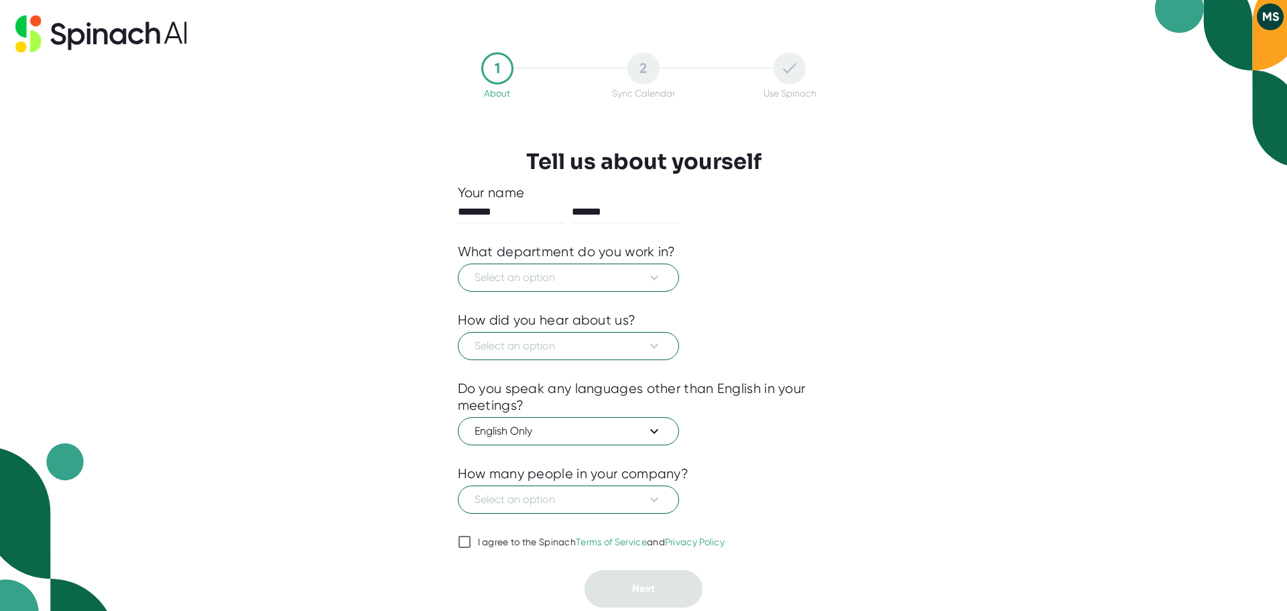
click at [1037, 245] on div "1 About 2 Sync Calendar Use Spinach Tell us about yourself Your name ******** *…" at bounding box center [643, 305] width 1287 height 611
click at [588, 158] on h3 "Tell us about yourself" at bounding box center [643, 161] width 235 height 25
click at [629, 284] on span "Select an option" at bounding box center [568, 277] width 188 height 16
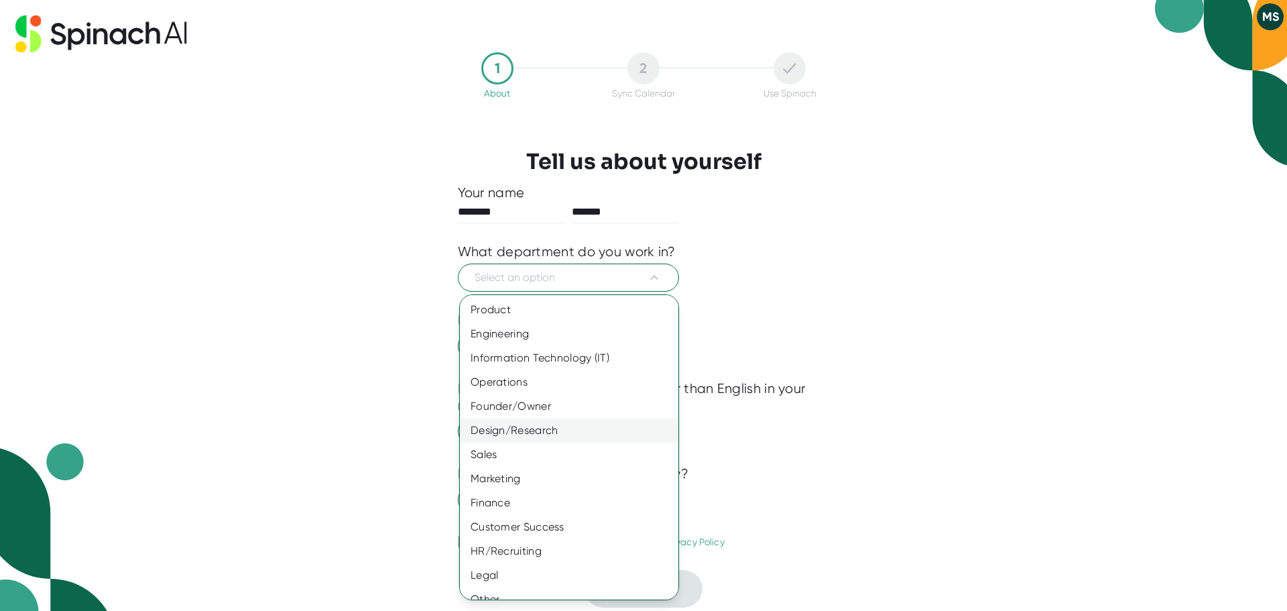
scroll to position [15, 0]
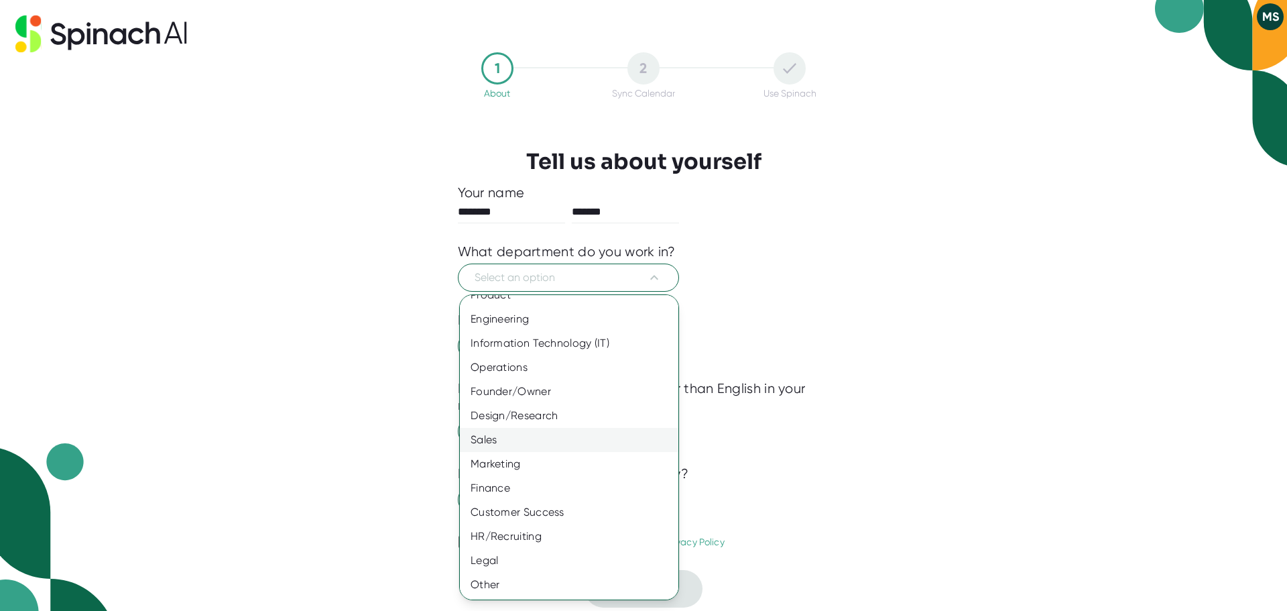
click at [487, 440] on div "Sales" at bounding box center [574, 440] width 229 height 24
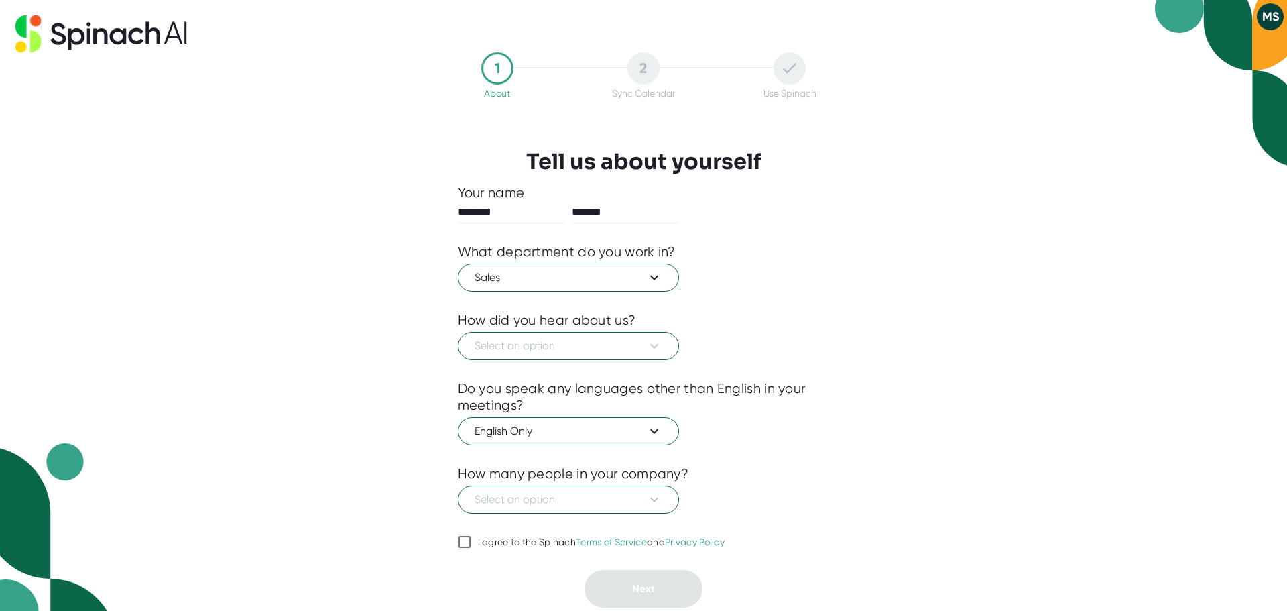
click at [1204, 413] on div "1 About 2 Sync Calendar Use Spinach Tell us about yourself Your name ******** *…" at bounding box center [643, 305] width 1287 height 611
click at [587, 338] on span "Select an option" at bounding box center [568, 346] width 188 height 16
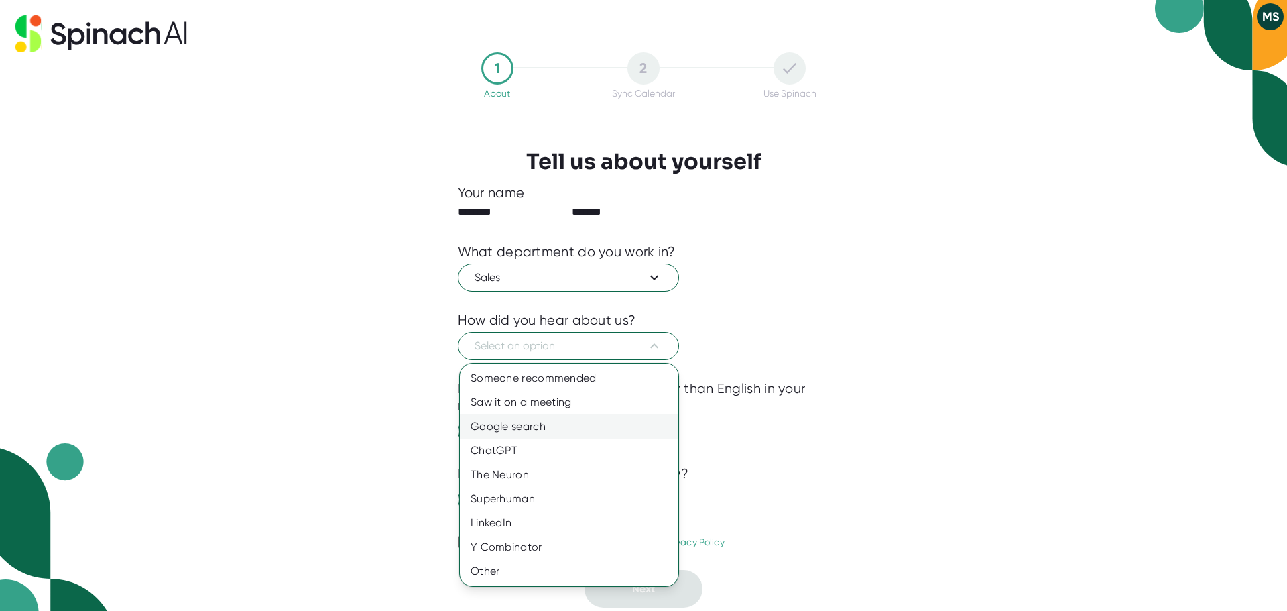
click at [508, 423] on div "Google search" at bounding box center [569, 426] width 218 height 24
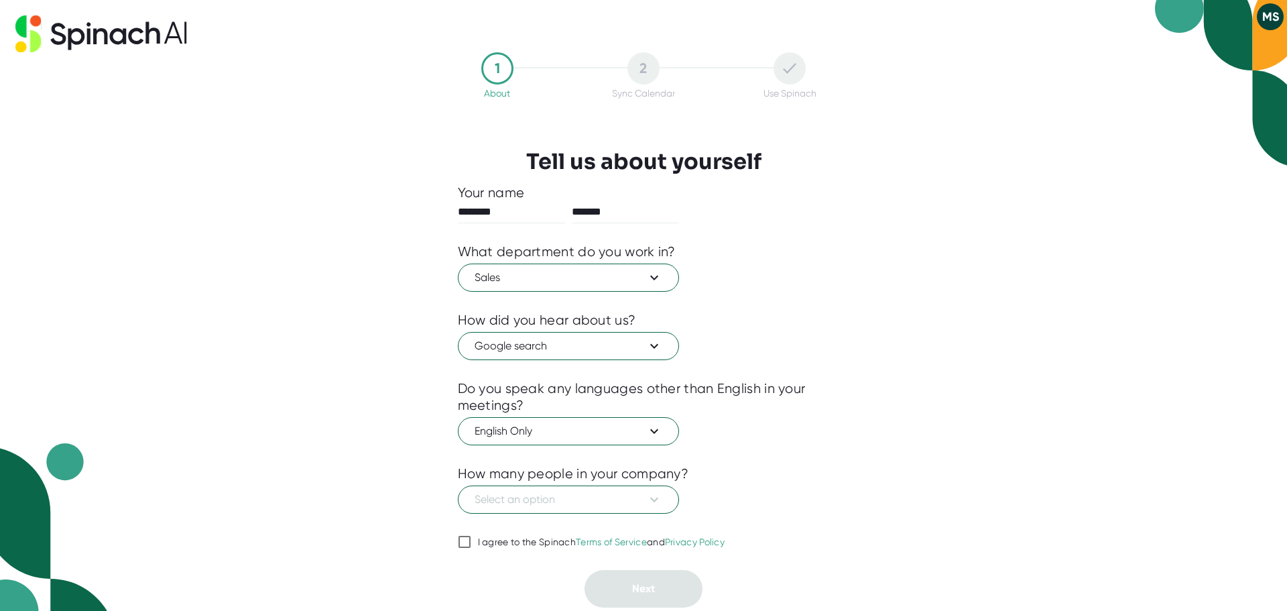
click at [952, 294] on div "1 About 2 Sync Calendar Use Spinach Tell us about yourself Your name ******** *…" at bounding box center [643, 305] width 1287 height 611
click at [637, 493] on span "Select an option" at bounding box center [568, 499] width 188 height 16
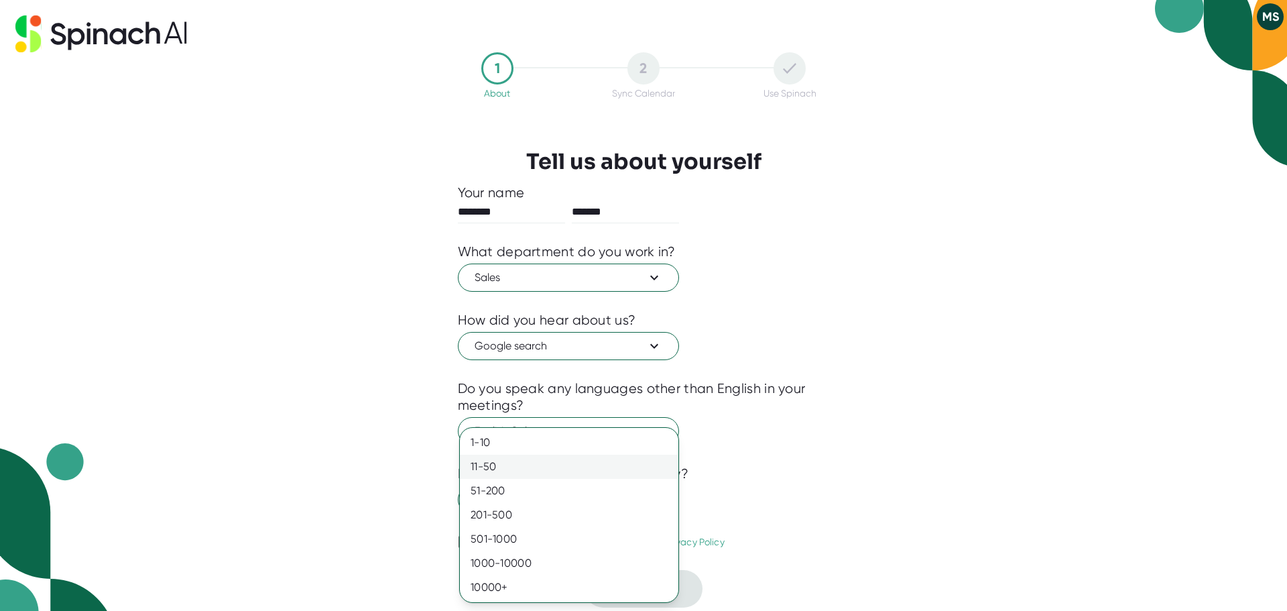
click at [510, 462] on div "11-50" at bounding box center [569, 466] width 218 height 24
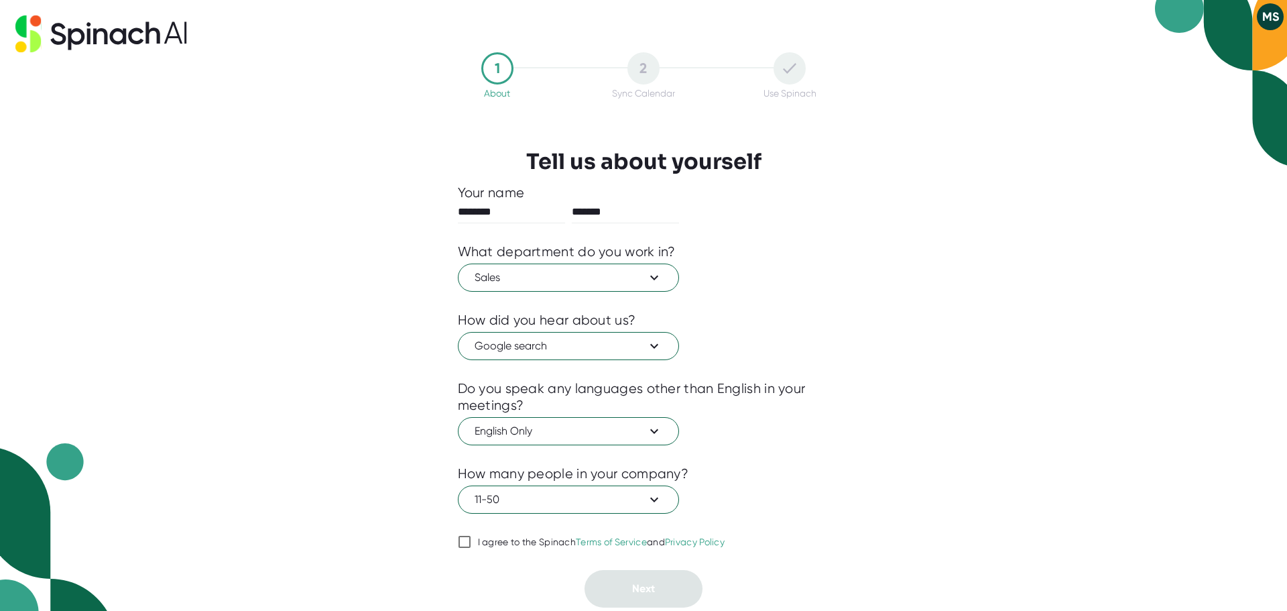
click at [877, 401] on div "1 About 2 Sync Calendar Use Spinach Tell us about yourself Your name ******** *…" at bounding box center [643, 305] width 1287 height 611
drag, startPoint x: 463, startPoint y: 542, endPoint x: 462, endPoint y: 550, distance: 7.5
click at [463, 542] on input "I agree to the Spinach Terms of Service and Privacy Policy" at bounding box center [464, 541] width 13 height 16
checkbox input "true"
click at [642, 589] on span "Next" at bounding box center [643, 588] width 23 height 13
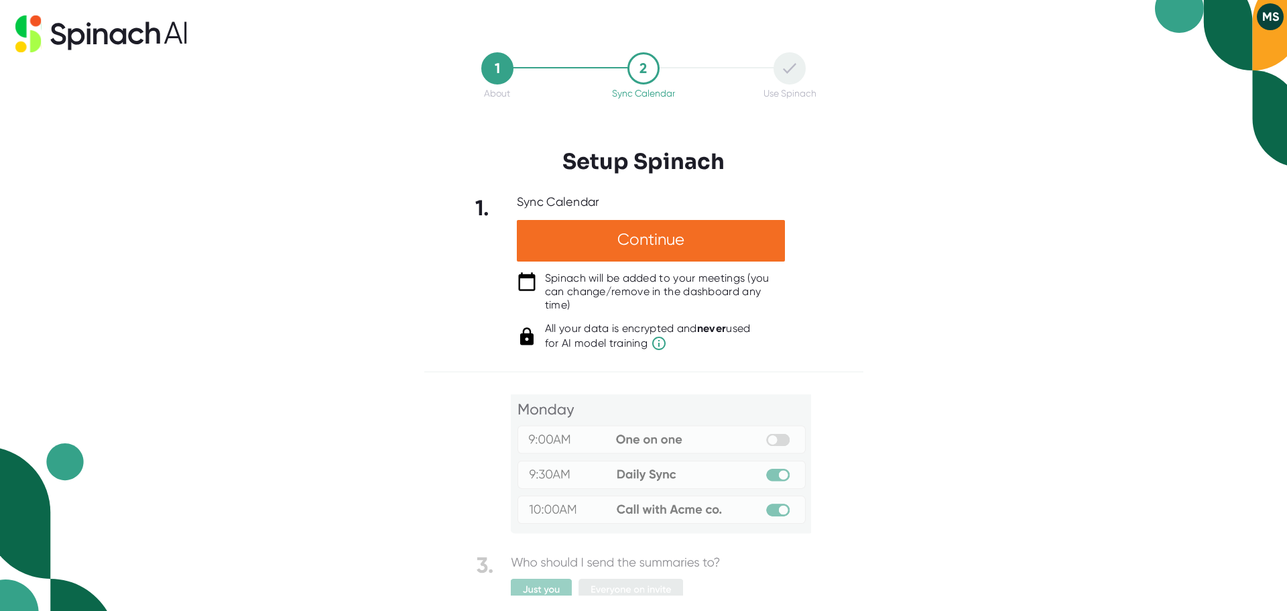
scroll to position [0, 0]
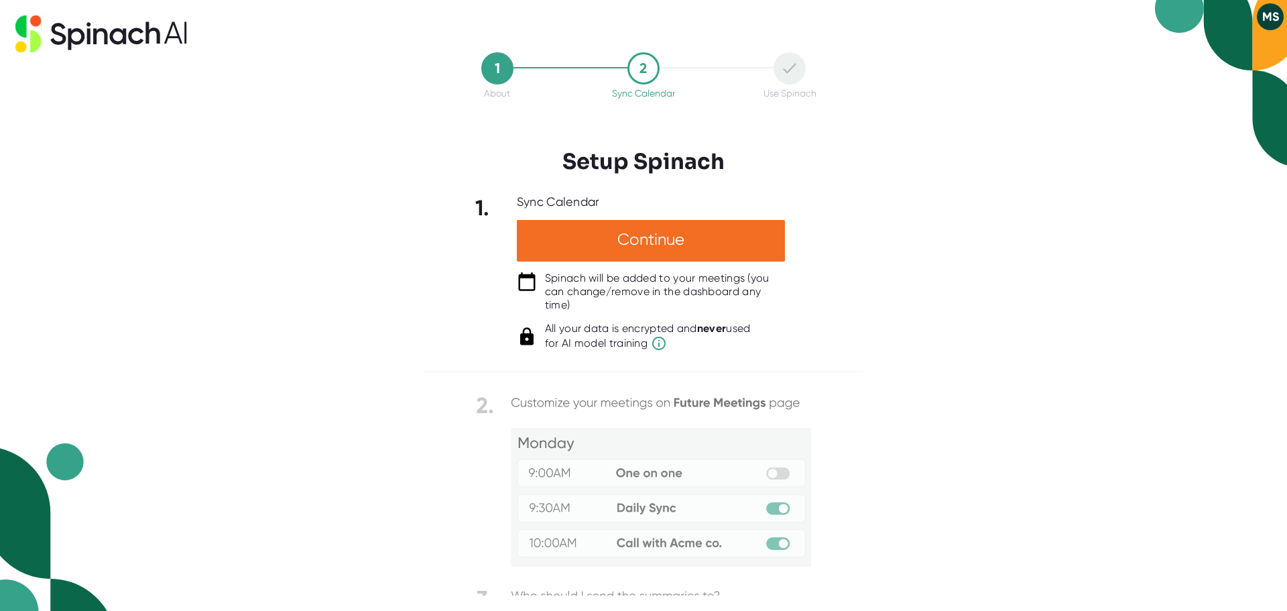
click at [583, 401] on img at bounding box center [643, 528] width 335 height 273
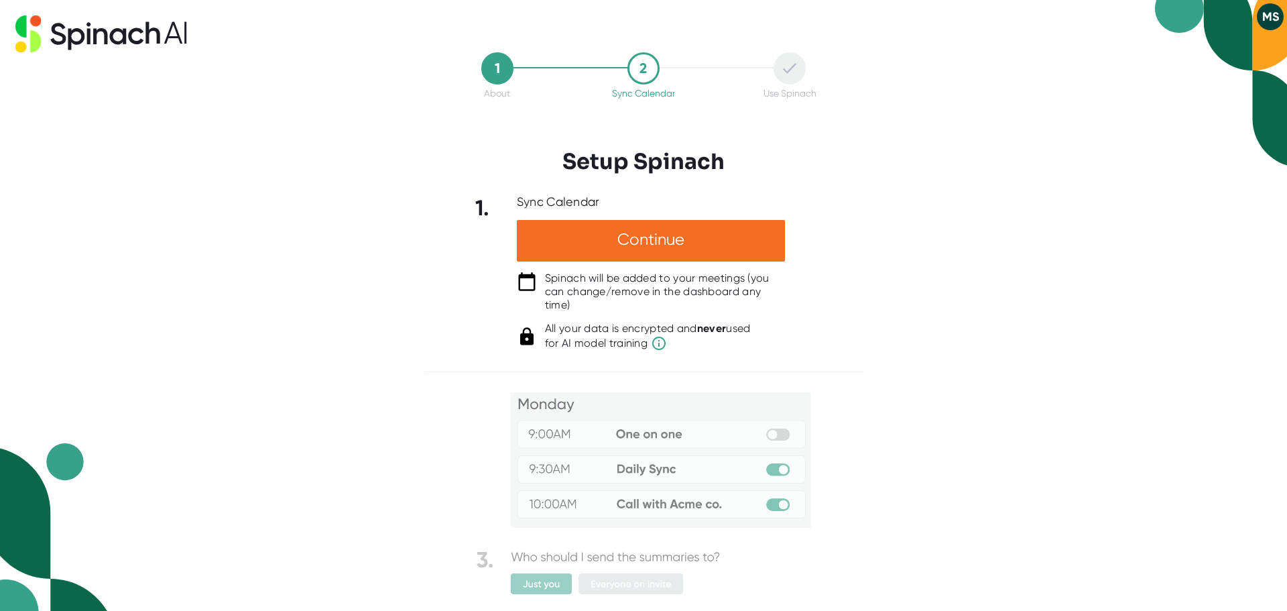
scroll to position [70, 0]
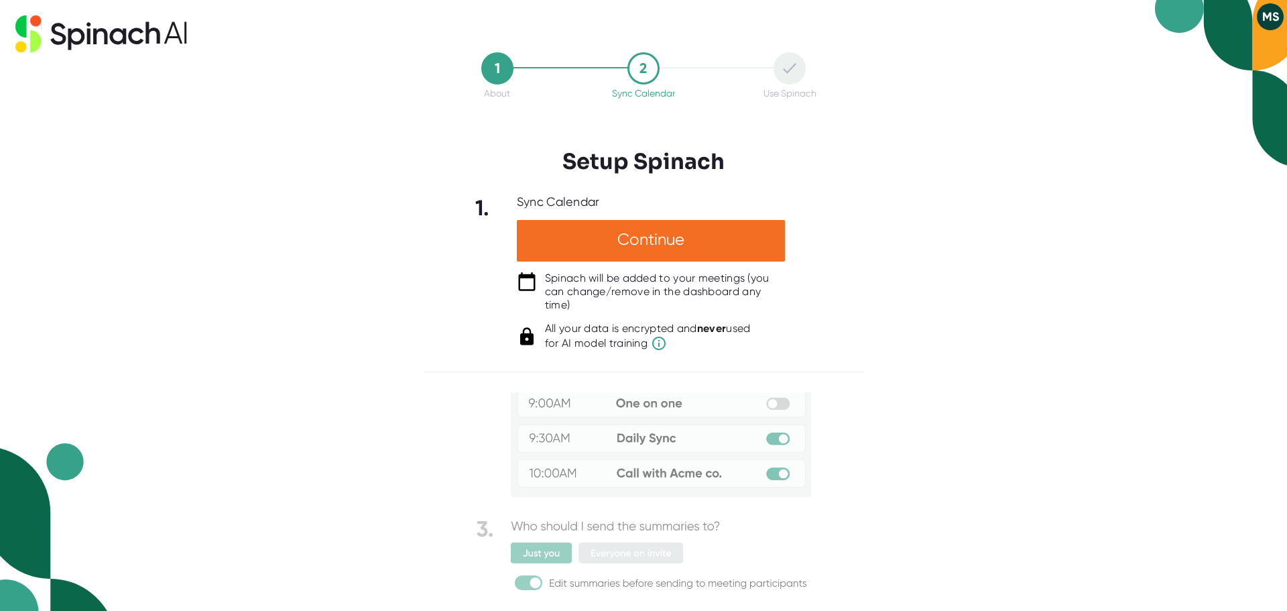
click at [942, 361] on div "1 About 2 Sync Calendar Use Spinach Setup Spinach 1. Sync Calendar Continue Spi…" at bounding box center [643, 305] width 1287 height 611
click at [660, 527] on img at bounding box center [643, 458] width 335 height 273
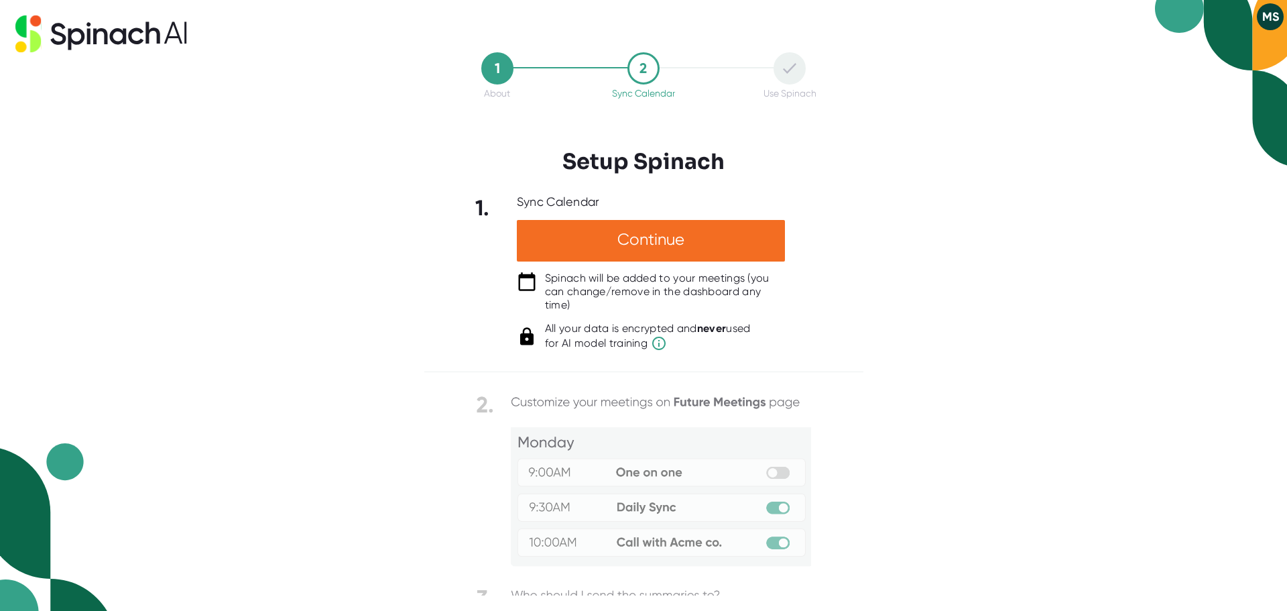
scroll to position [0, 0]
click at [642, 403] on img at bounding box center [643, 528] width 335 height 273
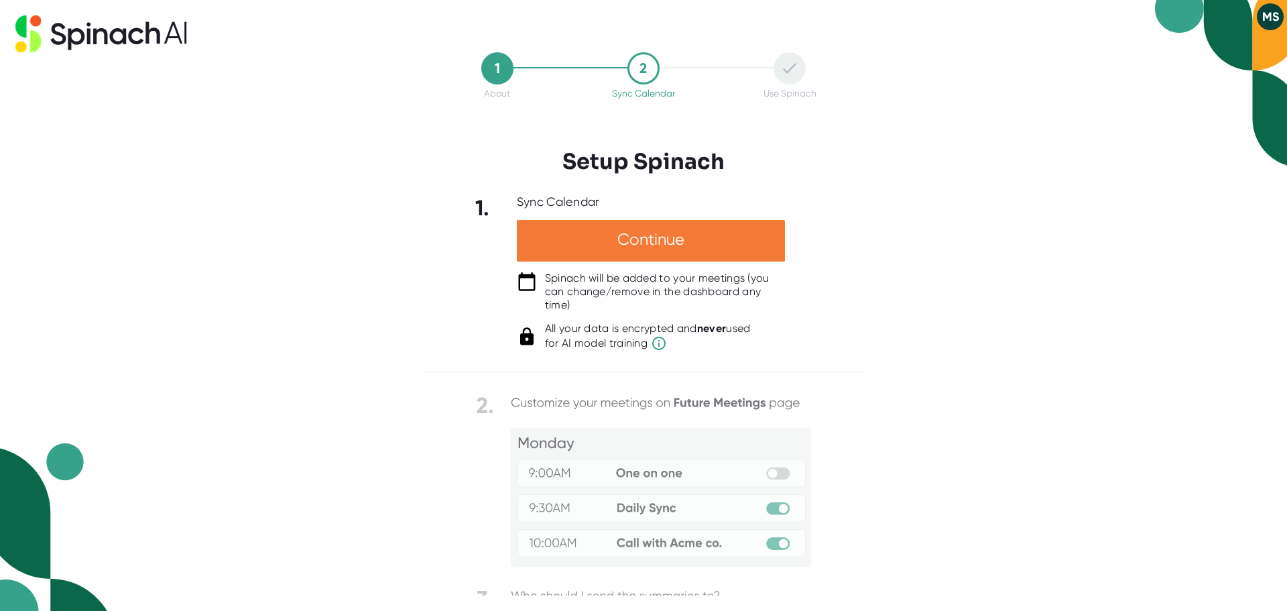
click at [684, 243] on div "Continue" at bounding box center [651, 241] width 268 height 42
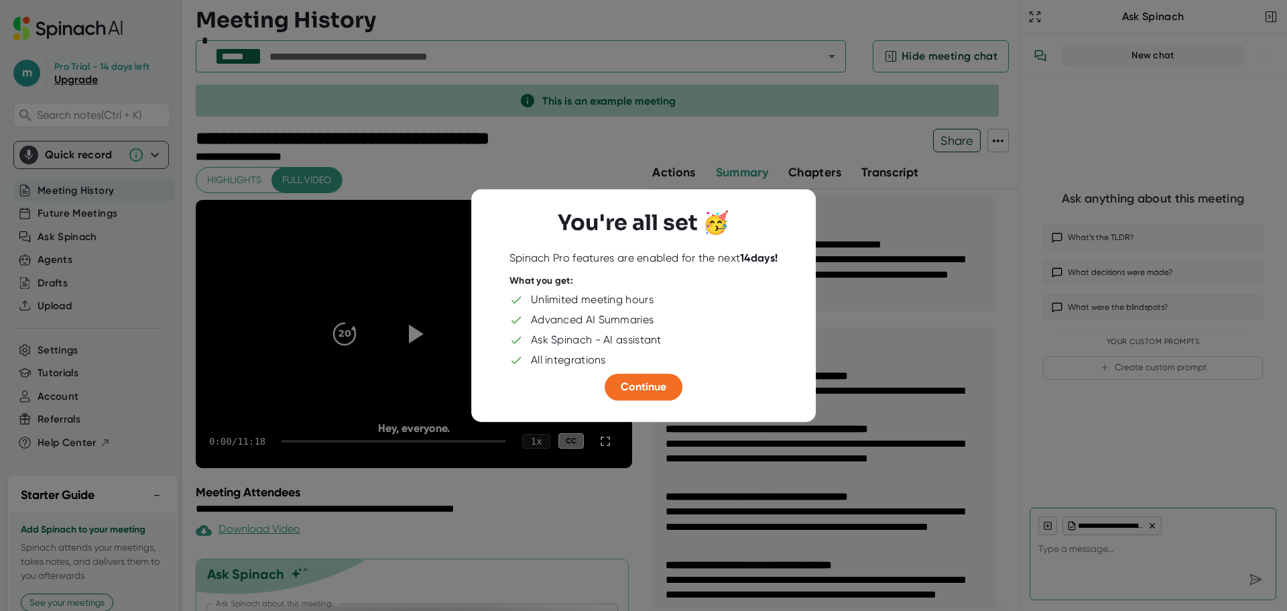
click at [586, 302] on div "Unlimited meeting hours" at bounding box center [592, 299] width 123 height 13
click at [582, 322] on div "Advanced AI Summaries" at bounding box center [592, 319] width 123 height 13
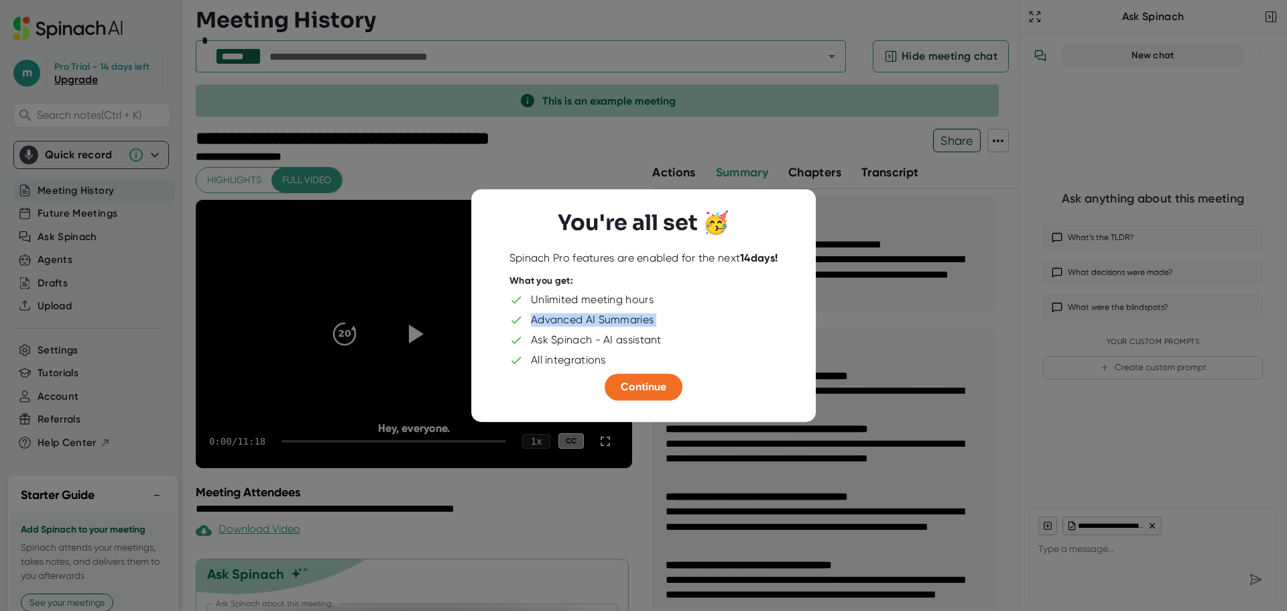
click at [582, 322] on div "Advanced AI Summaries" at bounding box center [592, 319] width 123 height 13
click at [571, 344] on div "Ask Spinach - AI assistant" at bounding box center [596, 339] width 131 height 13
click at [728, 248] on div at bounding box center [644, 246] width 302 height 10
click at [639, 388] on span "Continue" at bounding box center [644, 386] width 46 height 13
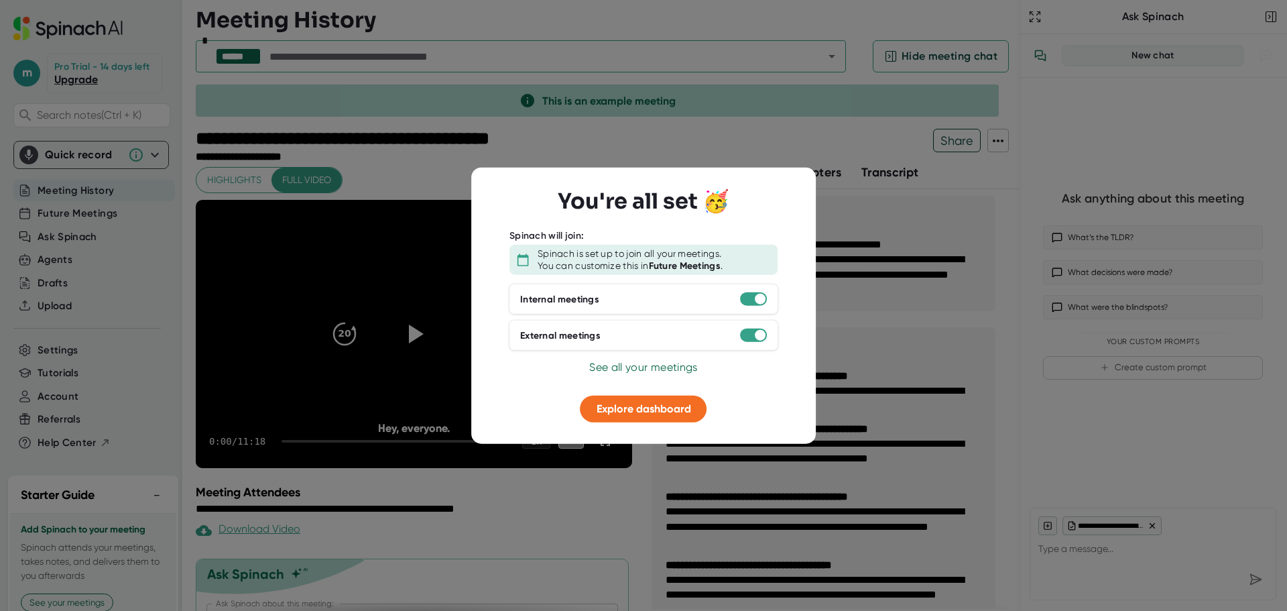
type textarea "x"
click at [706, 268] on b "Future Meetings" at bounding box center [685, 264] width 72 height 11
click at [618, 367] on span "See all your meetings" at bounding box center [643, 367] width 108 height 13
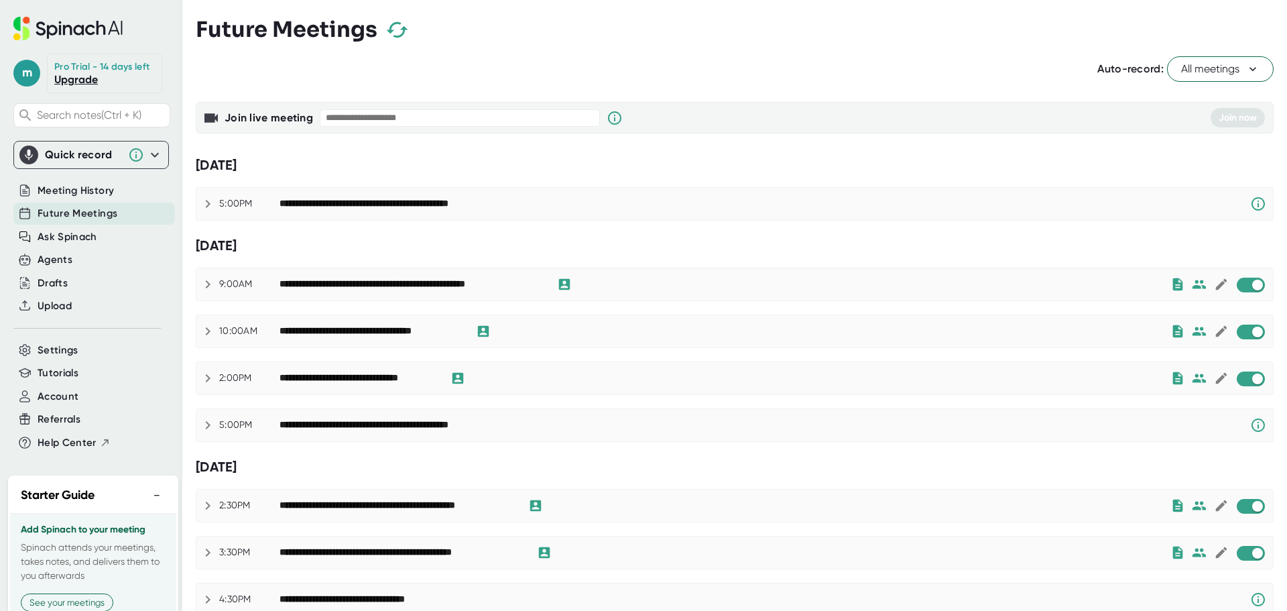
click at [283, 25] on h3 "Future Meetings" at bounding box center [287, 29] width 182 height 25
click at [1246, 66] on icon at bounding box center [1252, 68] width 13 height 13
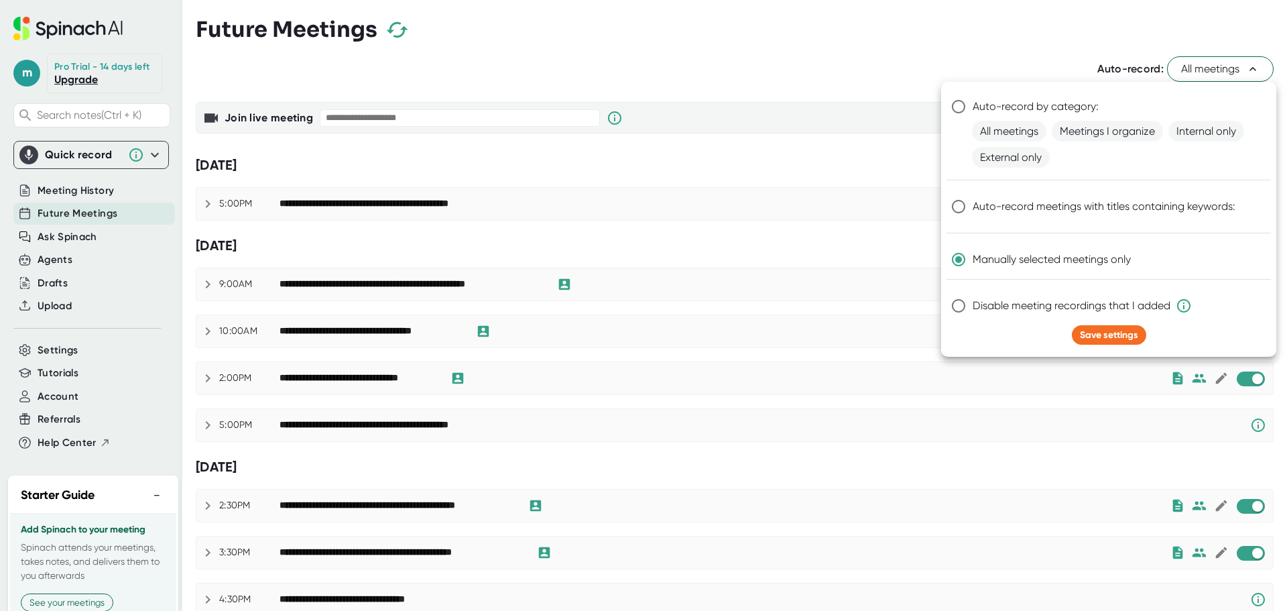
click at [1194, 300] on label "Disable meeting recordings that I added" at bounding box center [1099, 306] width 310 height 28
click at [972, 300] on input "Disable meeting recordings that I added" at bounding box center [958, 306] width 28 height 28
radio input "true"
click at [987, 305] on span "Disable meeting recordings that I added" at bounding box center [1081, 306] width 219 height 16
click at [972, 305] on input "Disable meeting recordings that I added" at bounding box center [958, 306] width 28 height 28
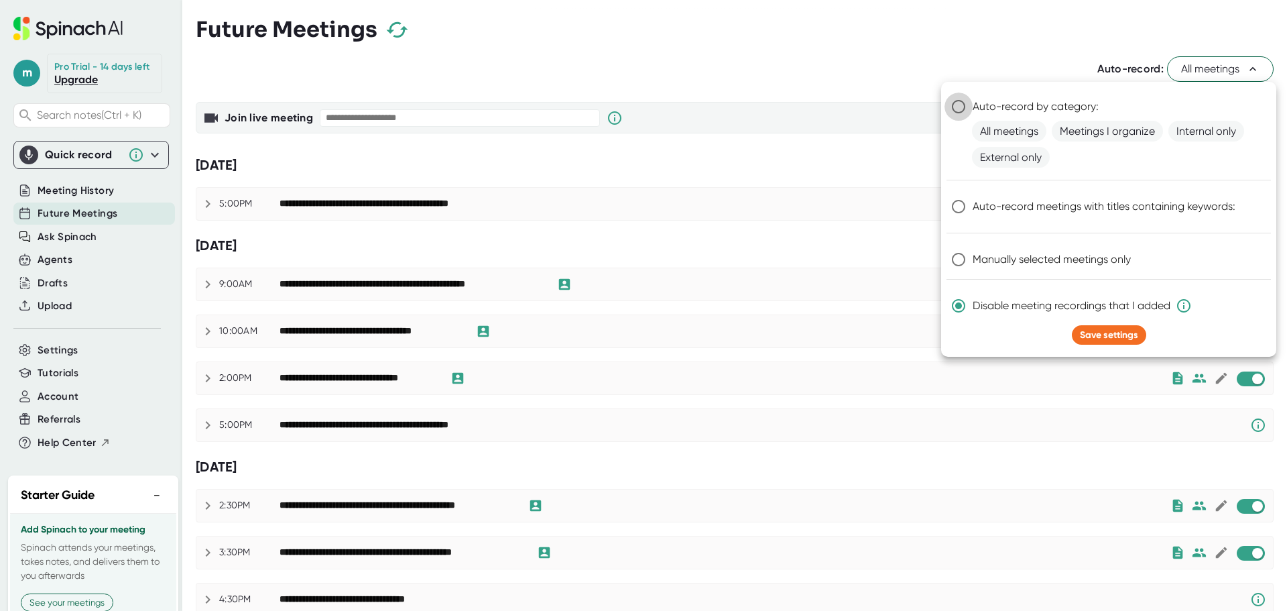
click at [957, 105] on input "Auto-record by category:" at bounding box center [958, 106] width 28 height 28
radio input "true"
click at [1098, 129] on span "Meetings I organize" at bounding box center [1107, 131] width 111 height 21
click at [1204, 130] on span "Internal only" at bounding box center [1206, 131] width 76 height 21
click at [995, 152] on span "External only" at bounding box center [1011, 157] width 78 height 21
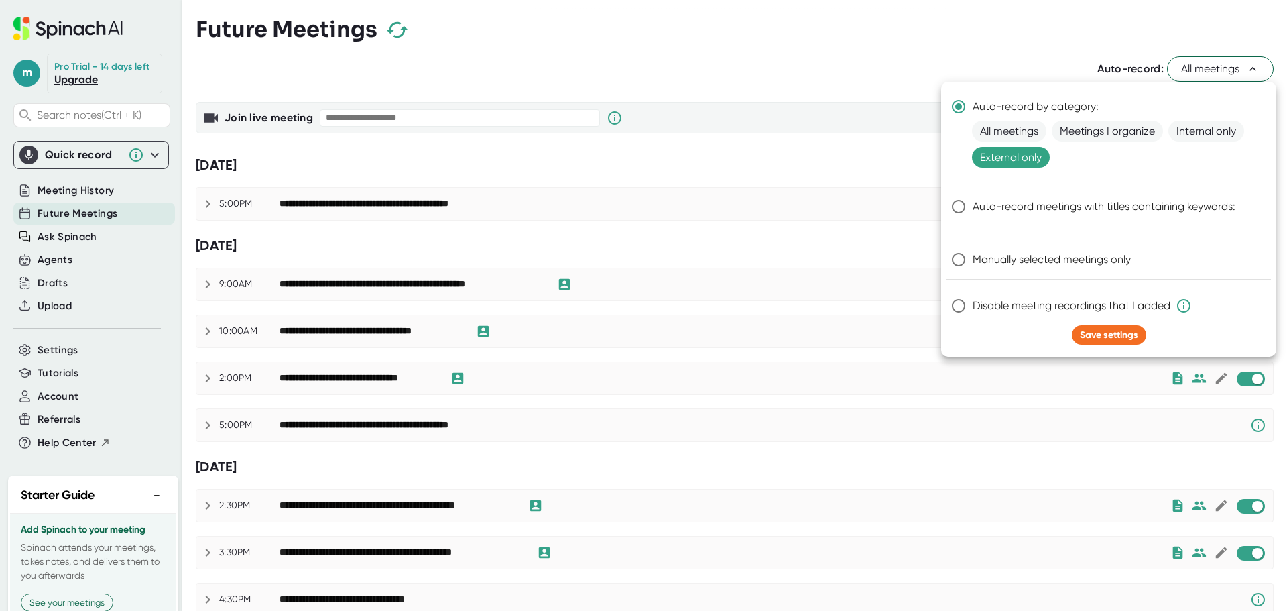
click at [1001, 204] on span "Auto-record meetings with titles containing keywords:" at bounding box center [1103, 206] width 263 height 16
click at [972, 204] on input "Auto-record meetings with titles containing keywords:" at bounding box center [958, 206] width 28 height 28
radio input "true"
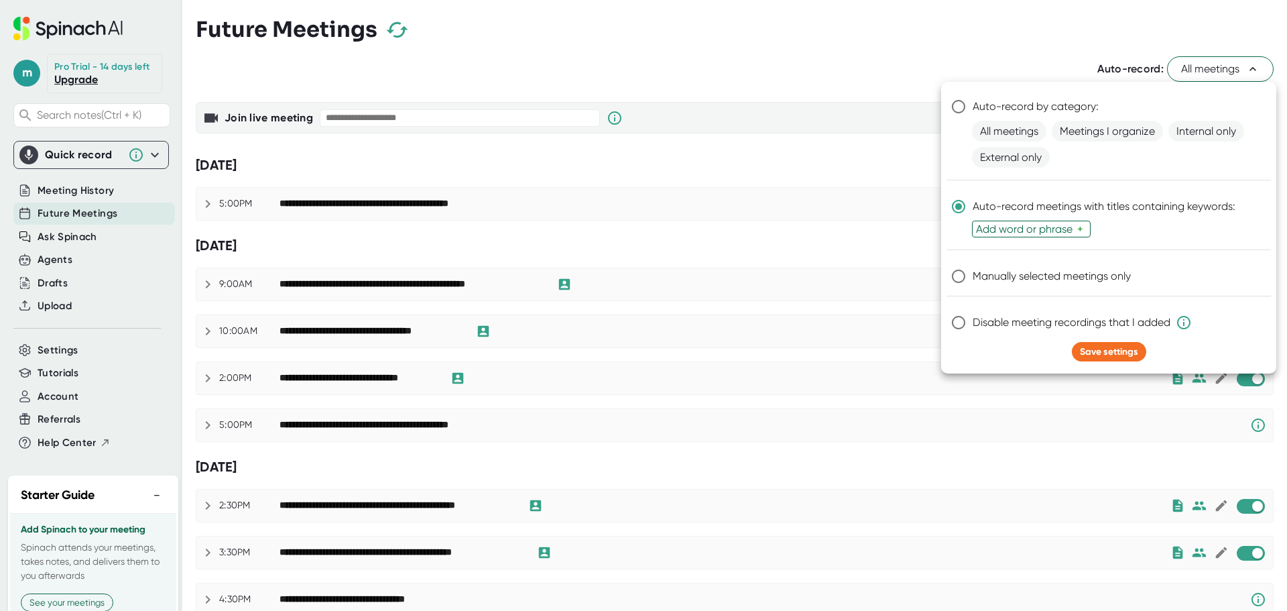
click at [1041, 227] on div "Add word or phrase" at bounding box center [1026, 229] width 101 height 13
click at [981, 227] on input "text" at bounding box center [984, 228] width 16 height 11
click at [1070, 275] on span "Manually selected meetings only" at bounding box center [1051, 276] width 158 height 16
click at [972, 275] on input "Manually selected meetings only" at bounding box center [958, 276] width 28 height 28
radio input "true"
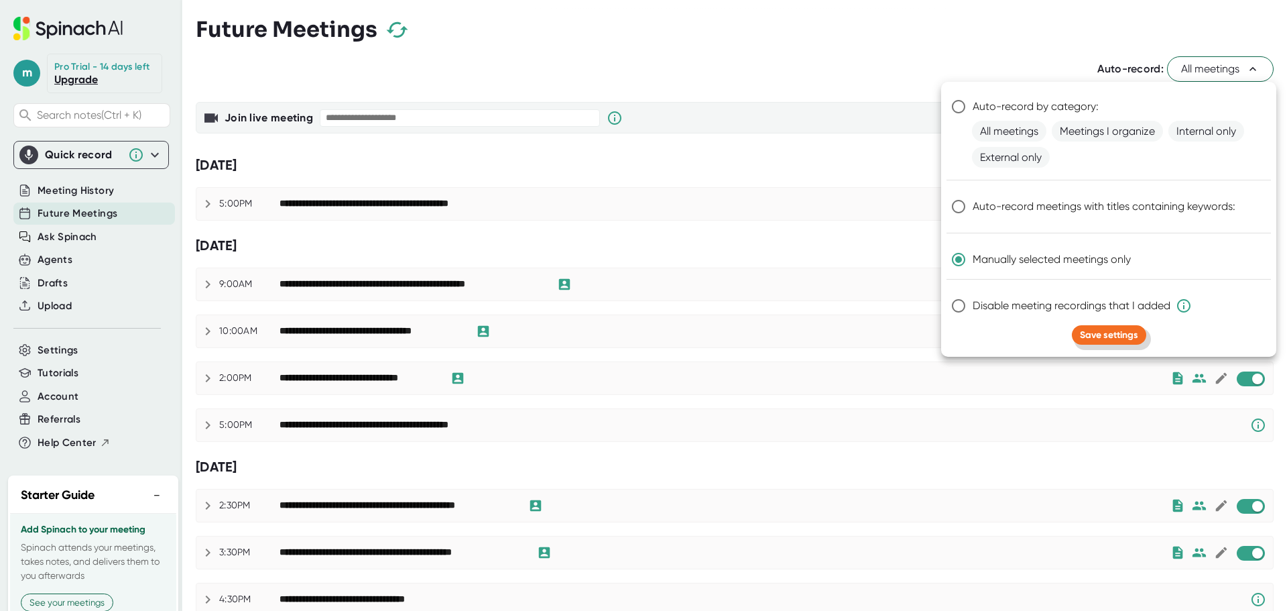
click at [1125, 333] on span "Save settings" at bounding box center [1109, 334] width 58 height 11
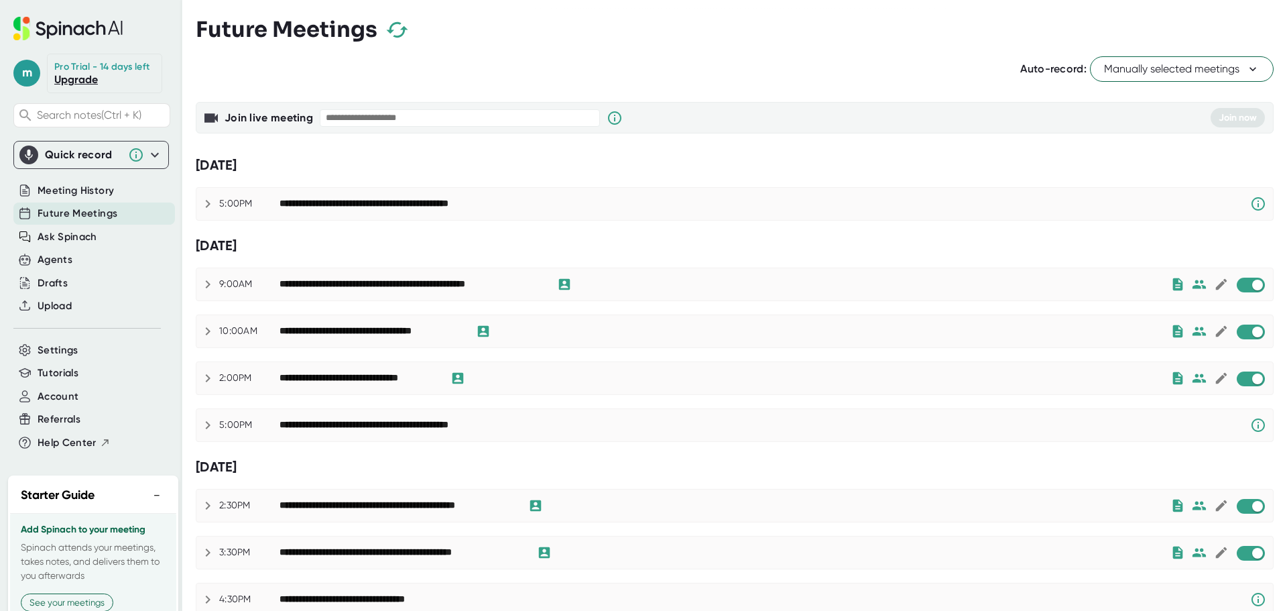
click at [844, 76] on div "Auto-record: Manually selected meetings" at bounding box center [735, 68] width 1078 height 25
click at [240, 115] on b "Join live meeting" at bounding box center [269, 117] width 88 height 13
click at [252, 167] on div "[DATE]" at bounding box center [735, 165] width 1078 height 17
click at [1250, 202] on icon at bounding box center [1258, 204] width 16 height 16
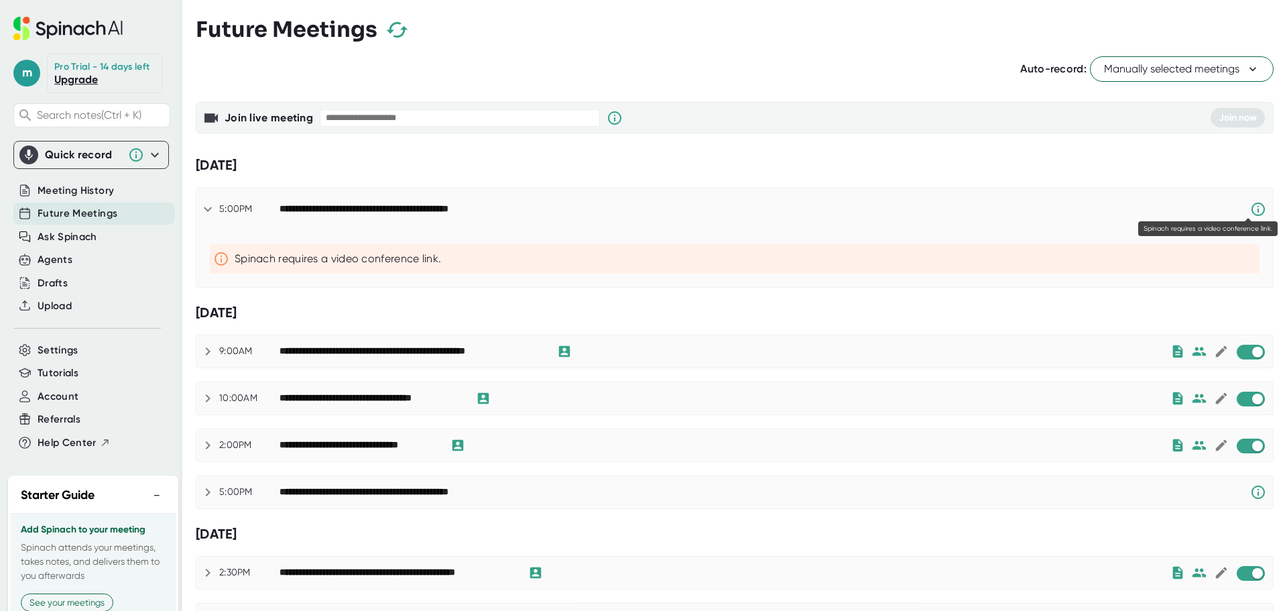
click at [1250, 202] on icon at bounding box center [1258, 209] width 16 height 16
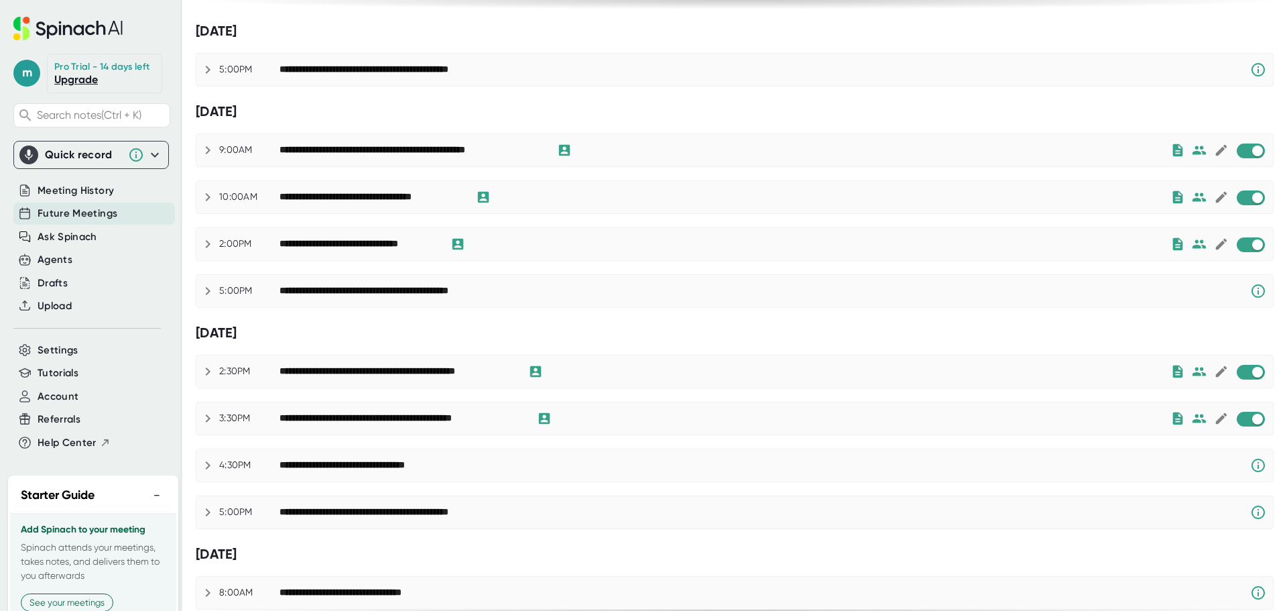
scroll to position [201, 0]
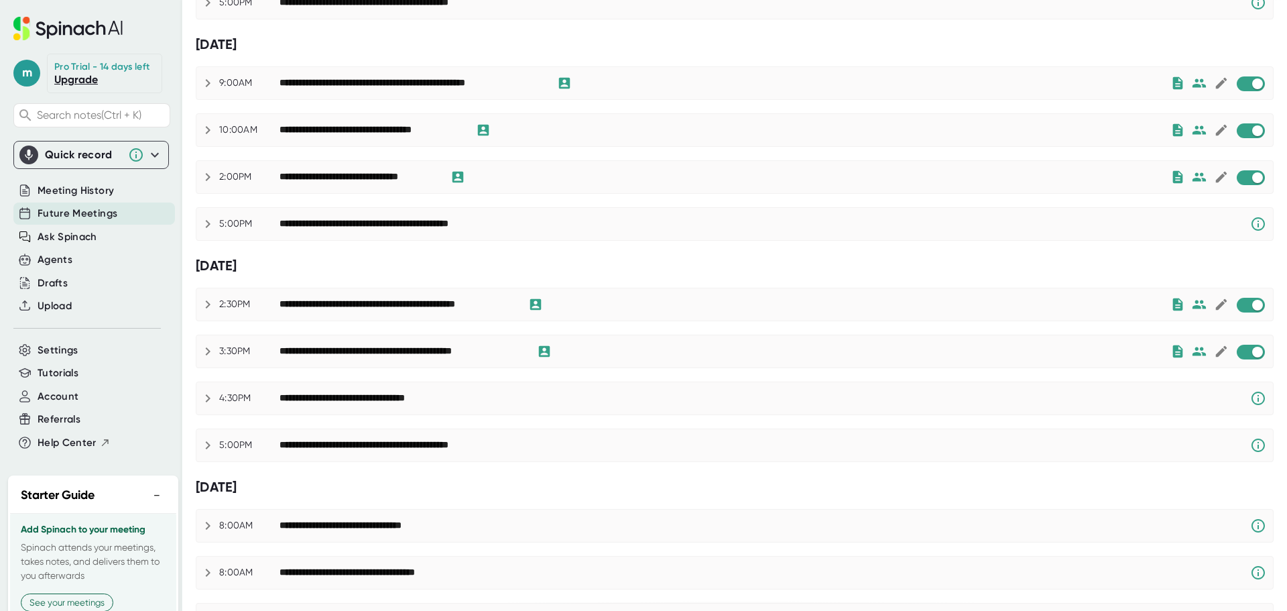
click at [332, 46] on div "[DATE]" at bounding box center [735, 44] width 1078 height 17
click at [1239, 83] on input "checkbox" at bounding box center [1257, 84] width 38 height 12
checkbox input "true"
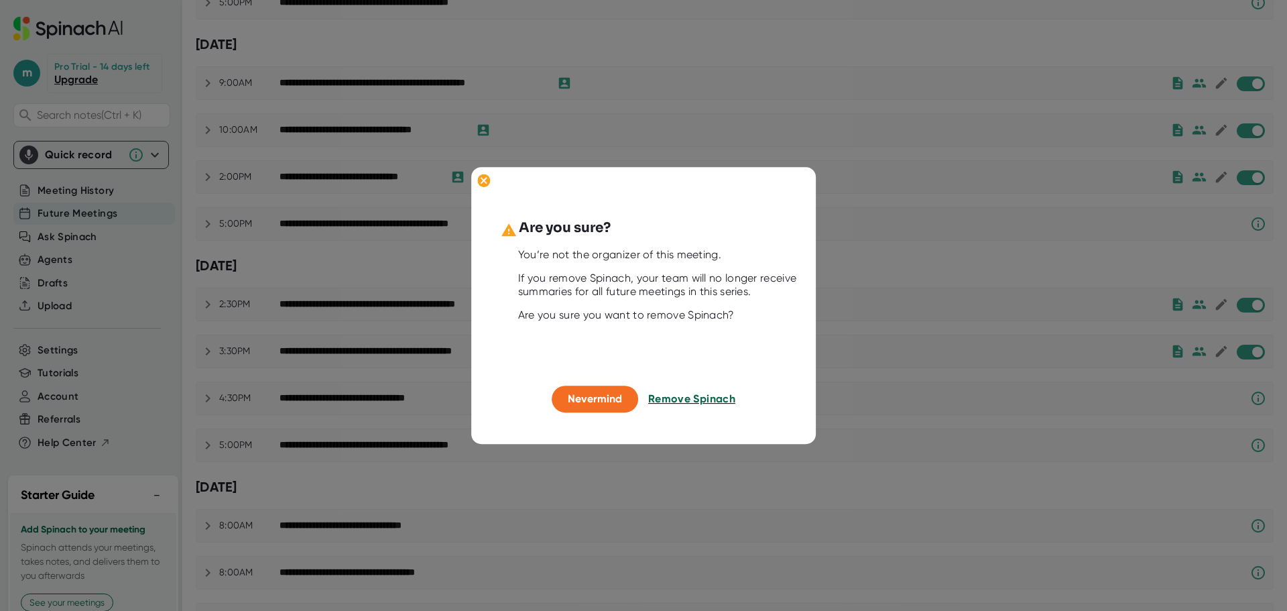
click at [715, 397] on span "Remove Spinach" at bounding box center [691, 399] width 87 height 13
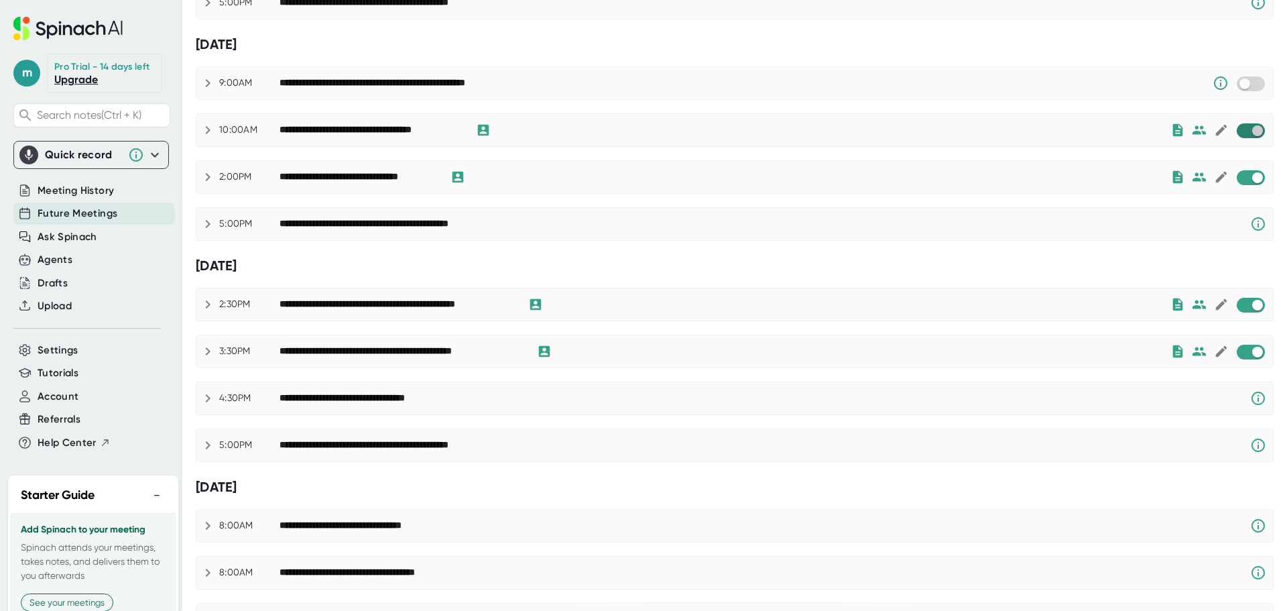
click at [1239, 130] on input "checkbox" at bounding box center [1257, 131] width 38 height 12
click at [1241, 176] on input "checkbox" at bounding box center [1257, 178] width 38 height 12
checkbox input "true"
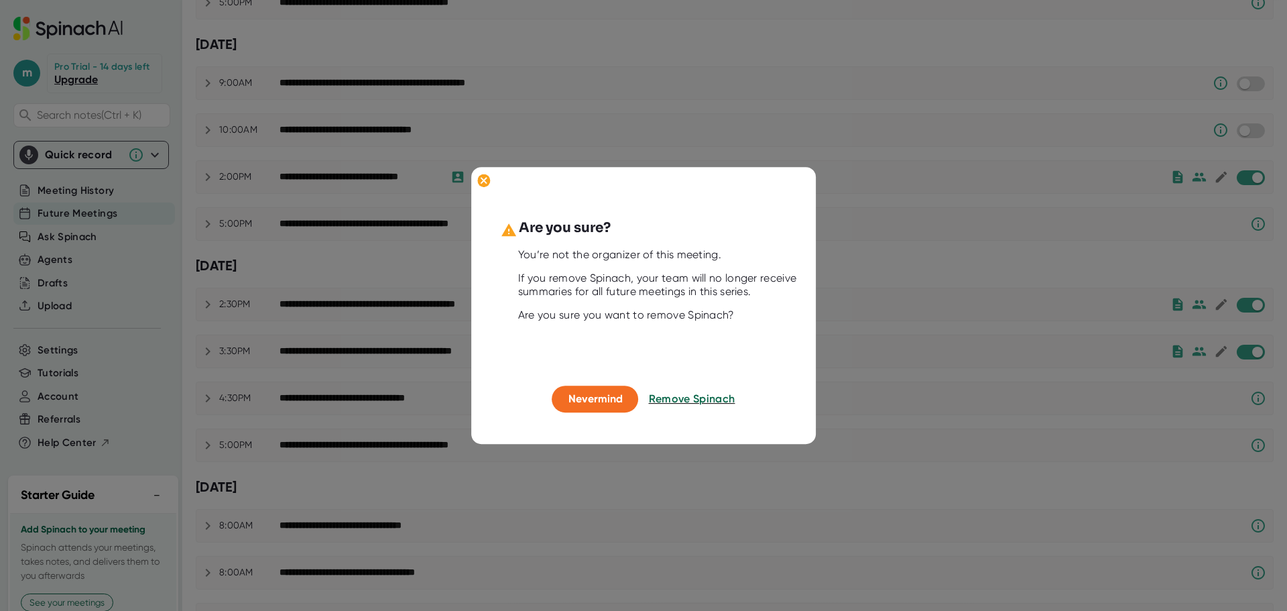
drag, startPoint x: 711, startPoint y: 393, endPoint x: 746, endPoint y: 428, distance: 49.3
click at [711, 393] on span "Remove Spinach" at bounding box center [692, 399] width 86 height 13
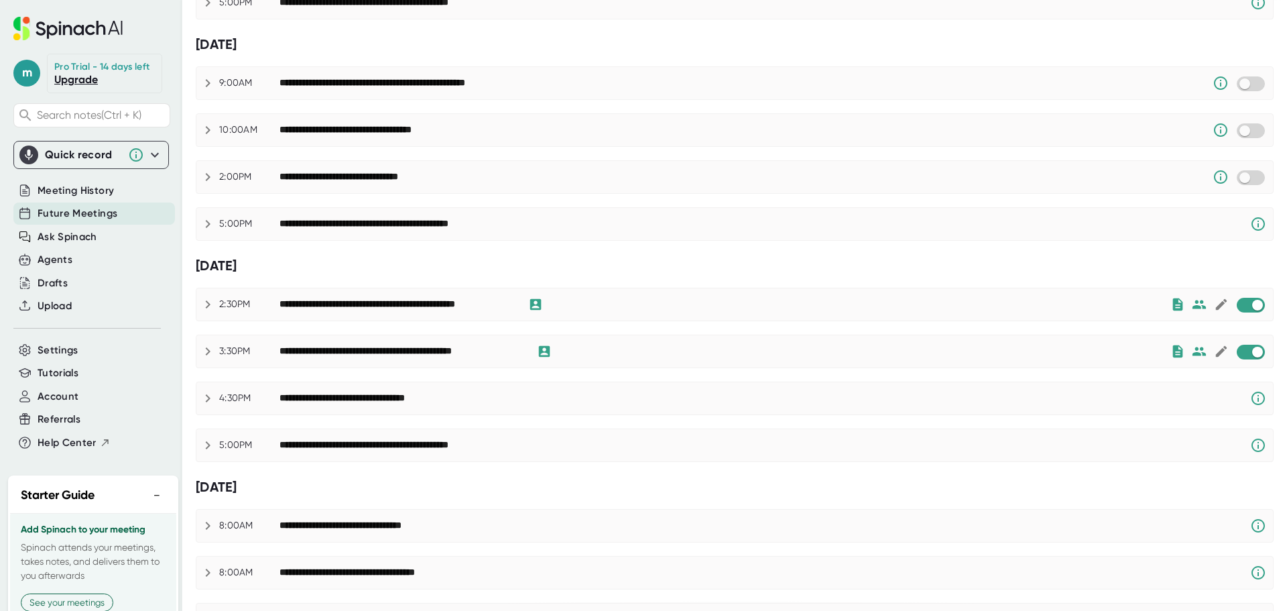
click at [416, 221] on div "**********" at bounding box center [398, 224] width 239 height 12
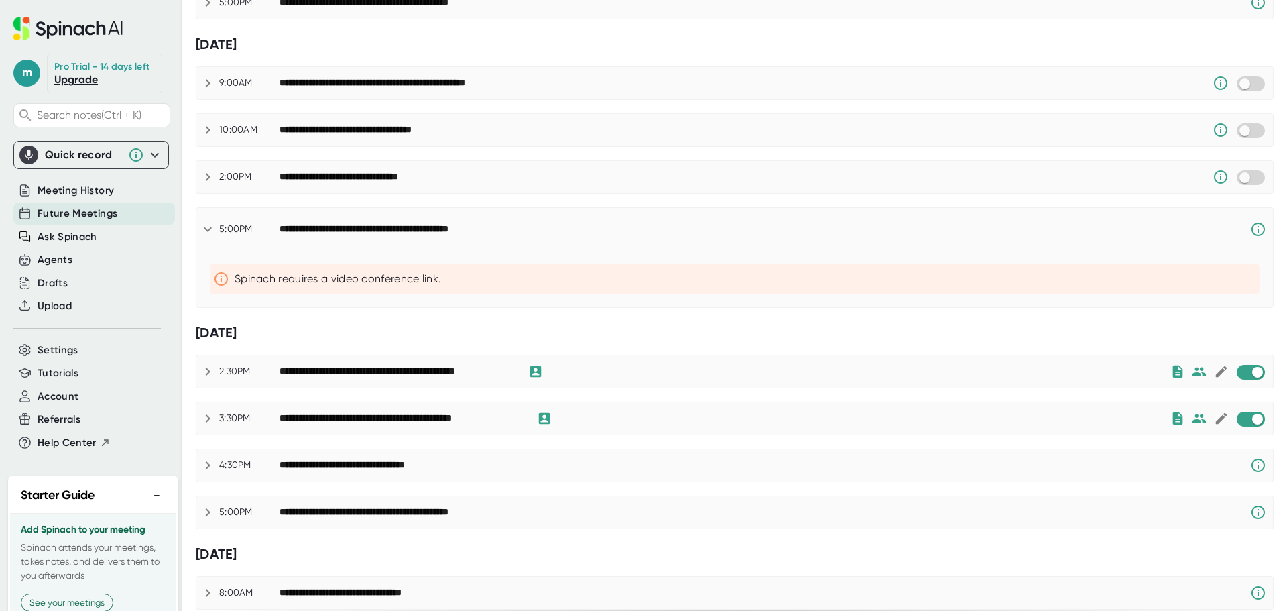
click at [416, 221] on div "**********" at bounding box center [764, 229] width 970 height 16
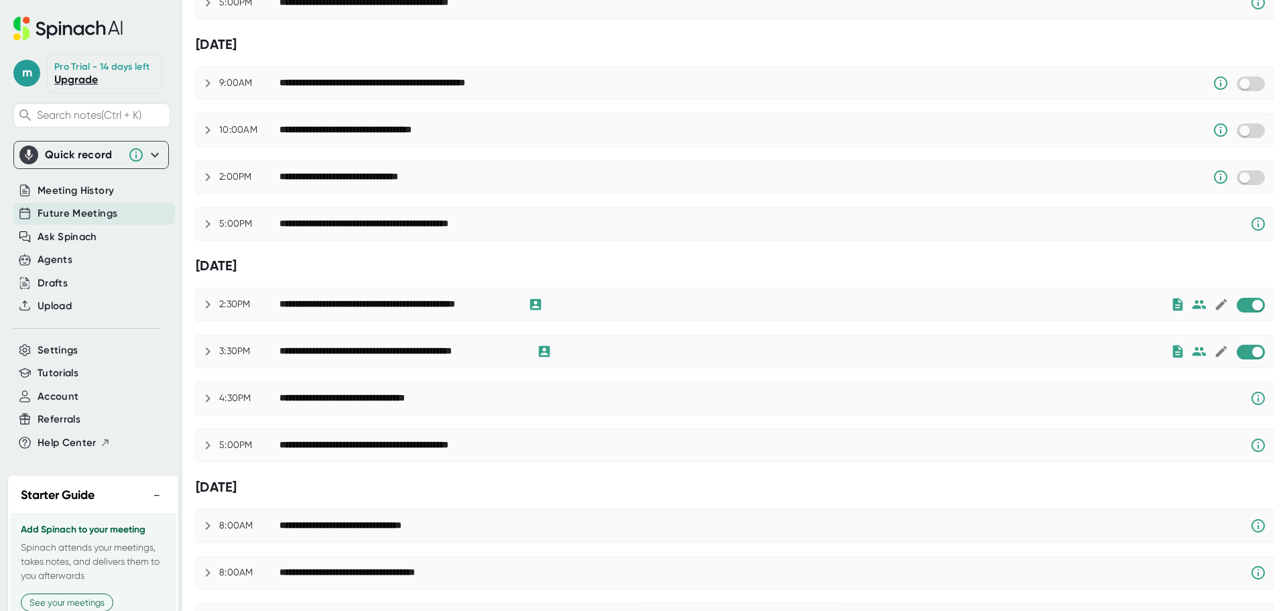
click at [386, 174] on div "**********" at bounding box center [357, 177] width 157 height 12
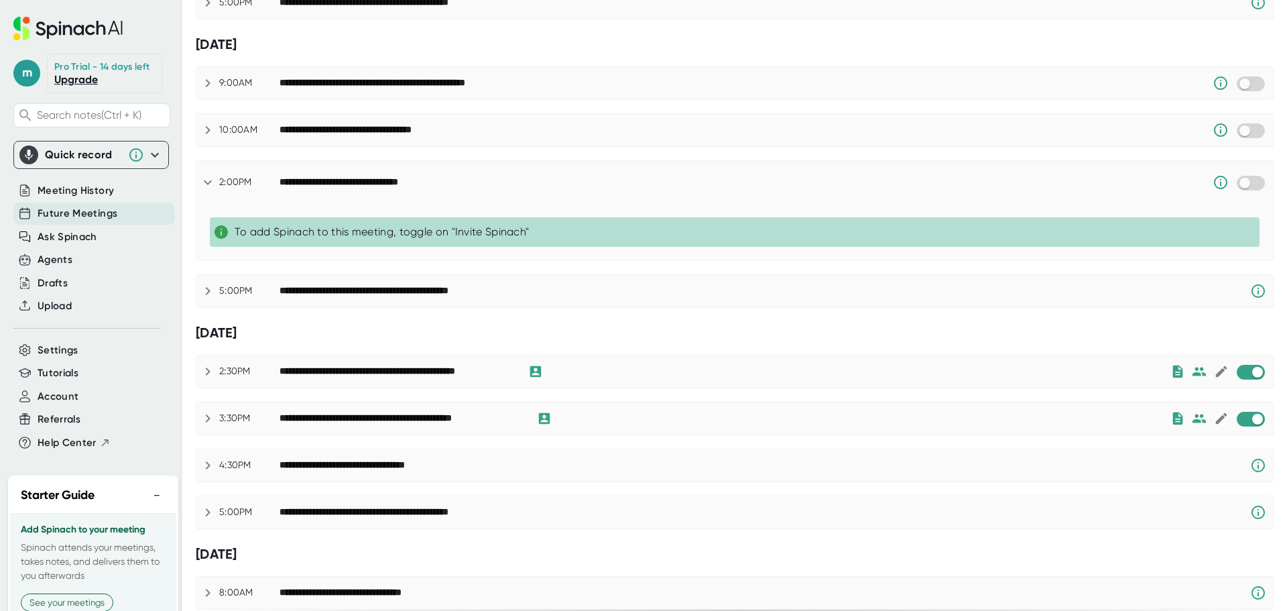
click at [385, 174] on div "**********" at bounding box center [734, 182] width 1076 height 43
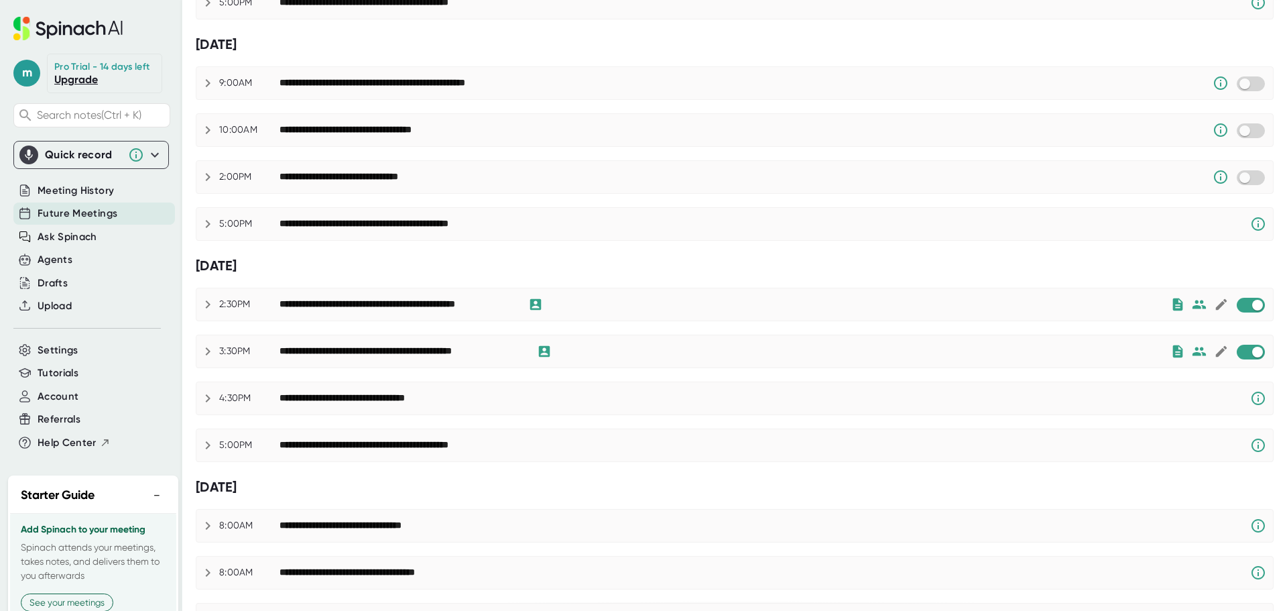
click at [385, 174] on div "**********" at bounding box center [357, 177] width 157 height 12
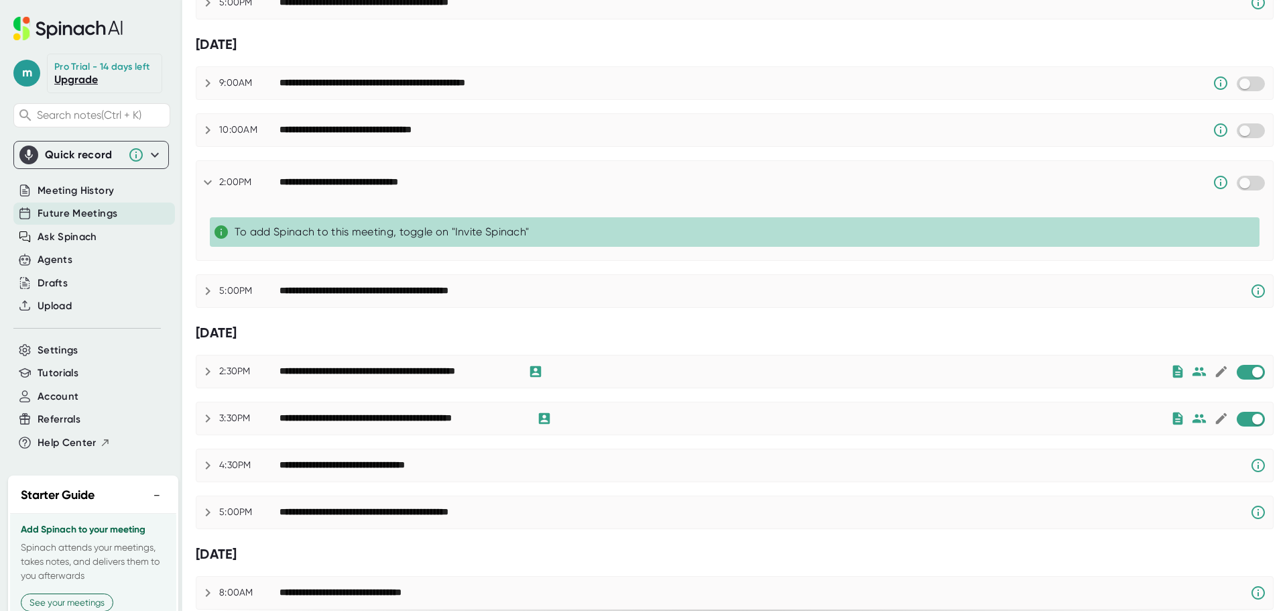
click at [385, 174] on div "**********" at bounding box center [734, 182] width 1076 height 43
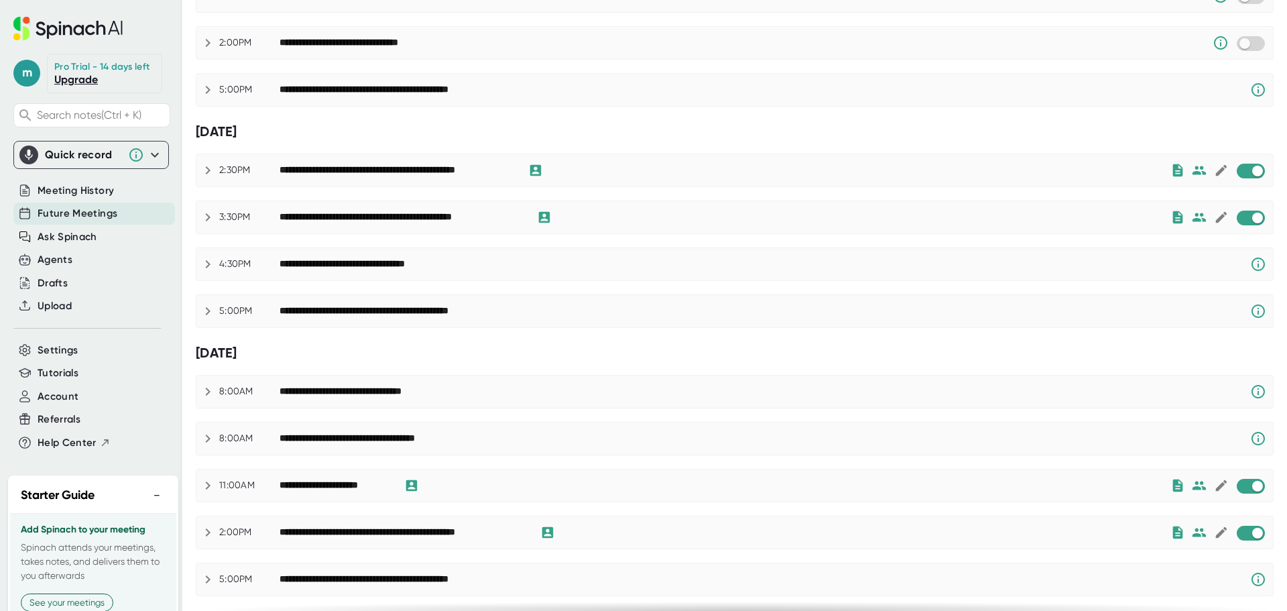
scroll to position [402, 0]
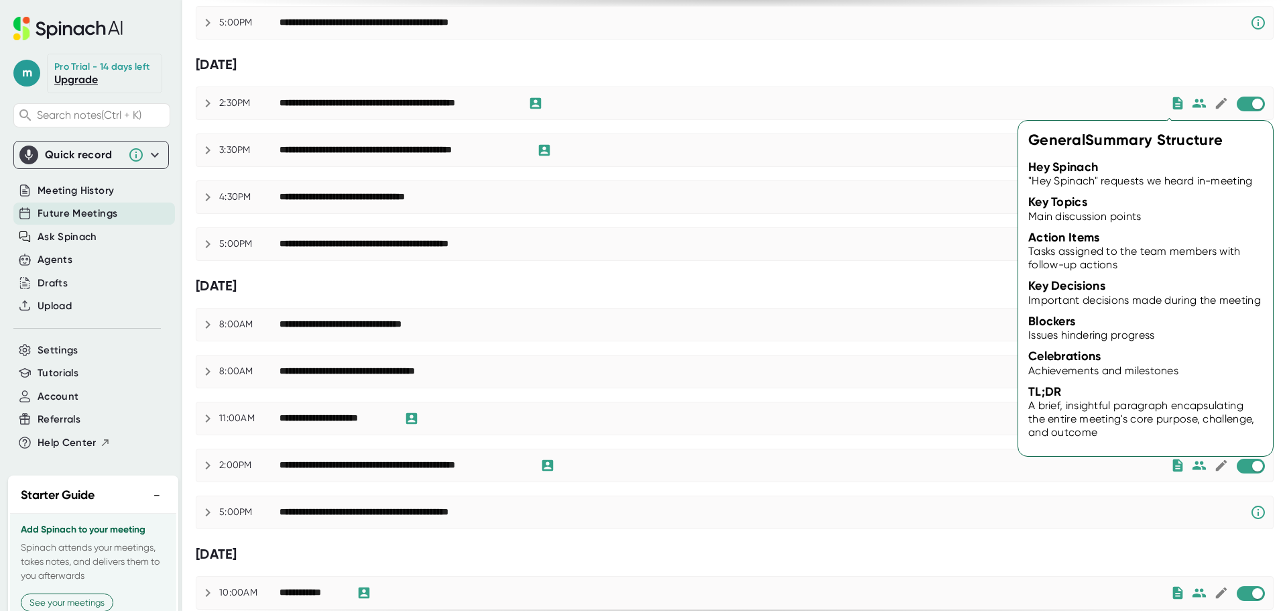
click at [1173, 101] on icon at bounding box center [1178, 103] width 10 height 12
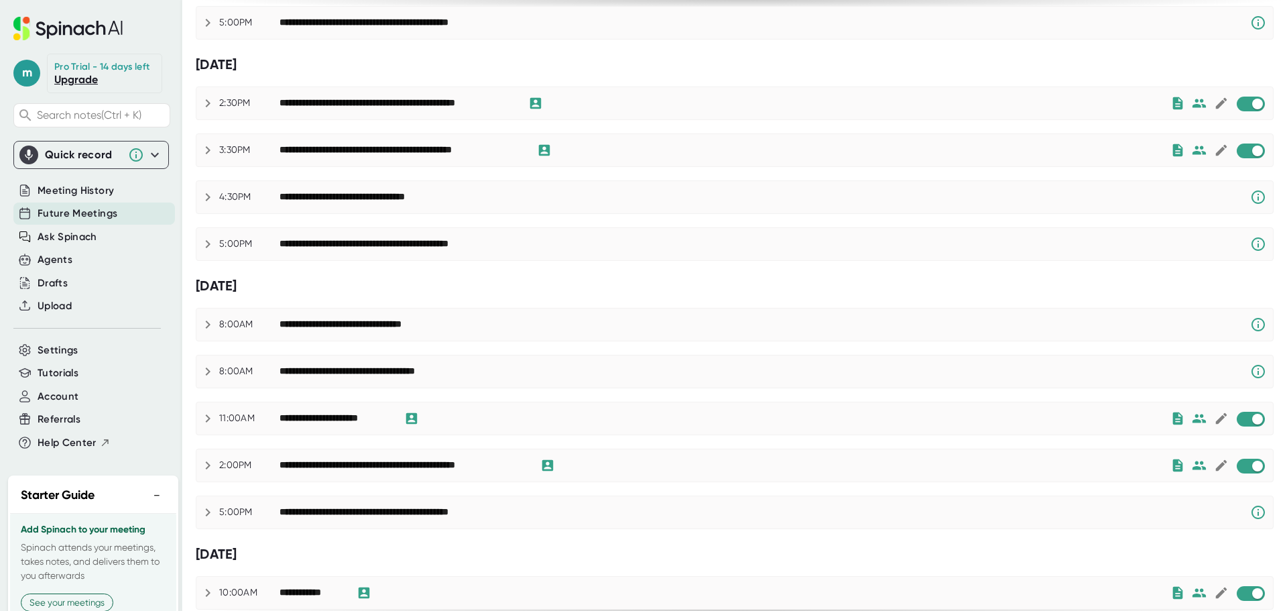
click at [367, 107] on div "**********" at bounding box center [396, 103] width 235 height 12
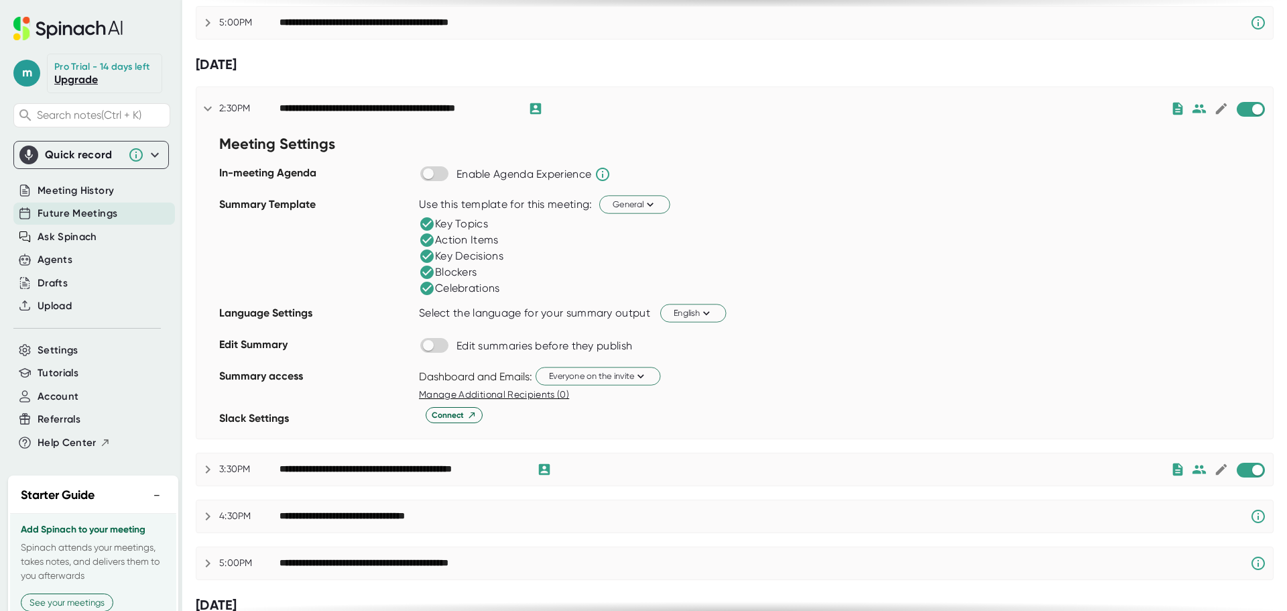
click at [235, 205] on div "Summary Template" at bounding box center [315, 247] width 193 height 109
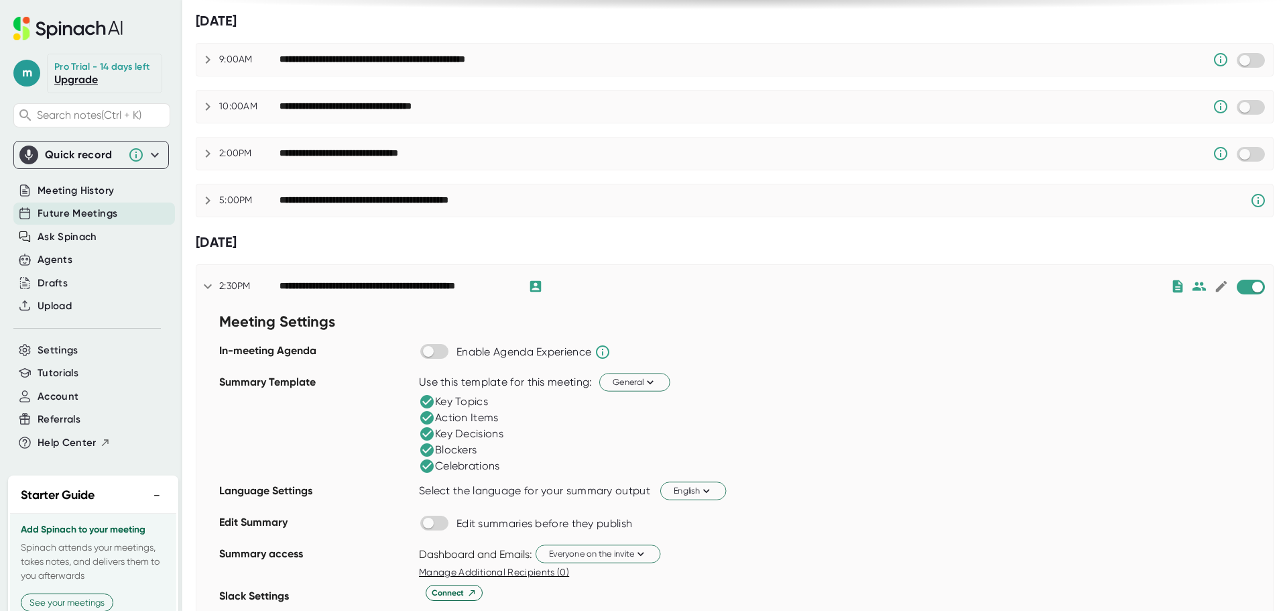
scroll to position [201, 0]
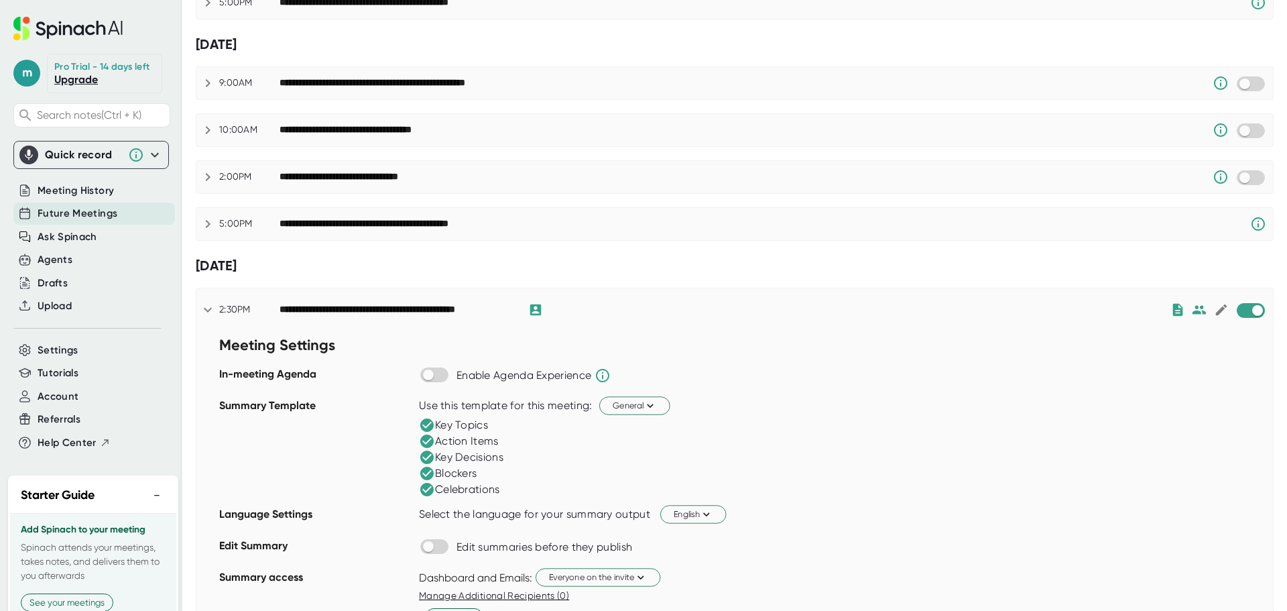
click at [418, 223] on div "**********" at bounding box center [398, 224] width 239 height 12
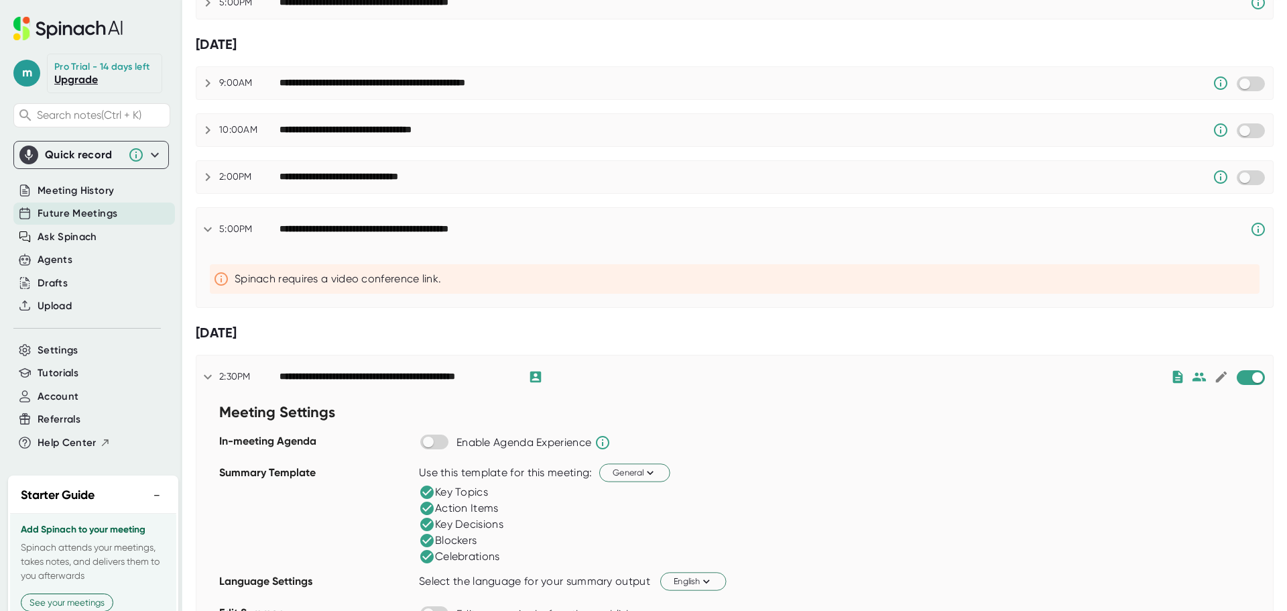
click at [489, 235] on div "**********" at bounding box center [398, 229] width 239 height 12
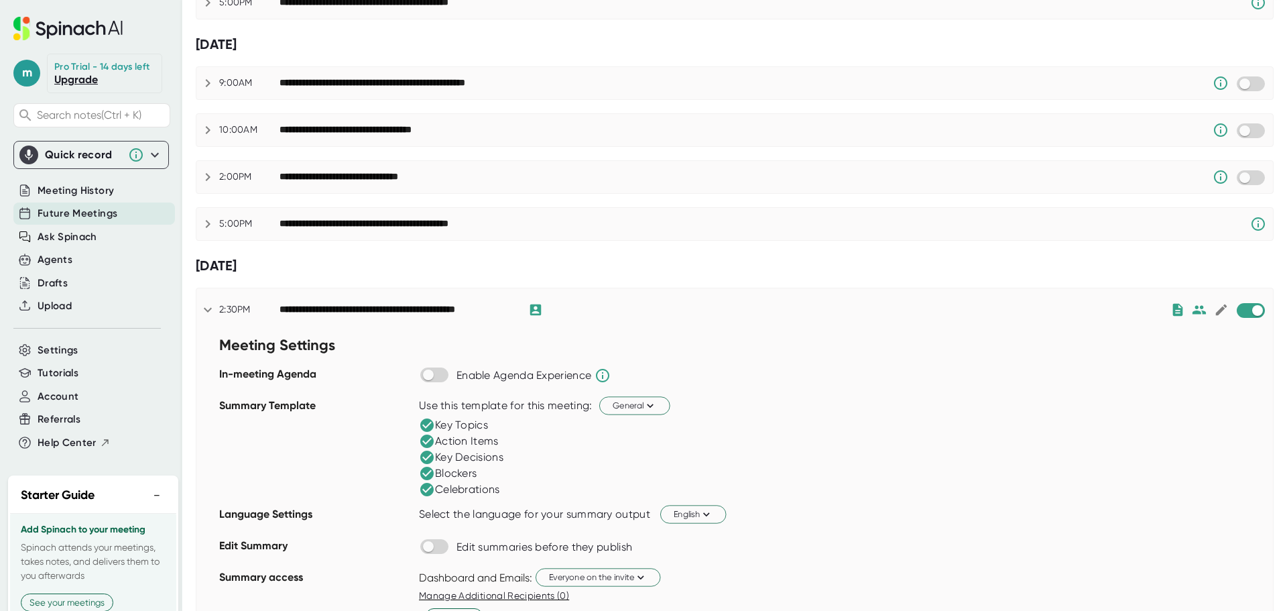
click at [344, 314] on div "**********" at bounding box center [396, 310] width 235 height 12
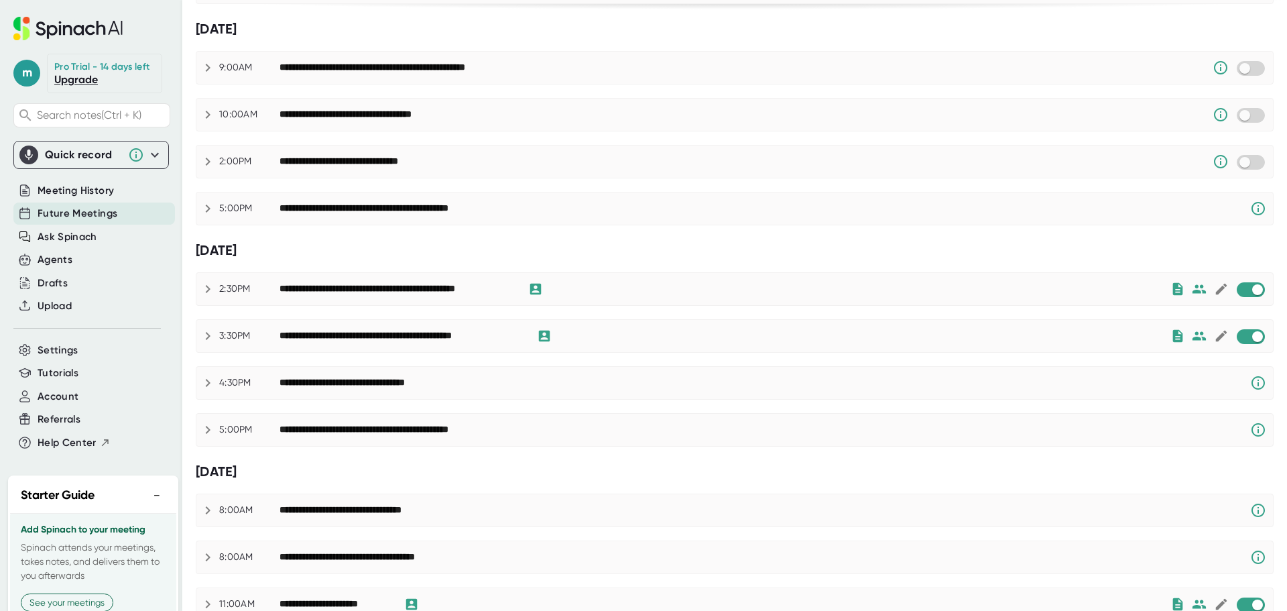
scroll to position [0, 0]
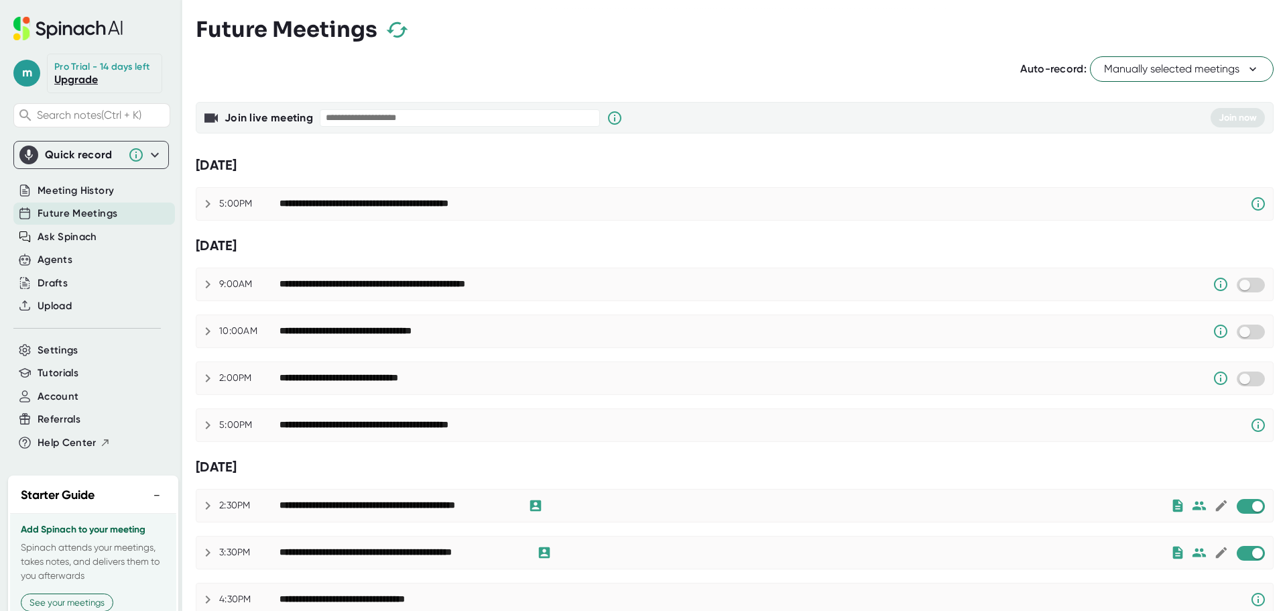
click at [1128, 65] on span "Manually selected meetings" at bounding box center [1181, 69] width 155 height 16
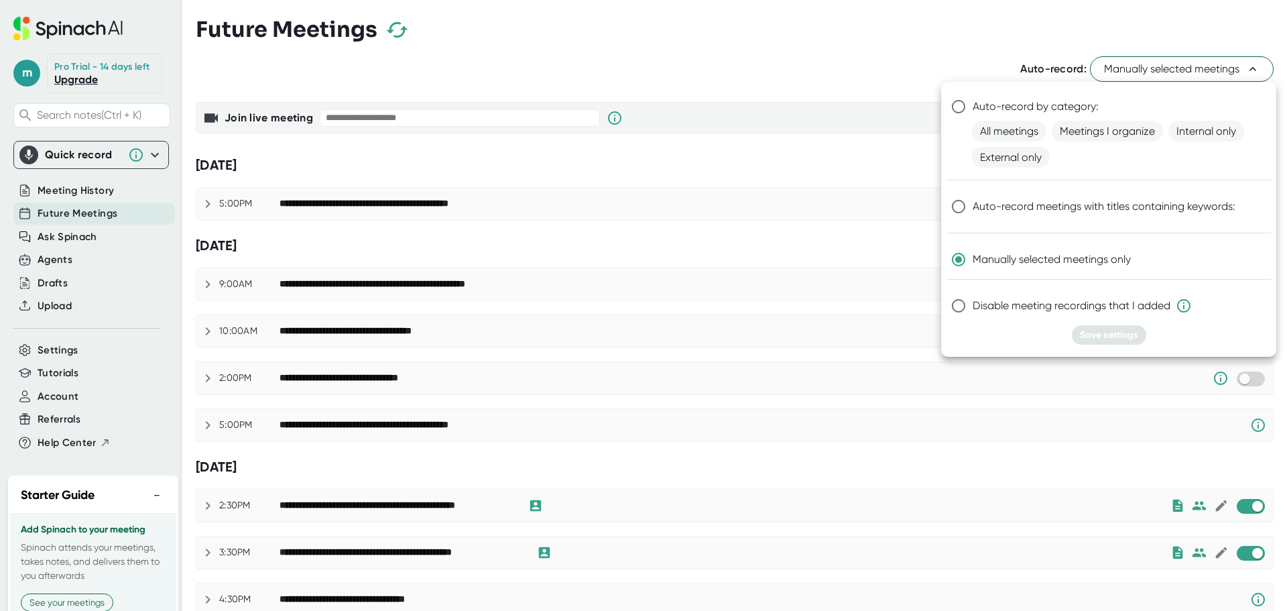
click at [959, 308] on input "Disable meeting recordings that I added" at bounding box center [958, 306] width 28 height 28
radio input "true"
click at [1117, 328] on button "Save settings" at bounding box center [1109, 334] width 74 height 19
radio input "true"
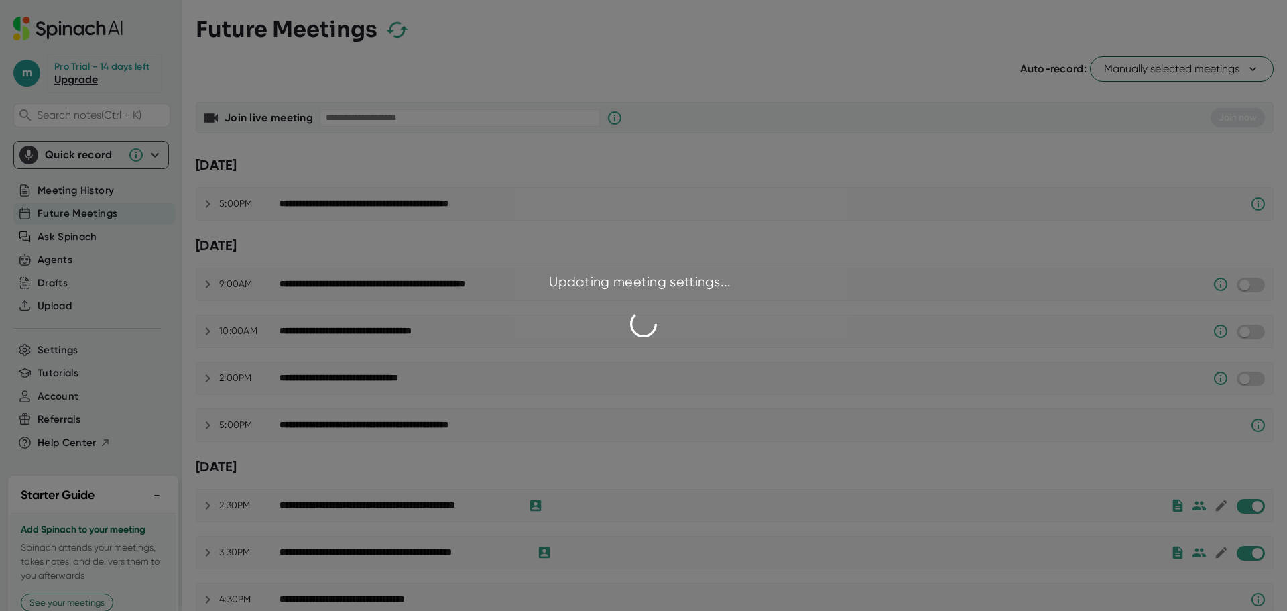
checkbox input "false"
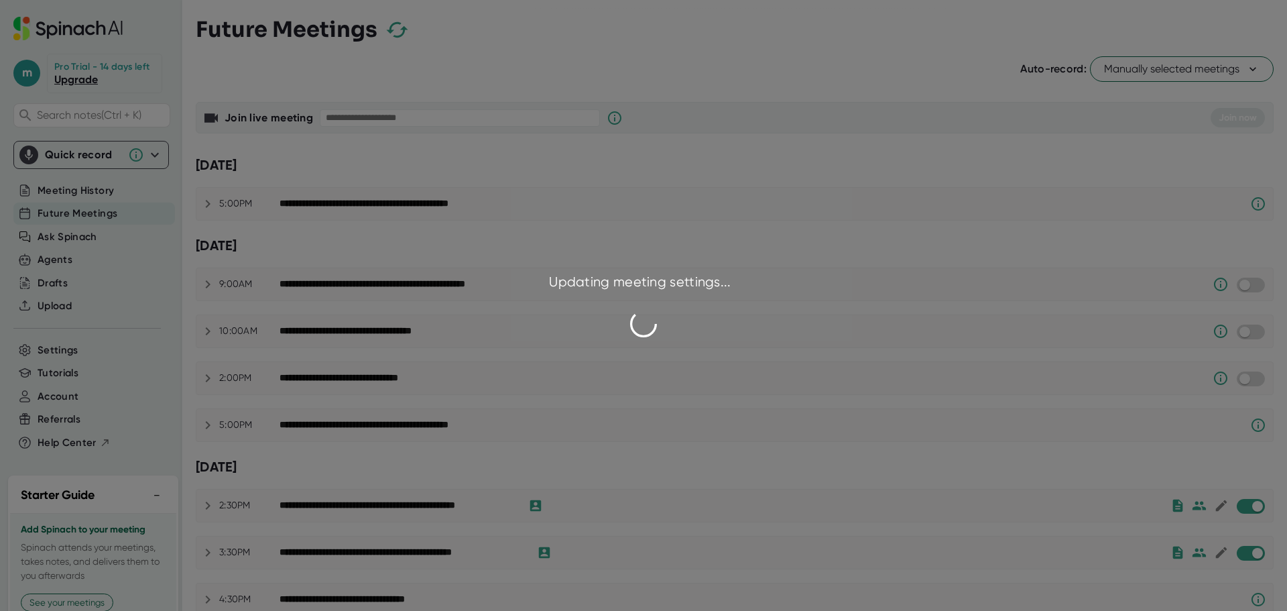
checkbox input "false"
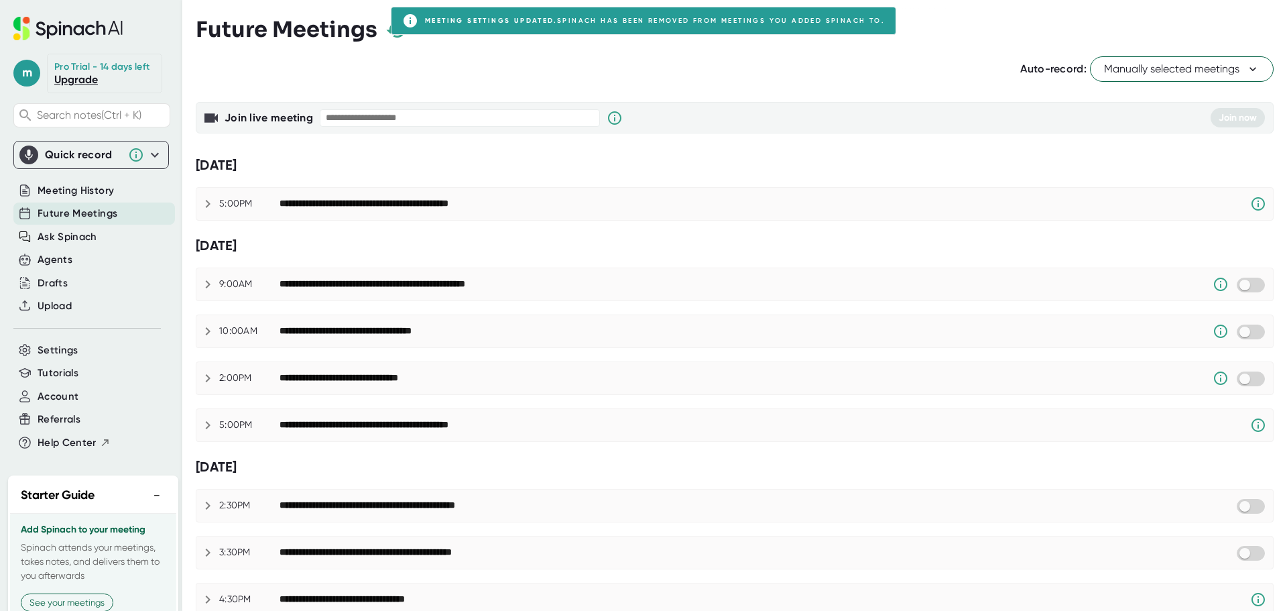
drag, startPoint x: 710, startPoint y: 15, endPoint x: 706, endPoint y: 21, distance: 6.9
click at [710, 15] on div "Future Meetings" at bounding box center [735, 30] width 1078 height 40
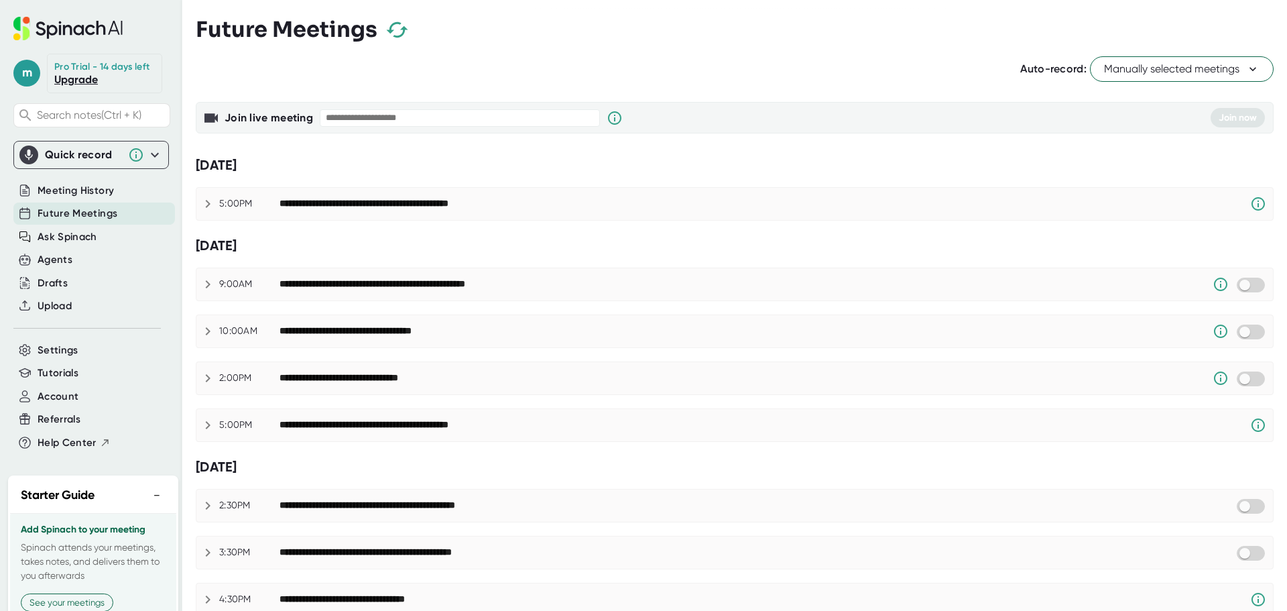
drag, startPoint x: 706, startPoint y: 44, endPoint x: 728, endPoint y: 66, distance: 31.3
click at [706, 45] on div "Future Meetings" at bounding box center [735, 30] width 1078 height 40
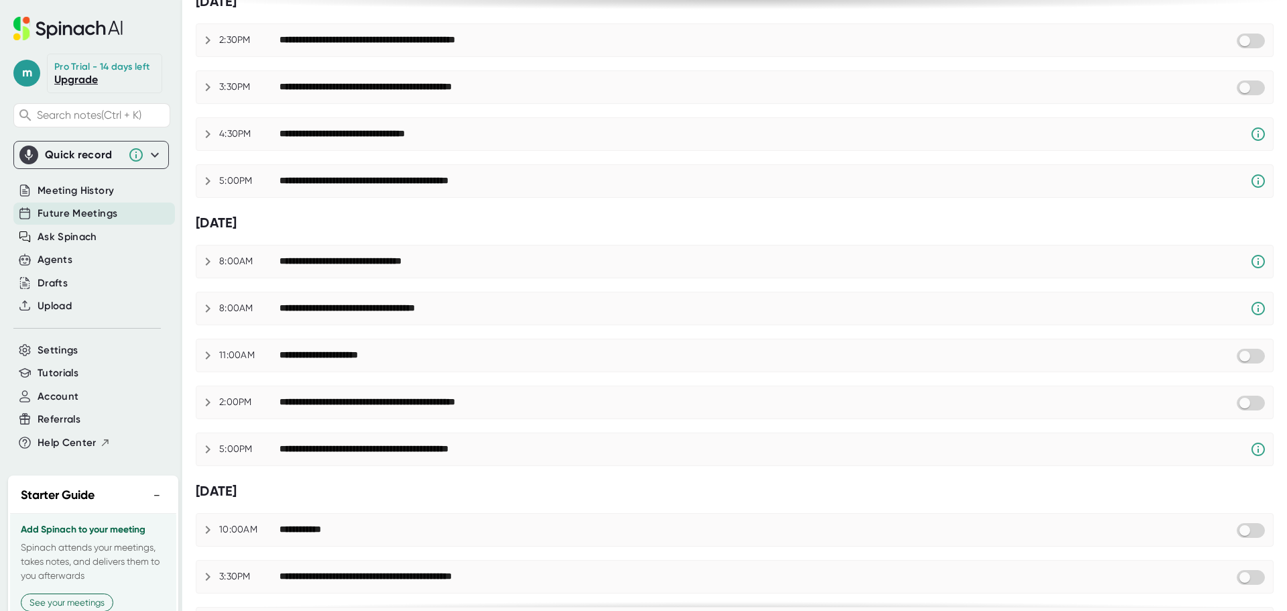
scroll to position [753, 0]
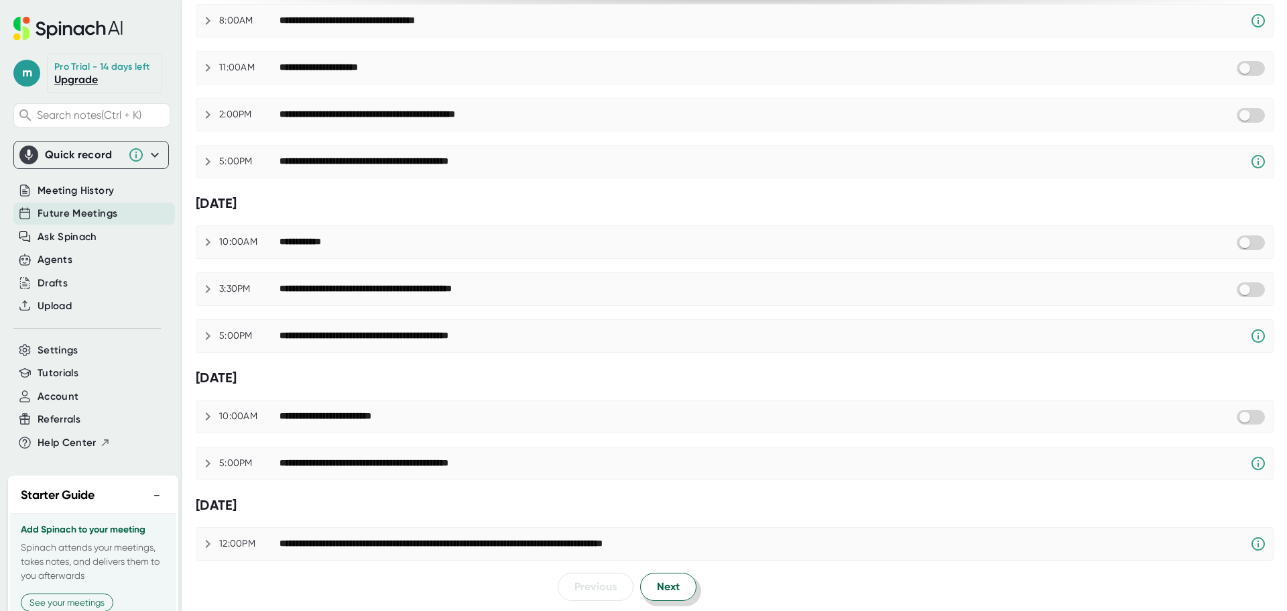
click at [673, 580] on span "Next" at bounding box center [668, 586] width 23 height 16
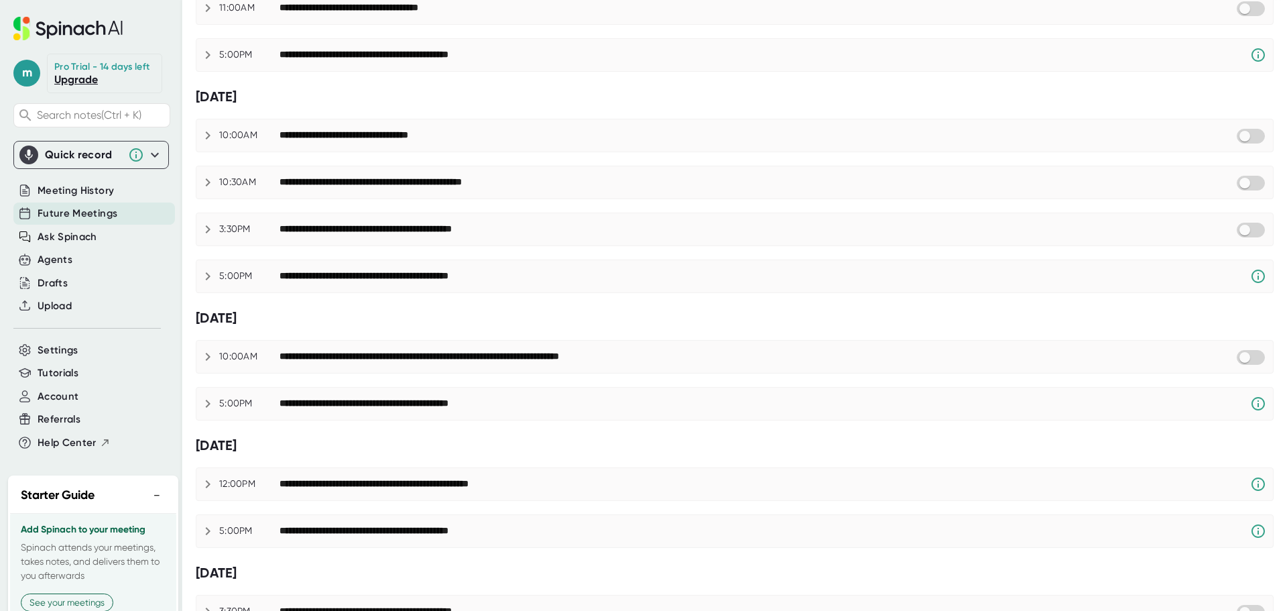
scroll to position [786, 0]
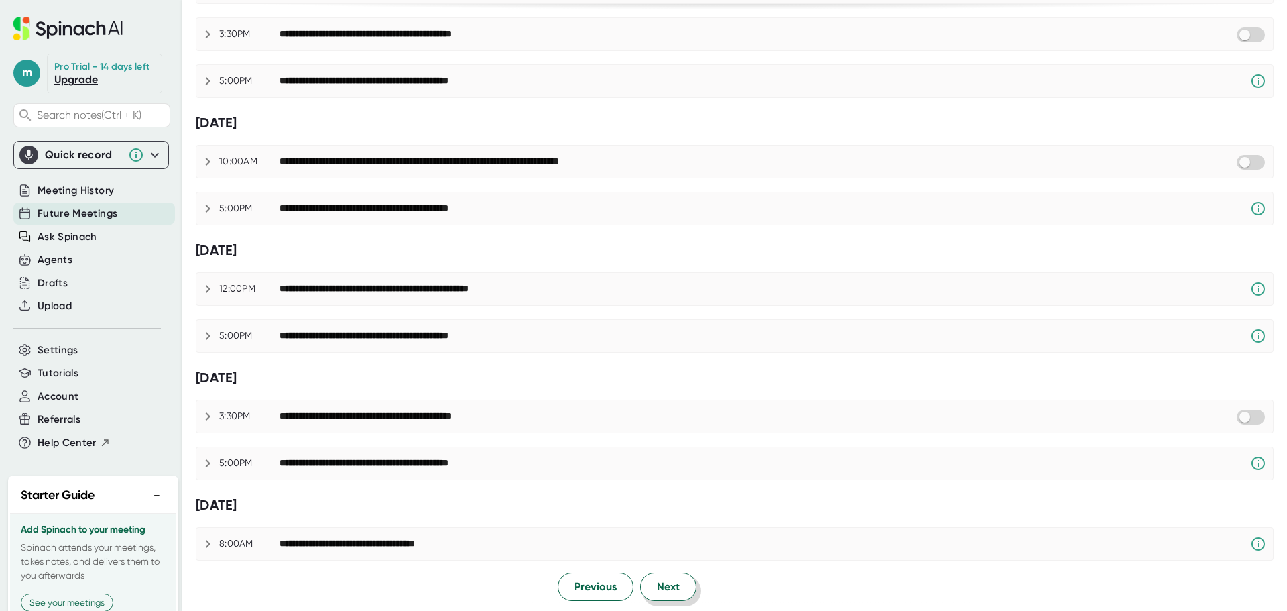
click at [662, 575] on button "Next" at bounding box center [668, 586] width 56 height 28
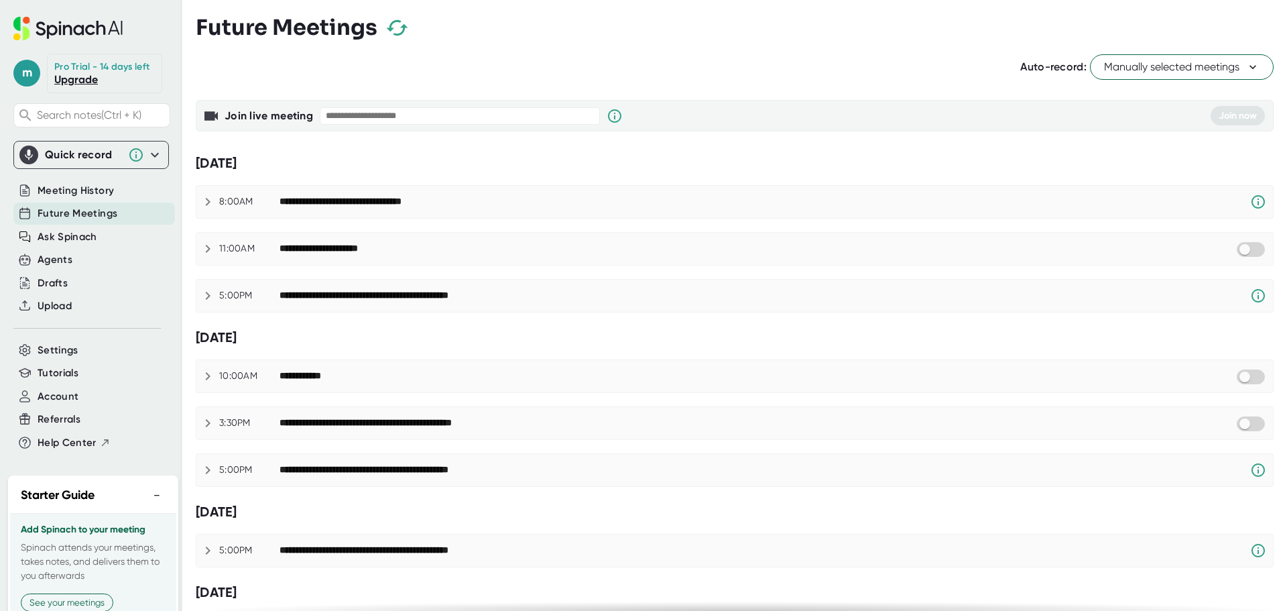
scroll to position [0, 0]
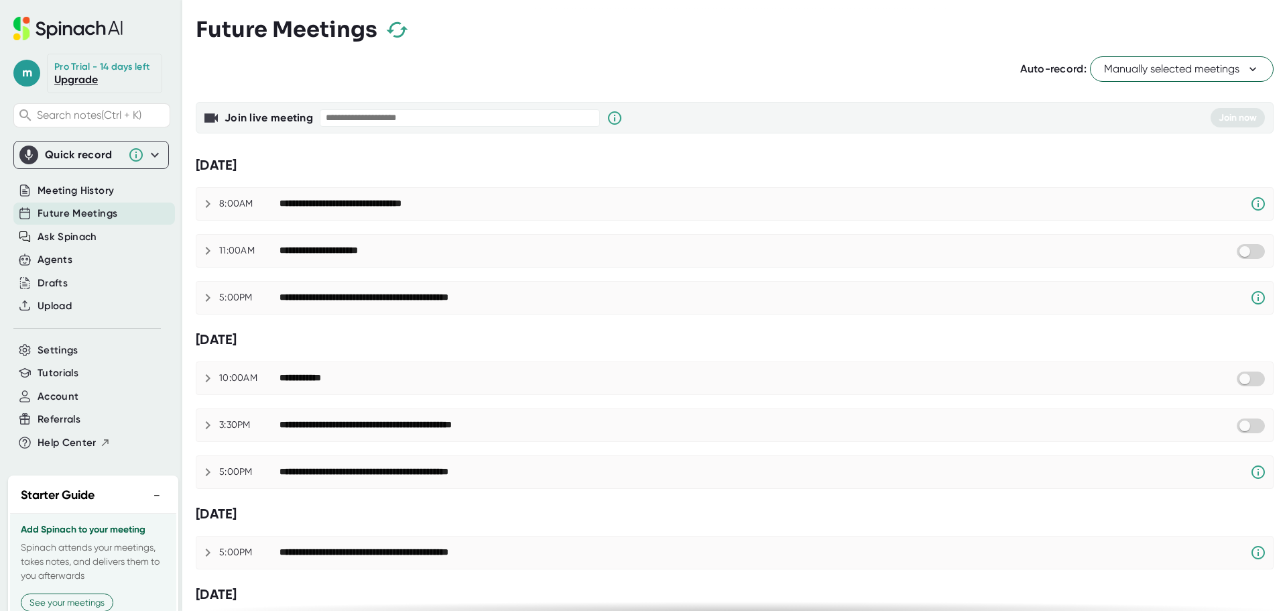
drag, startPoint x: 399, startPoint y: 29, endPoint x: 393, endPoint y: 27, distance: 6.8
click at [398, 28] on icon "button" at bounding box center [397, 30] width 30 height 30
click at [289, 64] on div "Auto-record: Manually selected meetings" at bounding box center [735, 68] width 1078 height 25
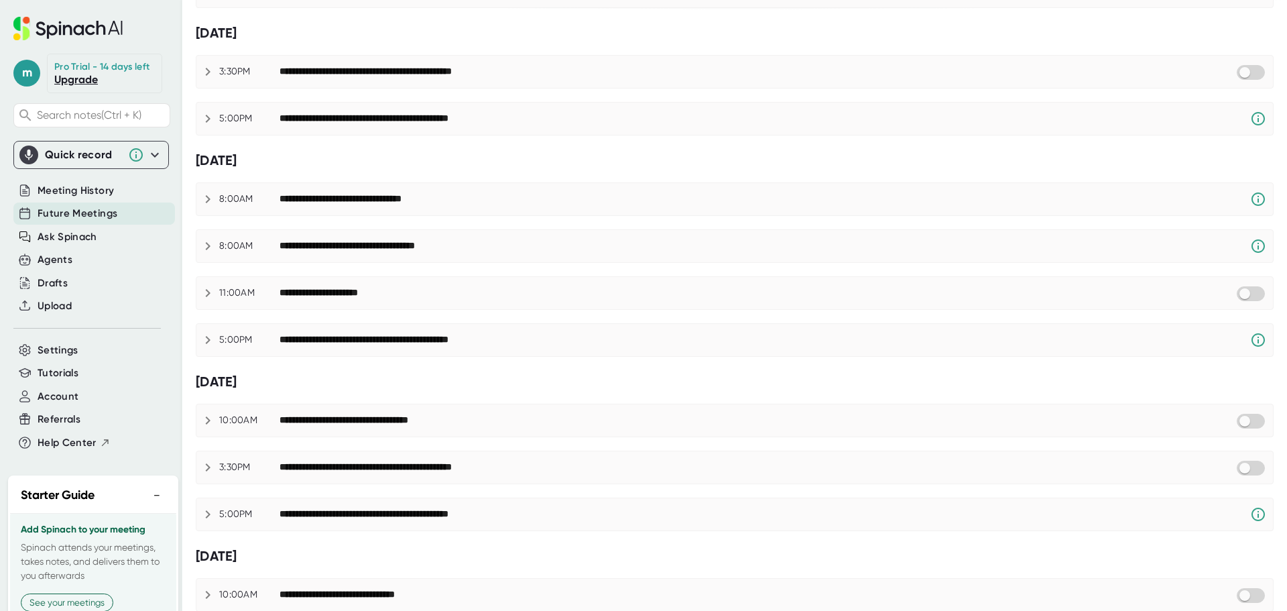
scroll to position [739, 0]
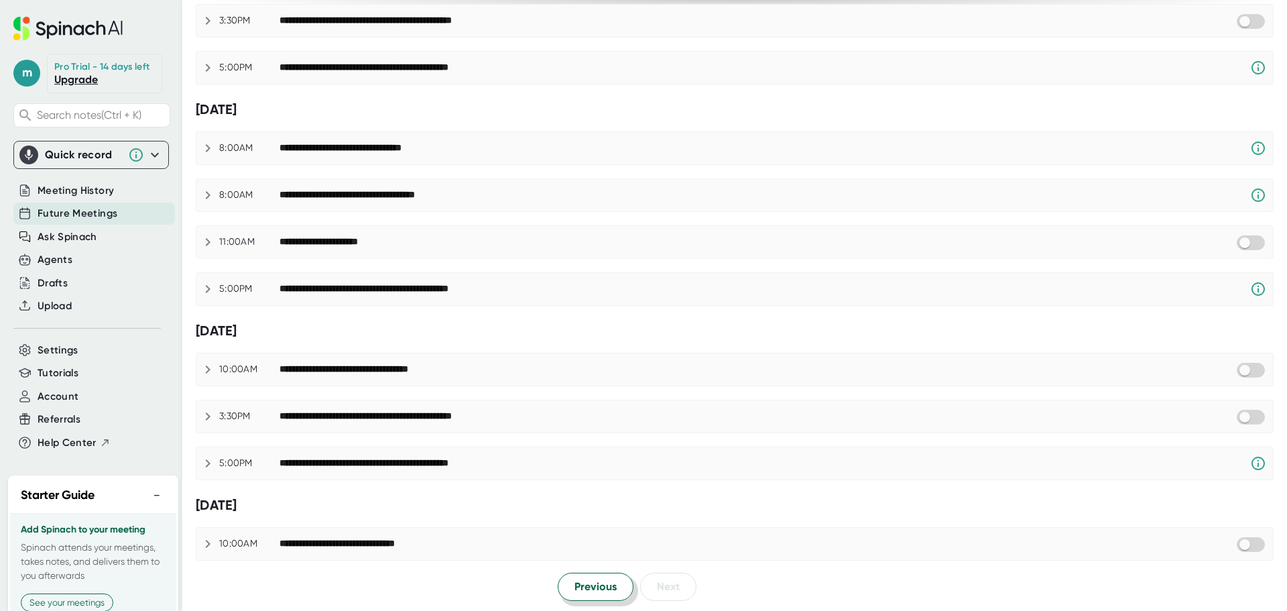
click at [590, 580] on span "Previous" at bounding box center [595, 586] width 42 height 16
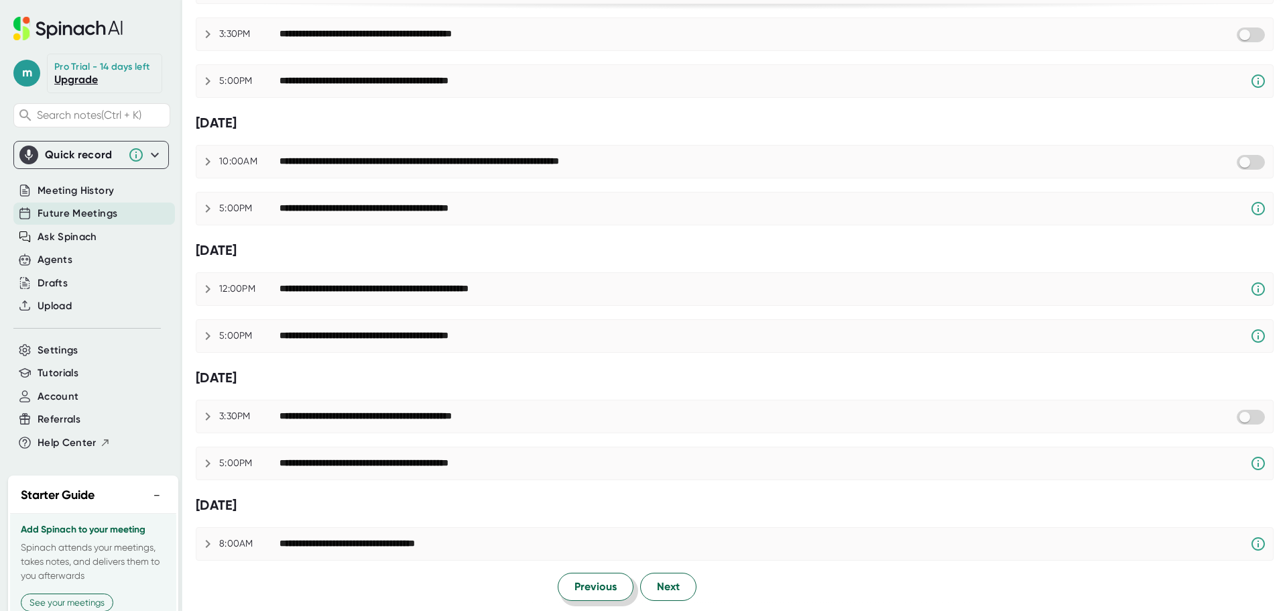
click at [593, 598] on button "Previous" at bounding box center [596, 586] width 76 height 28
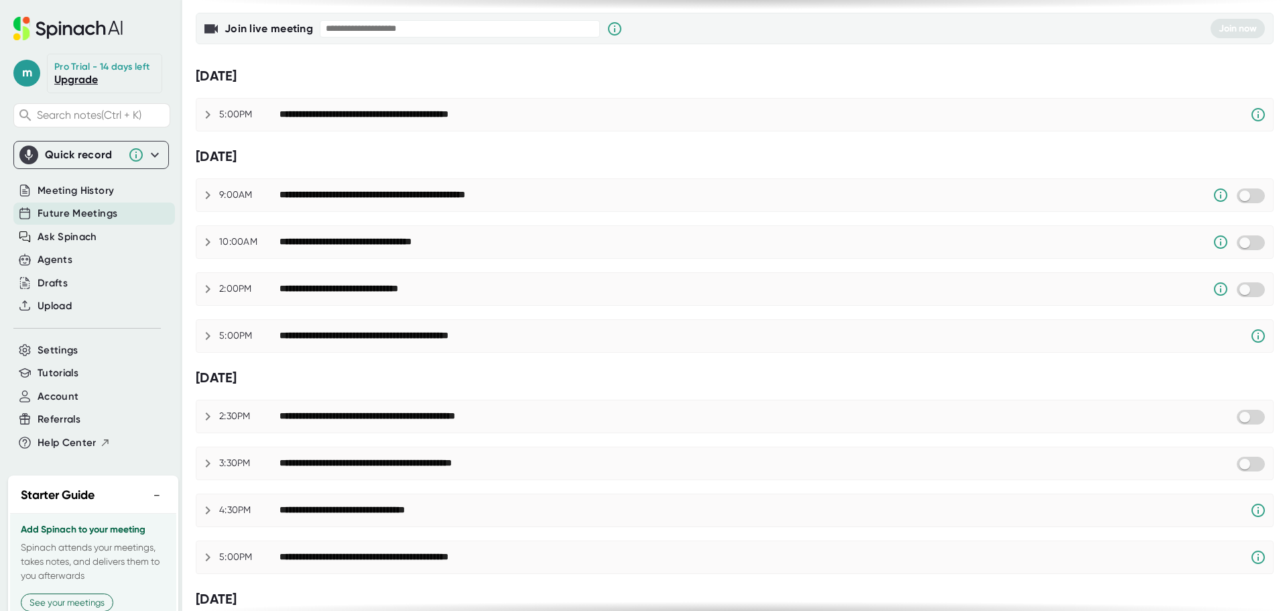
scroll to position [0, 0]
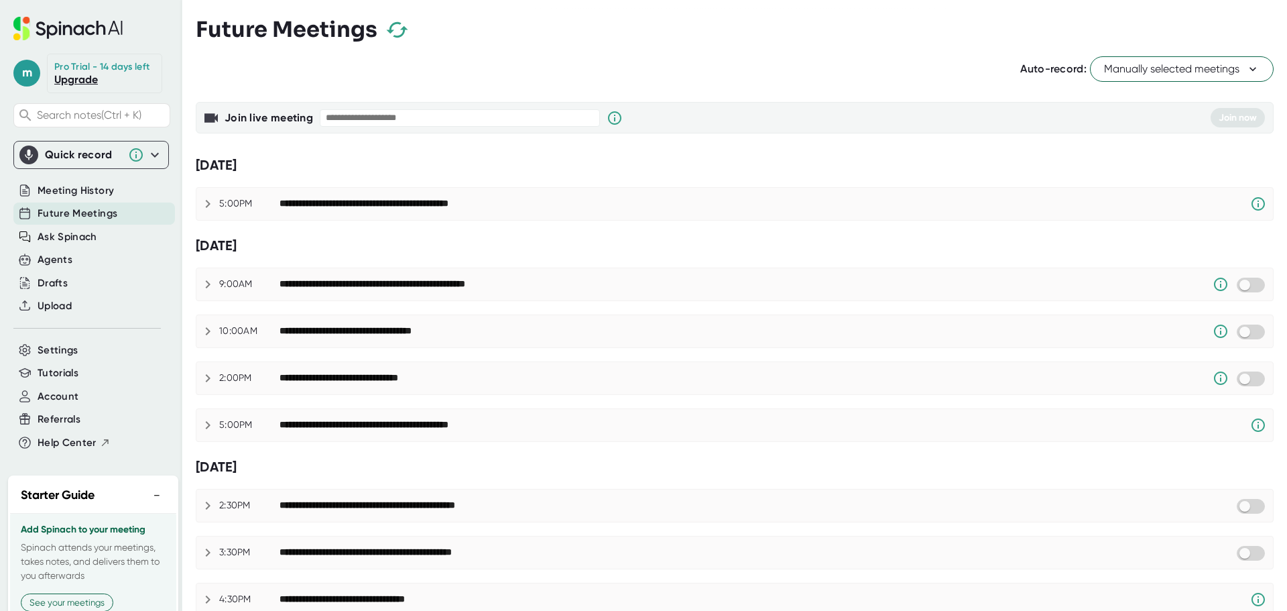
click at [558, 38] on div "Future Meetings" at bounding box center [735, 30] width 1078 height 40
click at [151, 157] on icon at bounding box center [155, 154] width 8 height 5
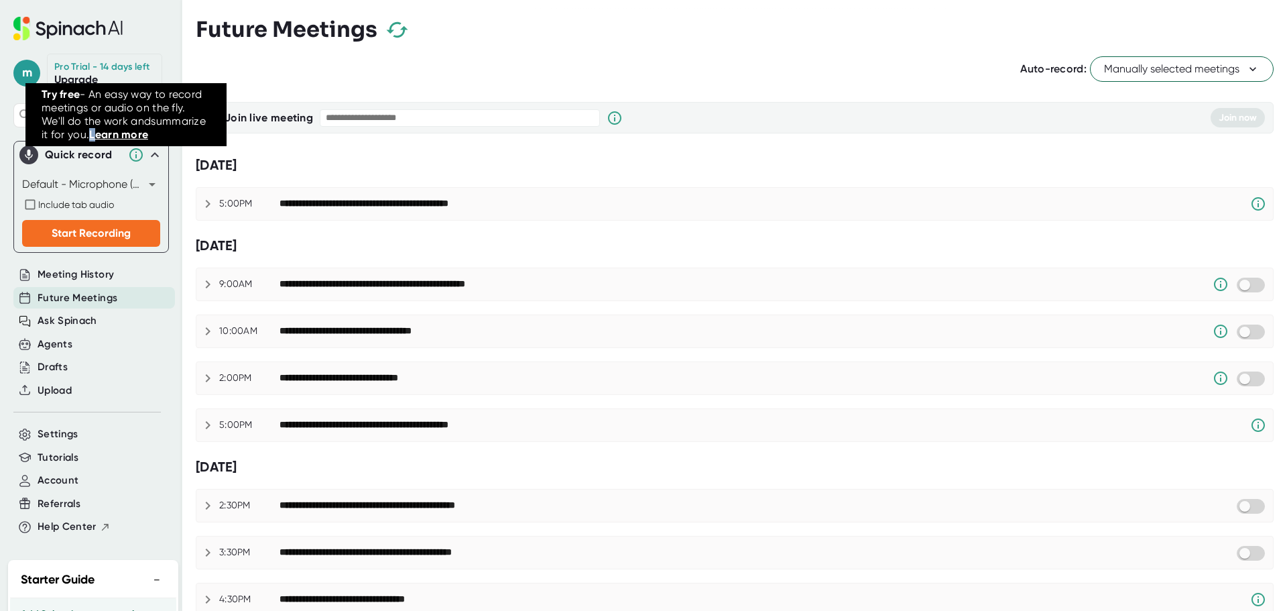
drag, startPoint x: 110, startPoint y: 134, endPoint x: 122, endPoint y: 137, distance: 12.4
click at [97, 132] on link "Learn more" at bounding box center [118, 134] width 59 height 13
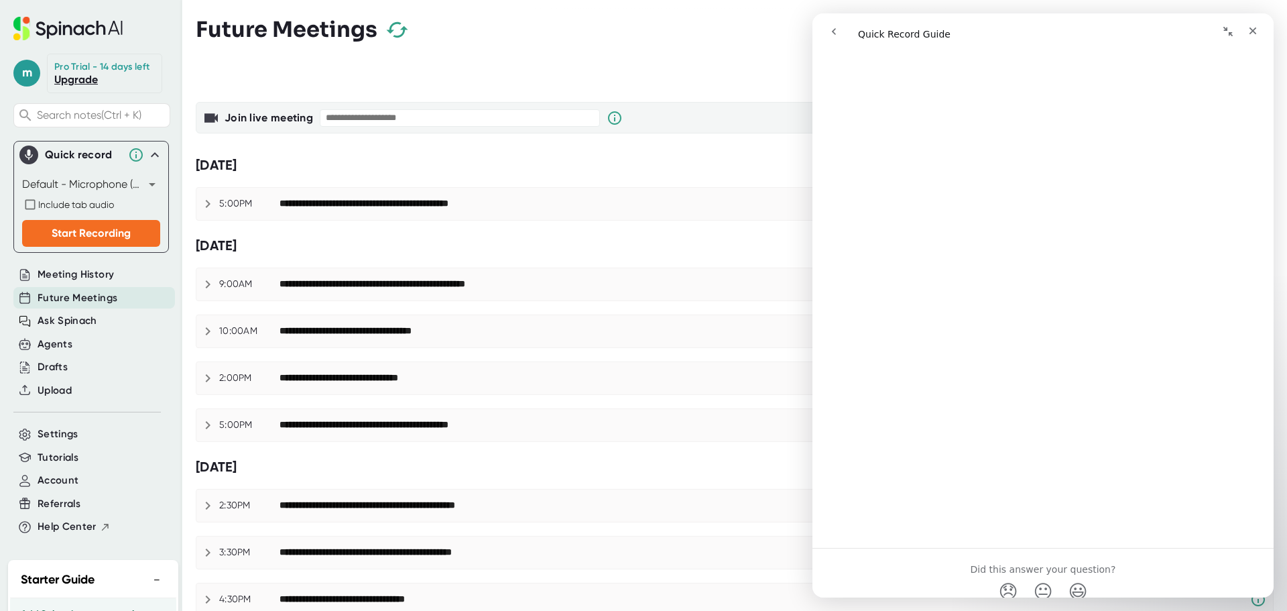
scroll to position [653, 0]
click at [1015, 575] on link "Open in help center" at bounding box center [1042, 577] width 107 height 11
click at [1259, 28] on div "Close" at bounding box center [1253, 31] width 24 height 24
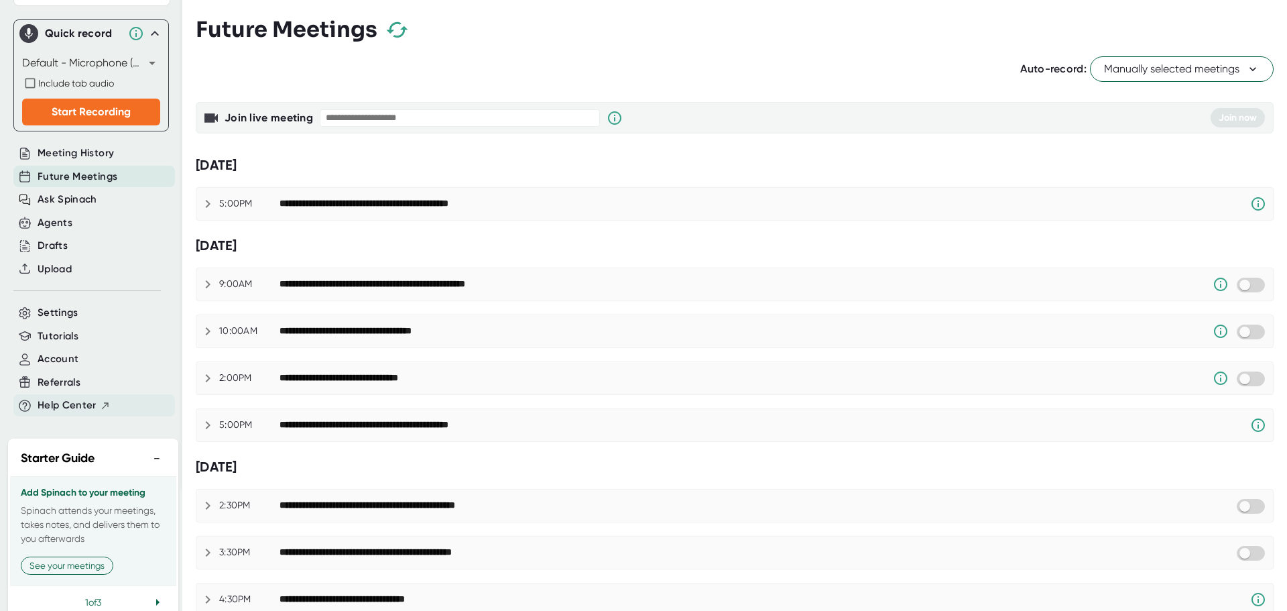
scroll to position [0, 0]
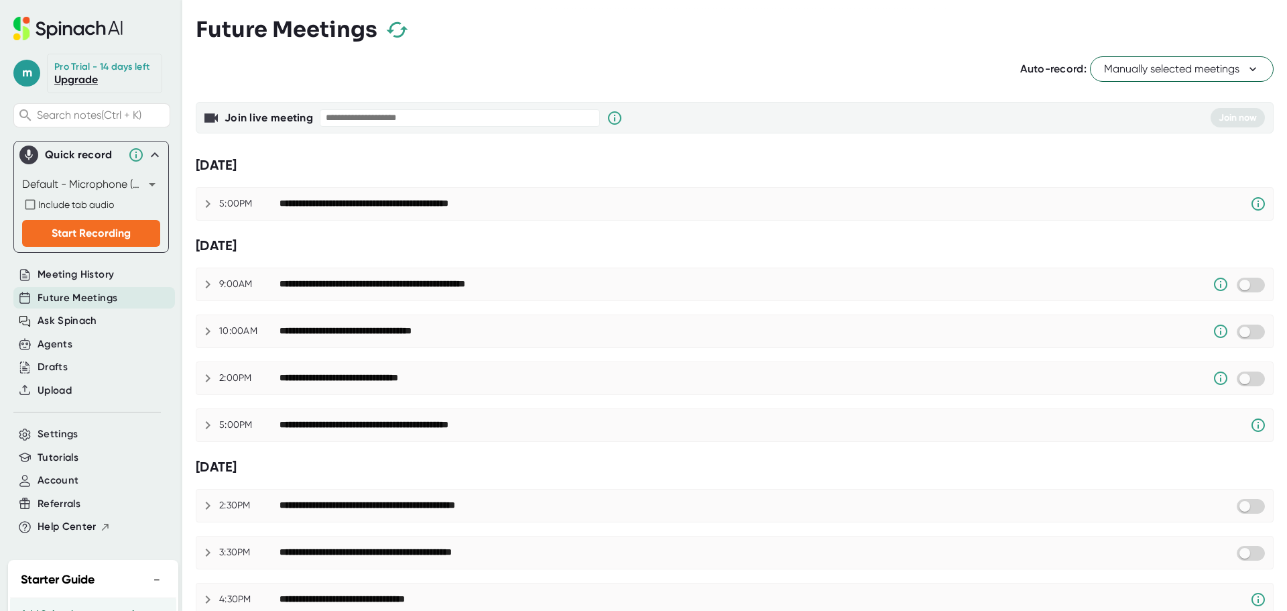
drag, startPoint x: 57, startPoint y: 25, endPoint x: 665, endPoint y: 27, distance: 608.5
click at [665, 27] on div "Future Meetings" at bounding box center [735, 30] width 1078 height 40
drag, startPoint x: 147, startPoint y: 171, endPoint x: 153, endPoint y: 156, distance: 15.9
click at [147, 163] on icon at bounding box center [155, 155] width 16 height 16
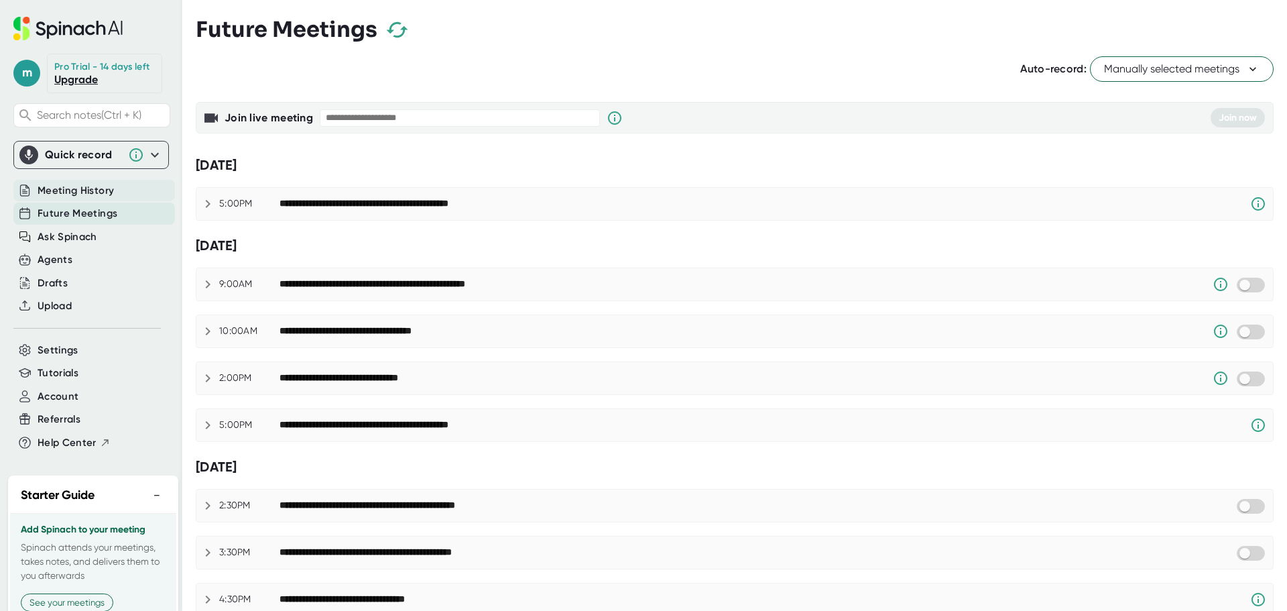
drag, startPoint x: 81, startPoint y: 200, endPoint x: 162, endPoint y: 82, distance: 142.8
click at [162, 82] on div "m Pro Trial - 14 days left Upgrade Search notes (Ctrl + K) Quick record Default…" at bounding box center [91, 233] width 182 height 467
click at [75, 198] on span "Meeting History" at bounding box center [76, 190] width 76 height 15
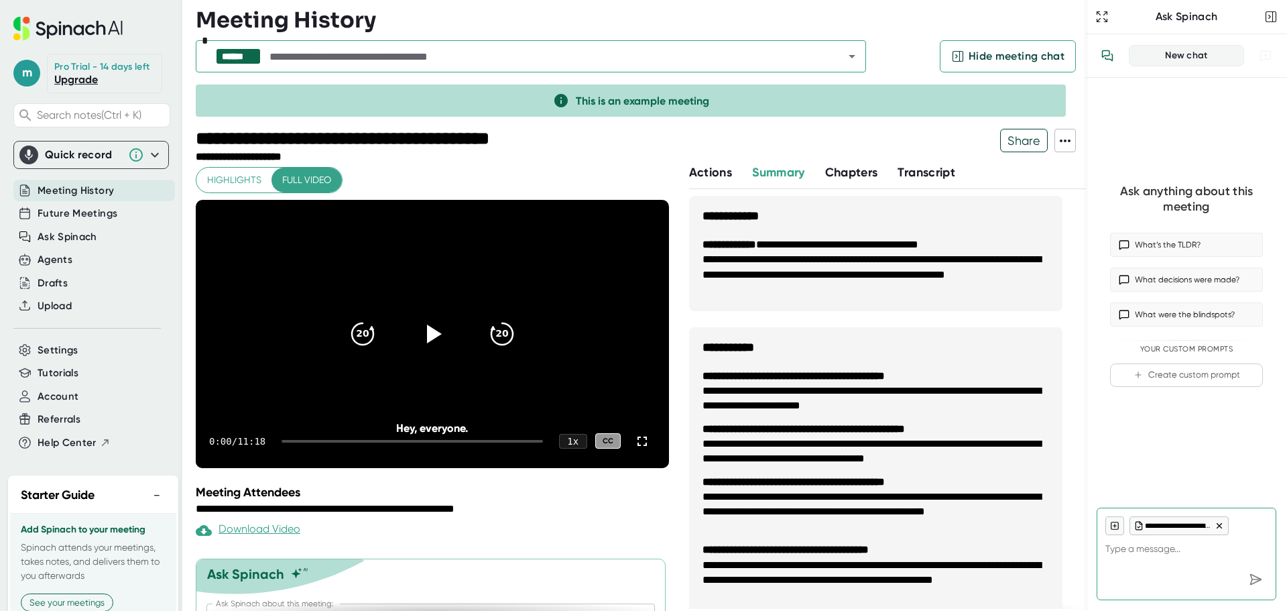
click at [712, 168] on span "Actions" at bounding box center [710, 172] width 43 height 15
type textarea "x"
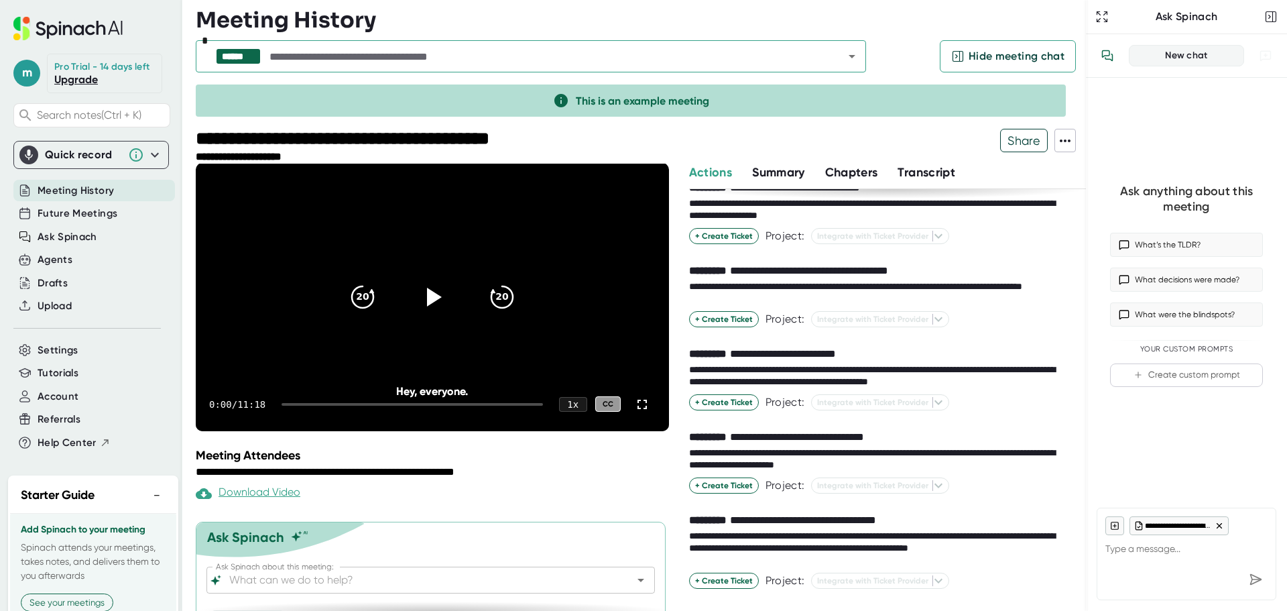
scroll to position [70, 0]
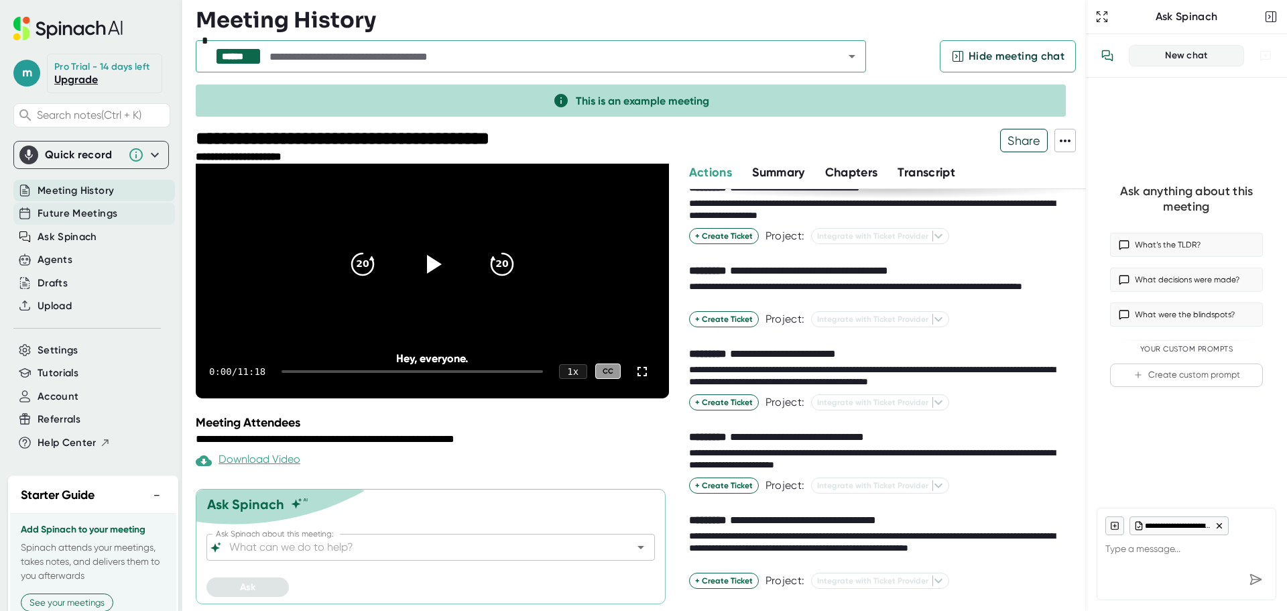
click at [66, 221] on span "Future Meetings" at bounding box center [78, 213] width 80 height 15
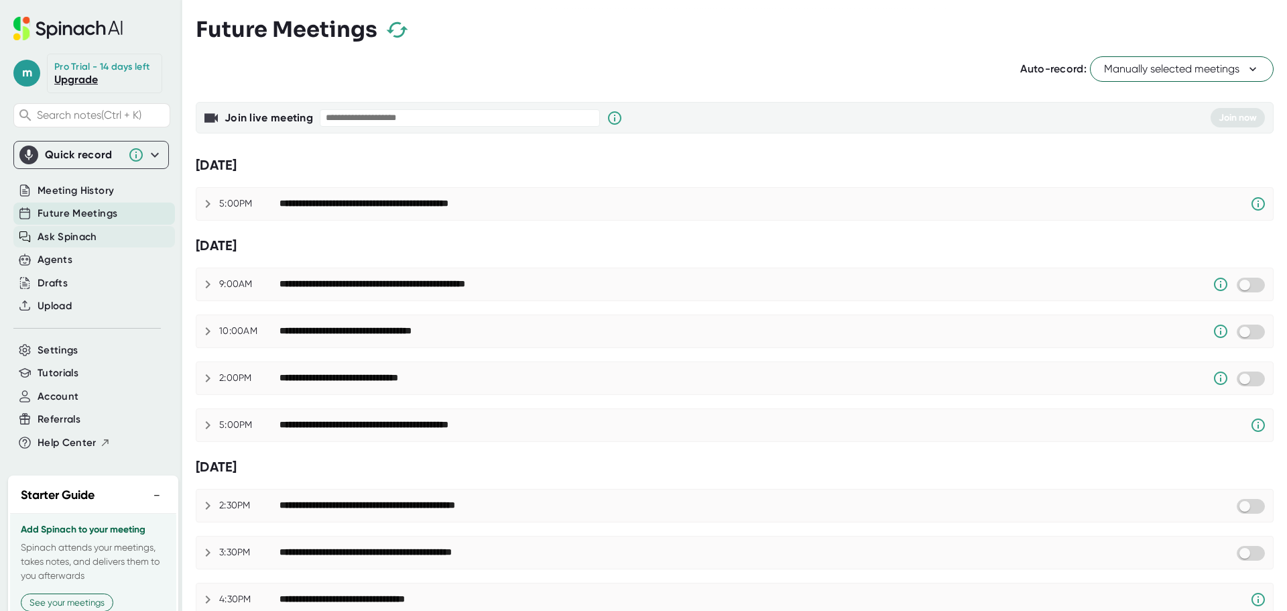
click at [65, 245] on span "Ask Spinach" at bounding box center [68, 236] width 60 height 15
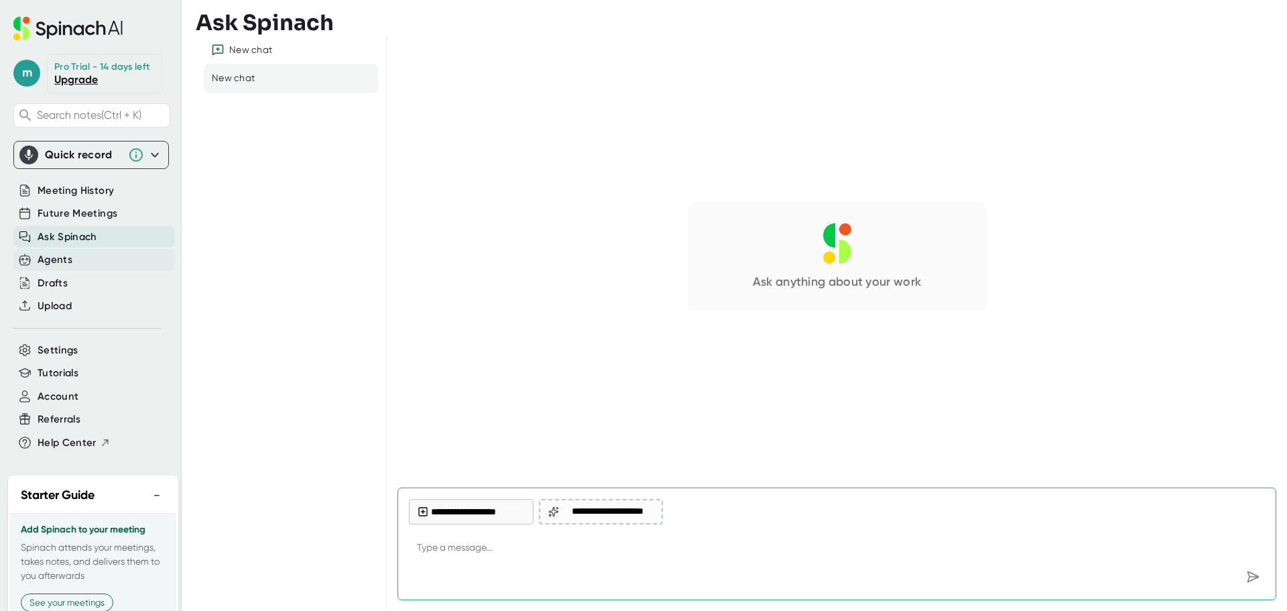
type textarea "x"
click at [62, 267] on div "Agents" at bounding box center [55, 259] width 35 height 15
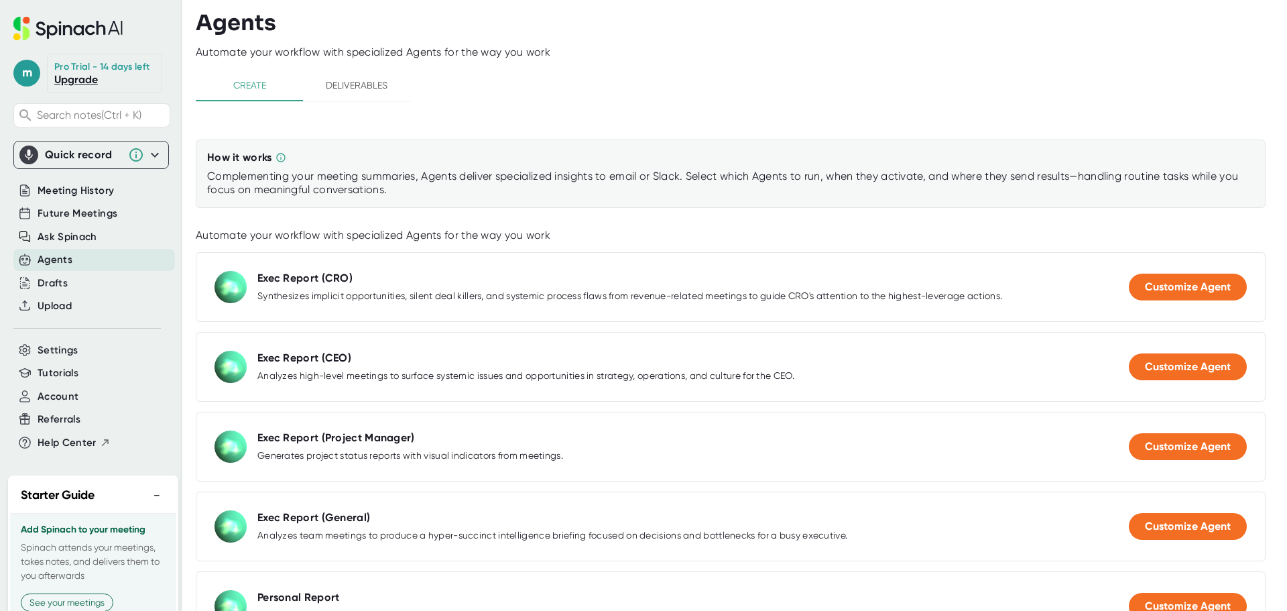
click at [318, 273] on div "Exec Report (CRO)" at bounding box center [304, 277] width 95 height 13
click at [355, 99] on button "Deliverables" at bounding box center [356, 85] width 107 height 32
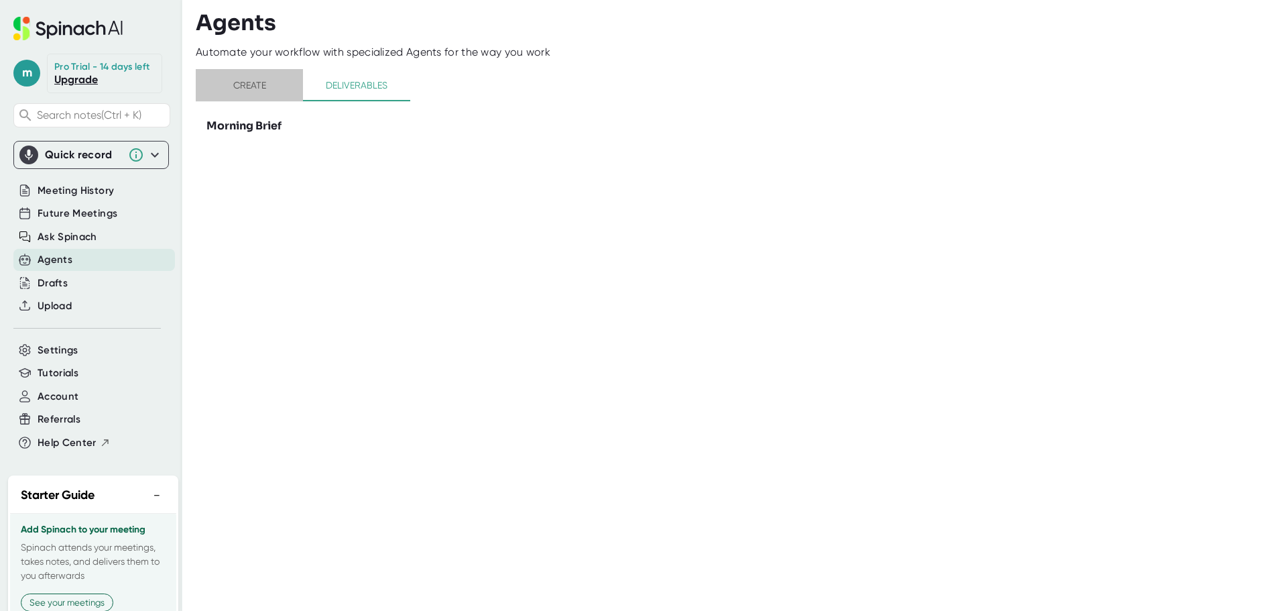
click at [254, 92] on span "Create" at bounding box center [249, 85] width 91 height 17
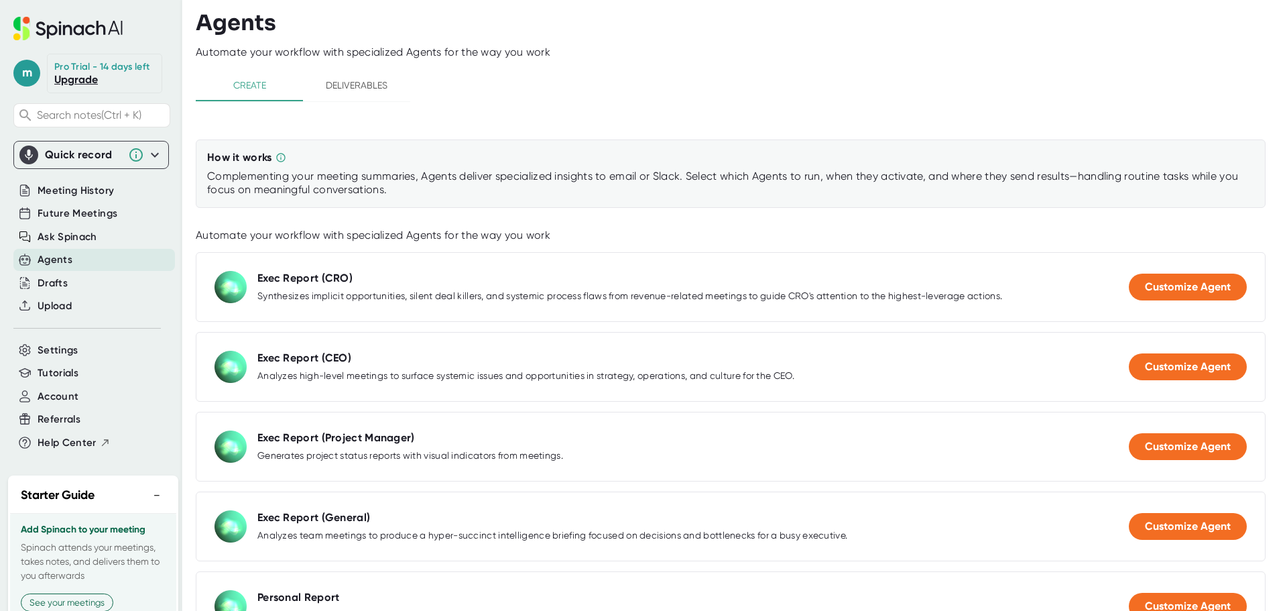
drag, startPoint x: 376, startPoint y: 81, endPoint x: 348, endPoint y: 69, distance: 30.0
click at [376, 82] on span "Deliverables" at bounding box center [356, 85] width 91 height 17
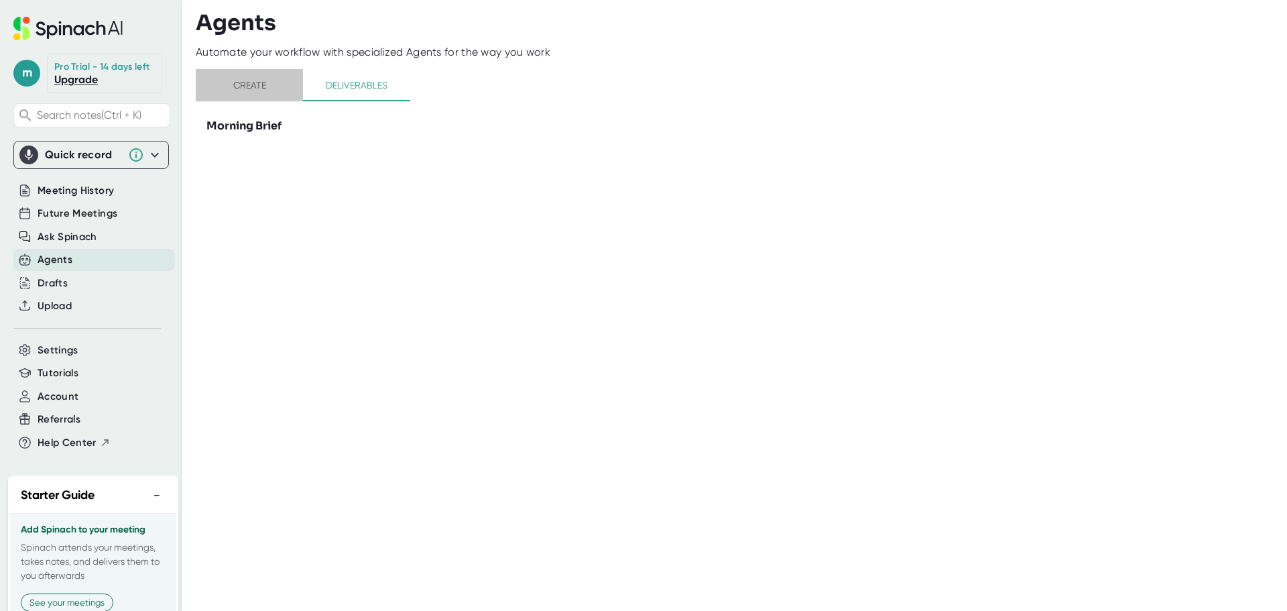
click at [259, 86] on span "Create" at bounding box center [249, 85] width 91 height 17
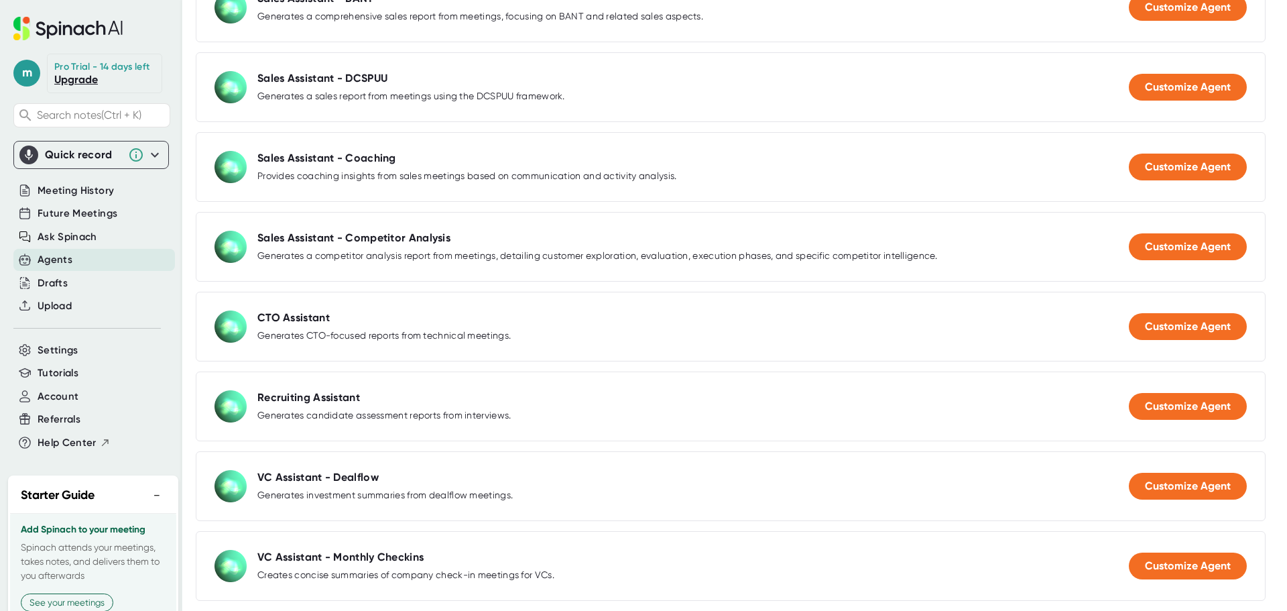
scroll to position [1230, 0]
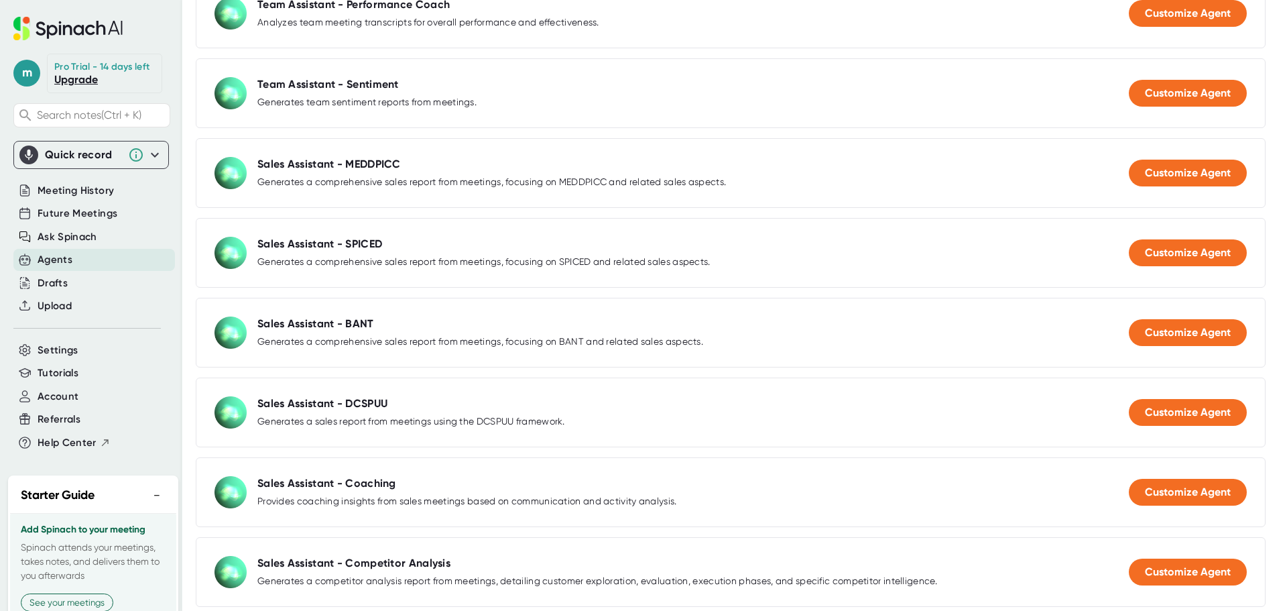
click at [348, 330] on div "Sales Assistant - BANT" at bounding box center [315, 323] width 117 height 13
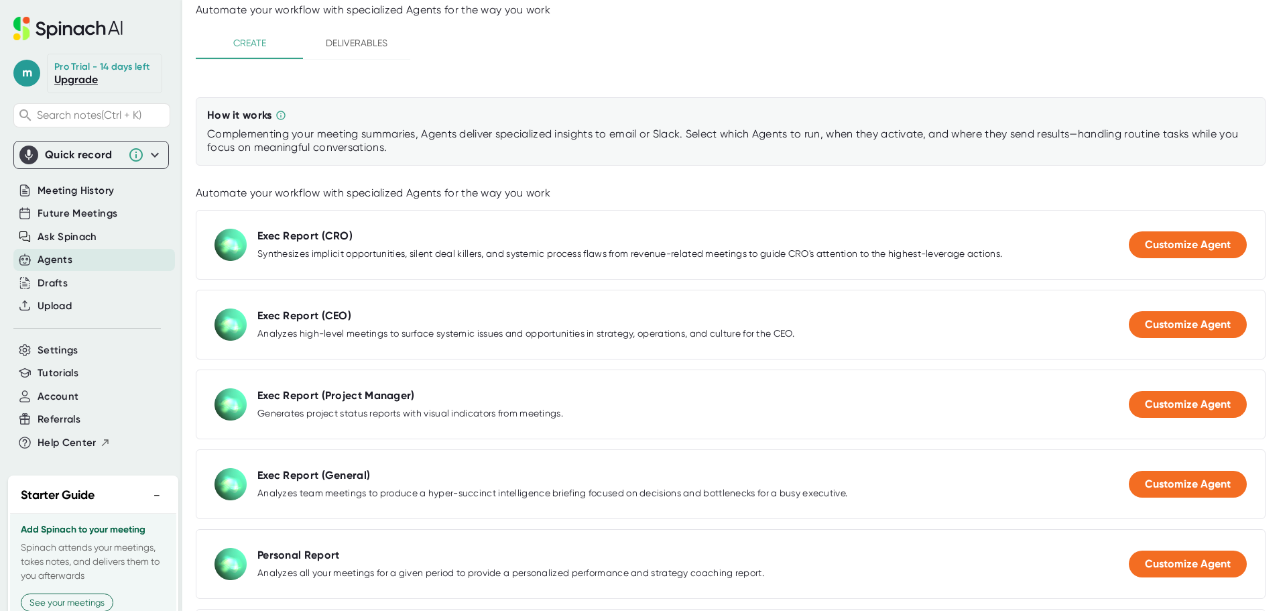
scroll to position [0, 0]
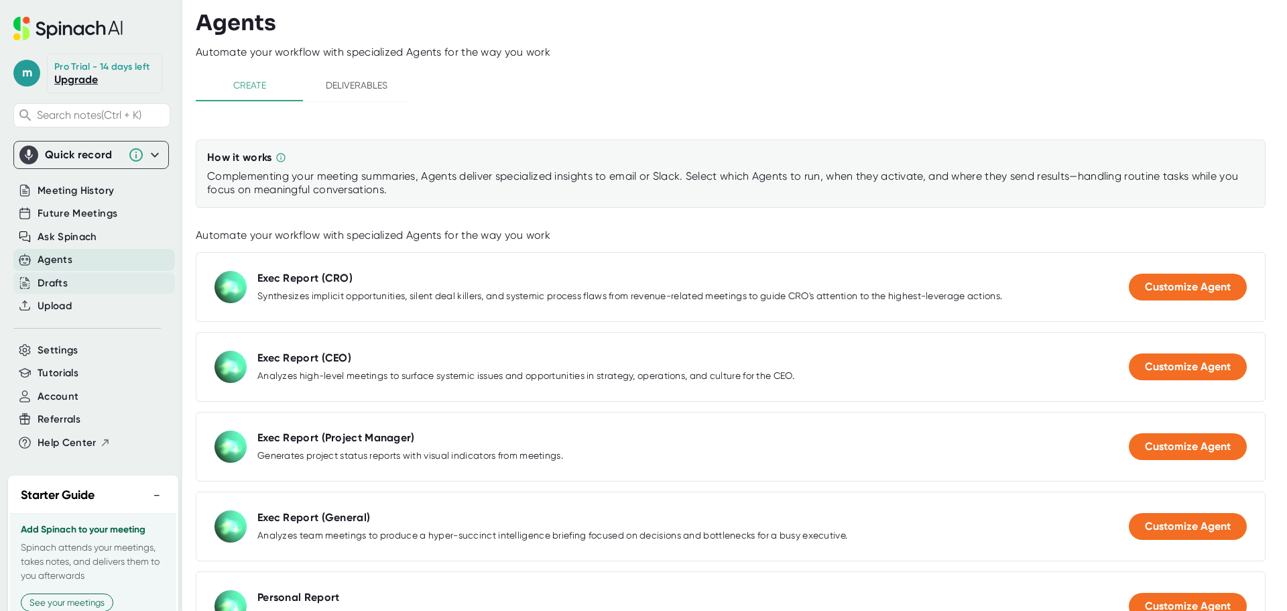
click at [50, 291] on div "Drafts" at bounding box center [53, 282] width 30 height 15
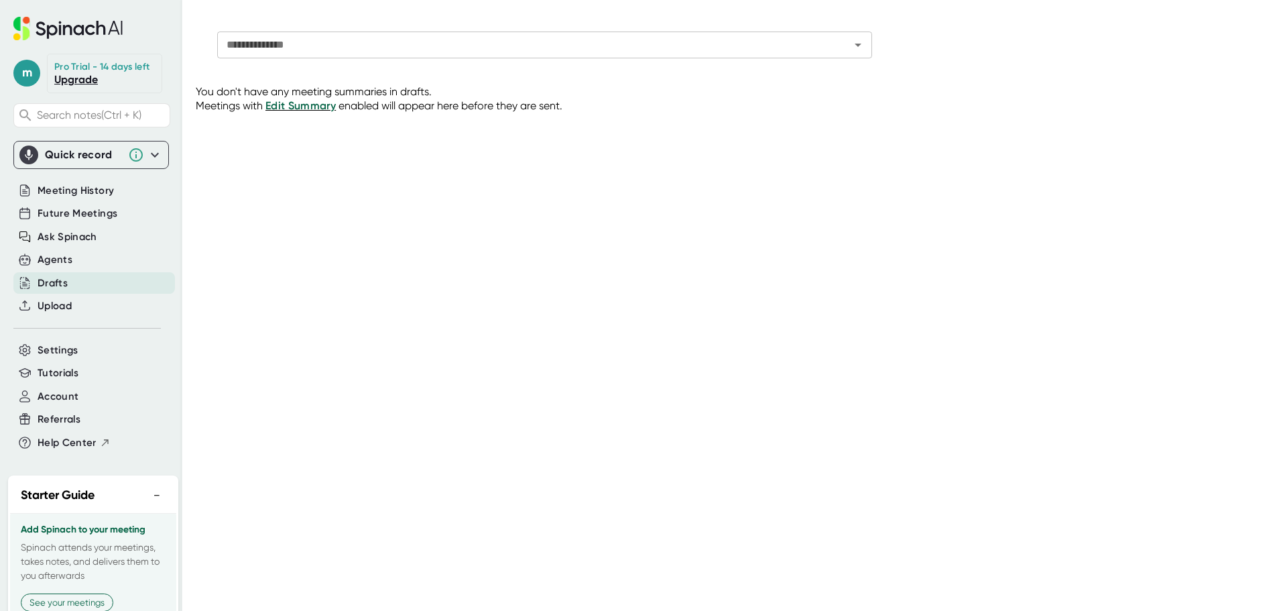
drag, startPoint x: 304, startPoint y: 106, endPoint x: 774, endPoint y: 228, distance: 486.0
click at [774, 228] on div "**********" at bounding box center [741, 305] width 1091 height 568
click at [51, 314] on span "Upload" at bounding box center [55, 305] width 34 height 15
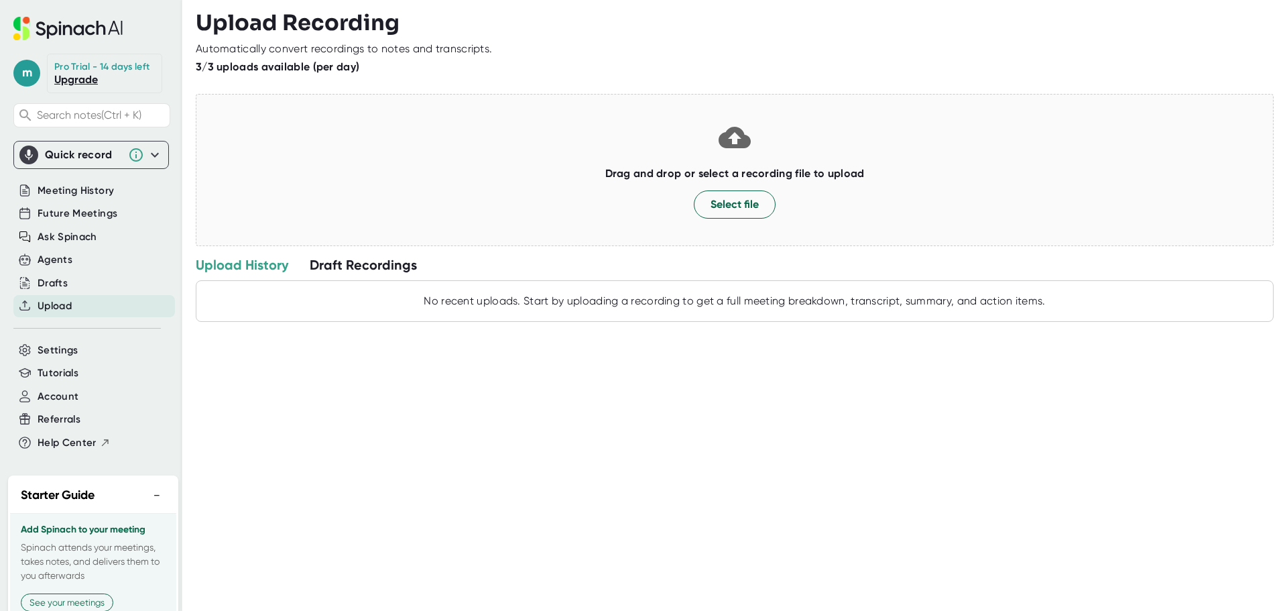
click at [388, 259] on div "Draft Recordings" at bounding box center [363, 264] width 107 height 17
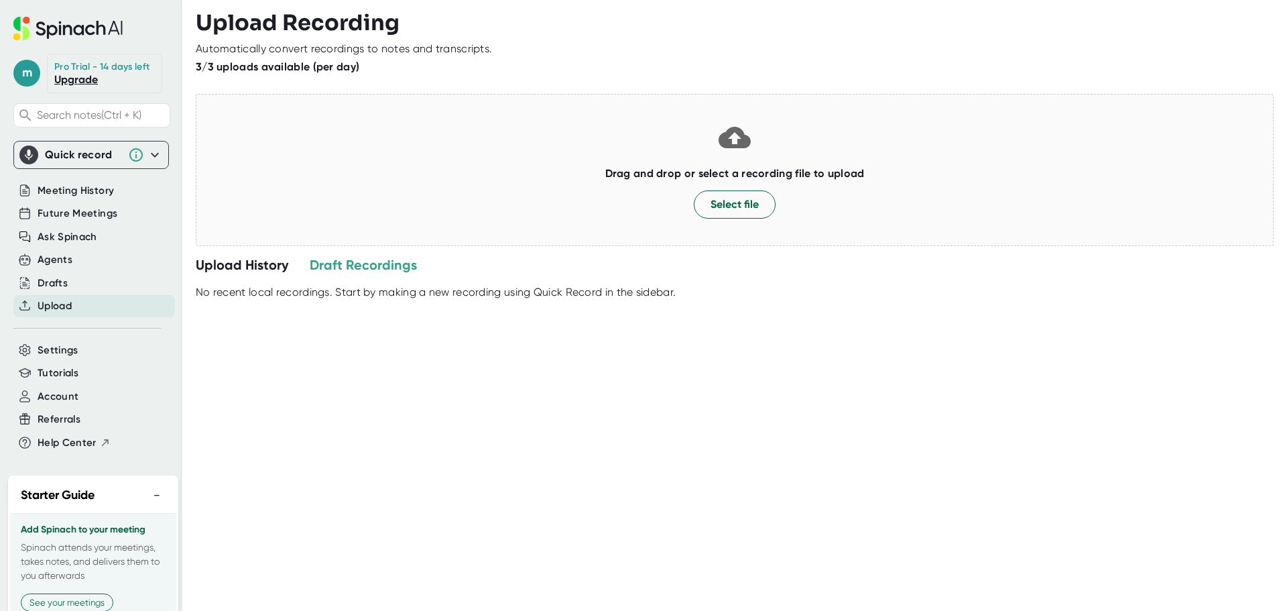
click at [258, 267] on div "Upload History" at bounding box center [242, 264] width 92 height 17
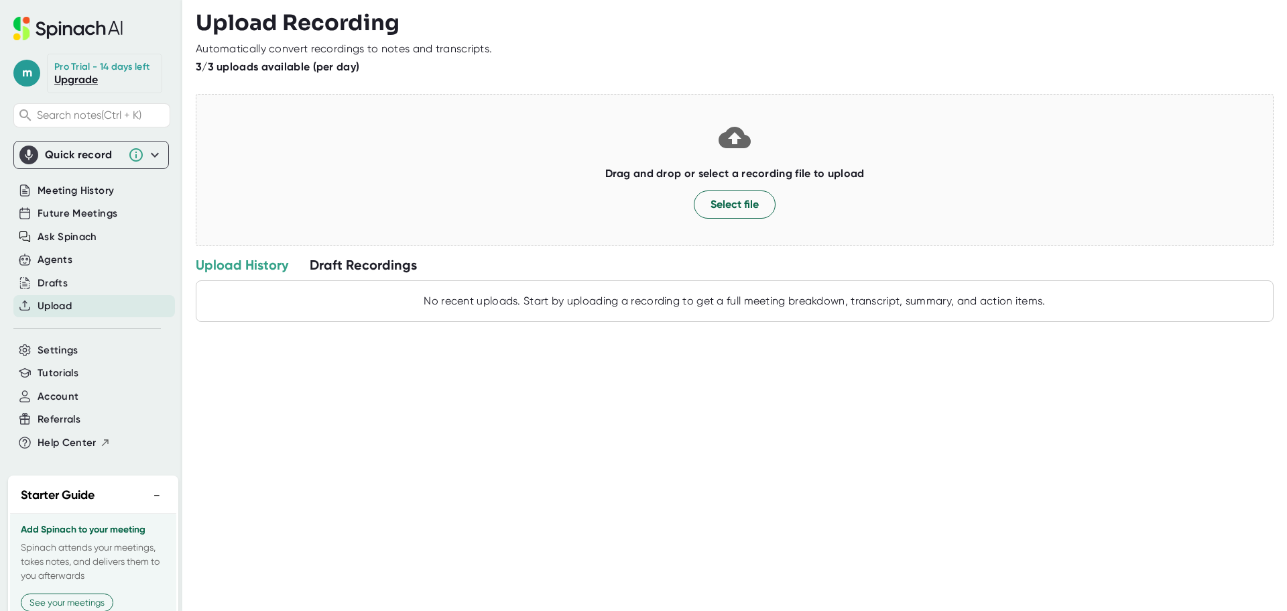
click at [939, 364] on div "Upload Recording Automatically convert recordings to notes and transcripts. 3/3…" at bounding box center [741, 305] width 1091 height 611
drag, startPoint x: 809, startPoint y: 306, endPoint x: 779, endPoint y: 321, distance: 33.3
click at [807, 305] on div "No recent uploads. Start by uploading a recording to get a full meeting breakdo…" at bounding box center [734, 300] width 1063 height 13
click at [655, 452] on div "Upload Recording Automatically convert recordings to notes and transcripts. 3/3…" at bounding box center [741, 305] width 1091 height 611
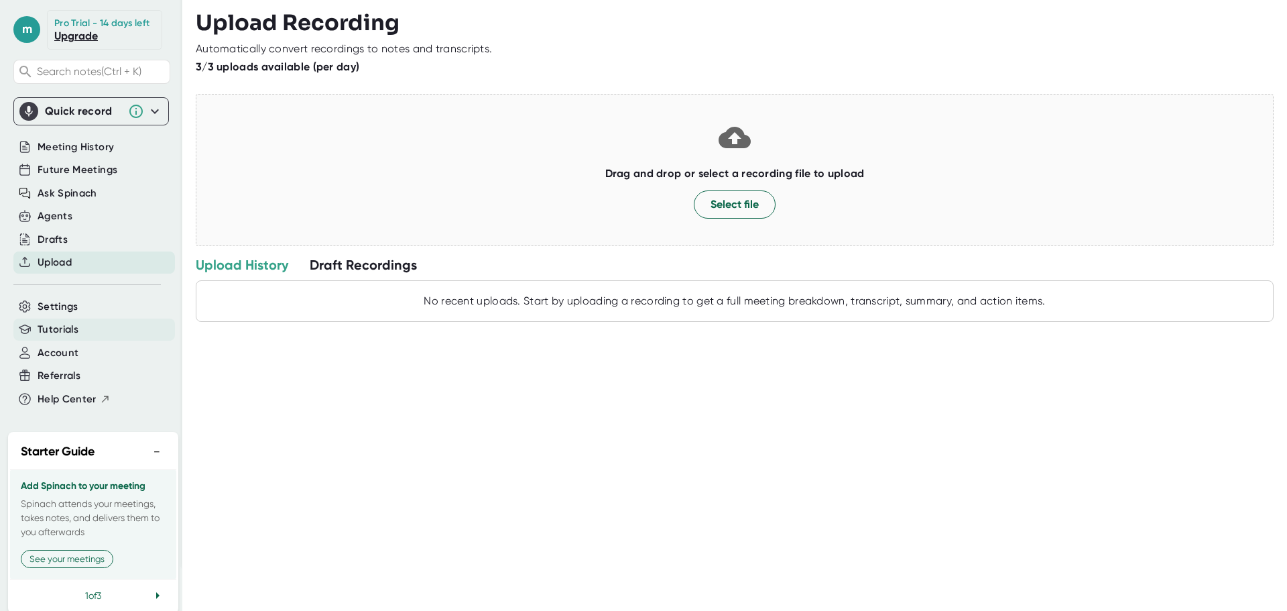
scroll to position [118, 0]
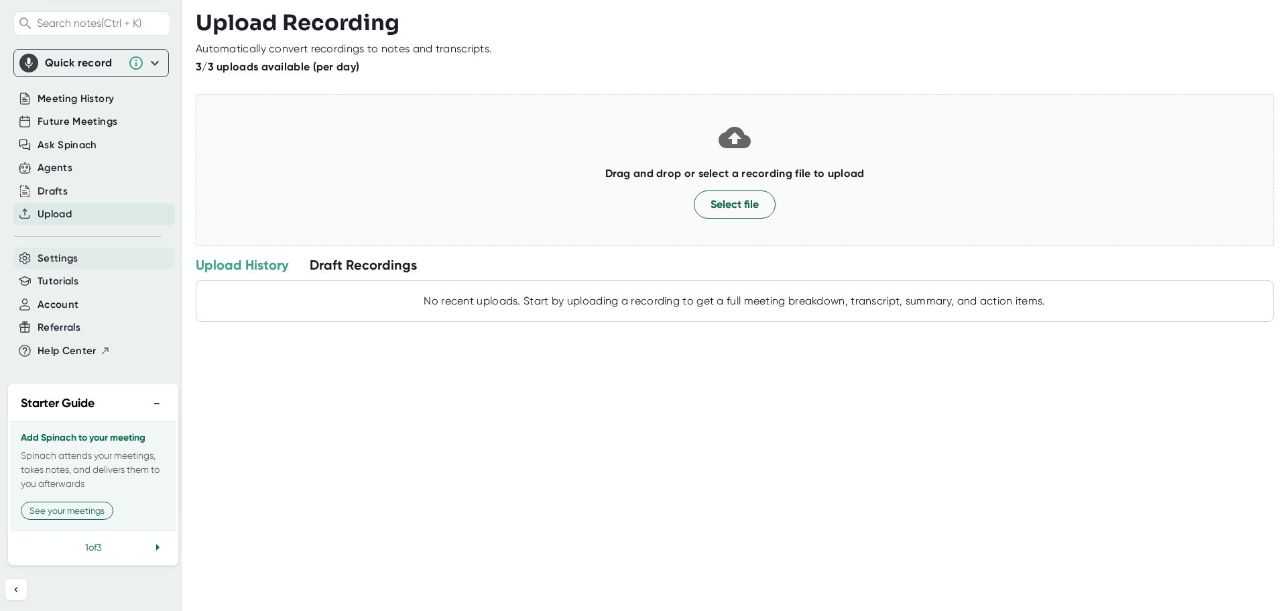
click at [54, 251] on span "Settings" at bounding box center [58, 258] width 41 height 15
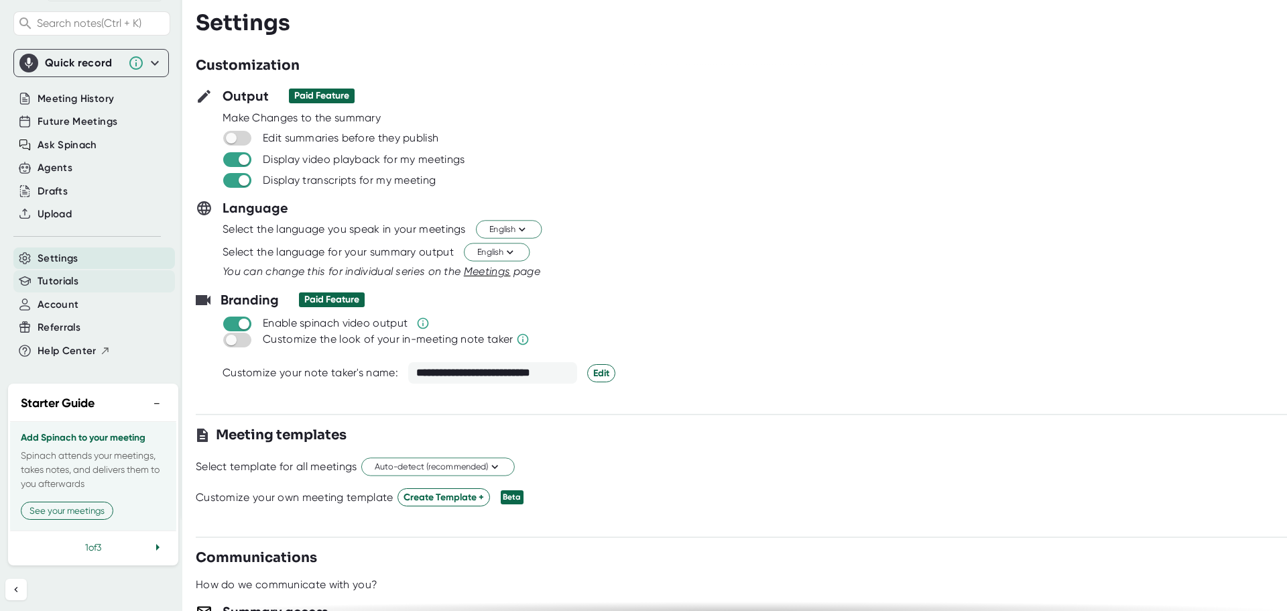
click at [56, 273] on span "Tutorials" at bounding box center [58, 280] width 41 height 15
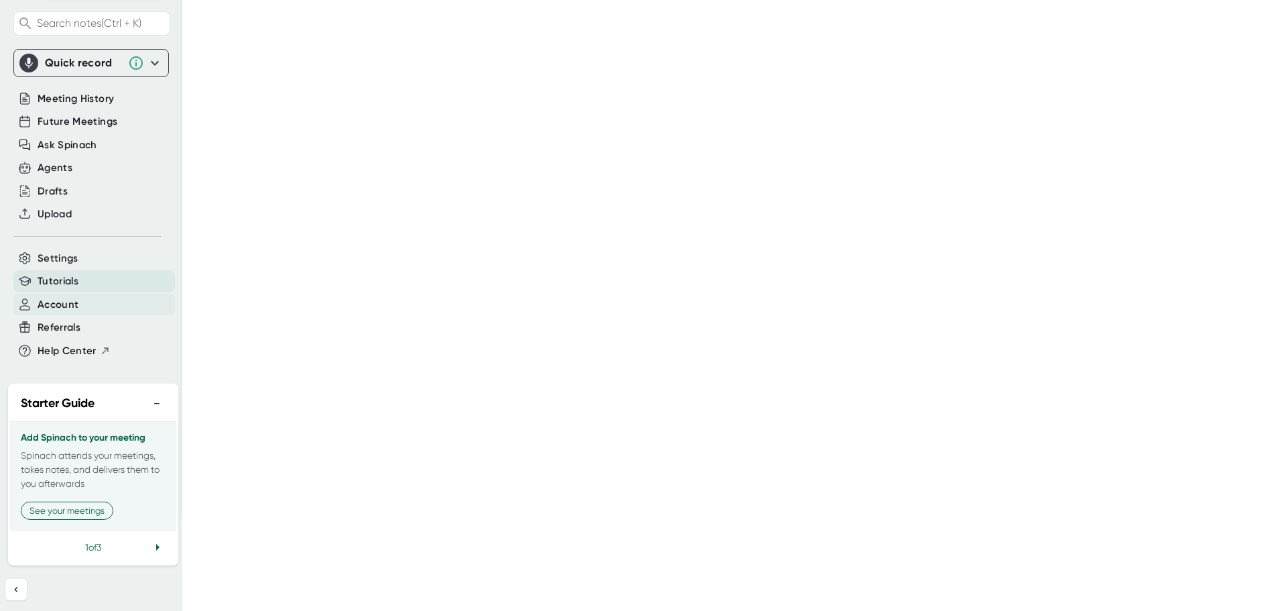
click at [60, 297] on span "Account" at bounding box center [58, 304] width 41 height 15
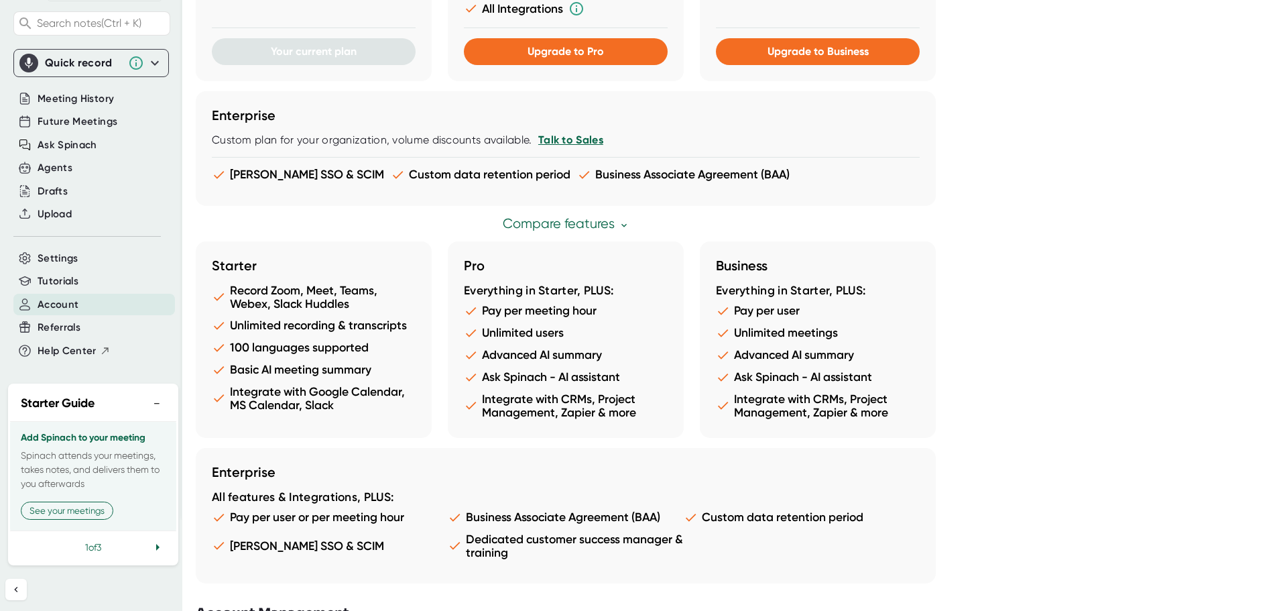
scroll to position [640, 0]
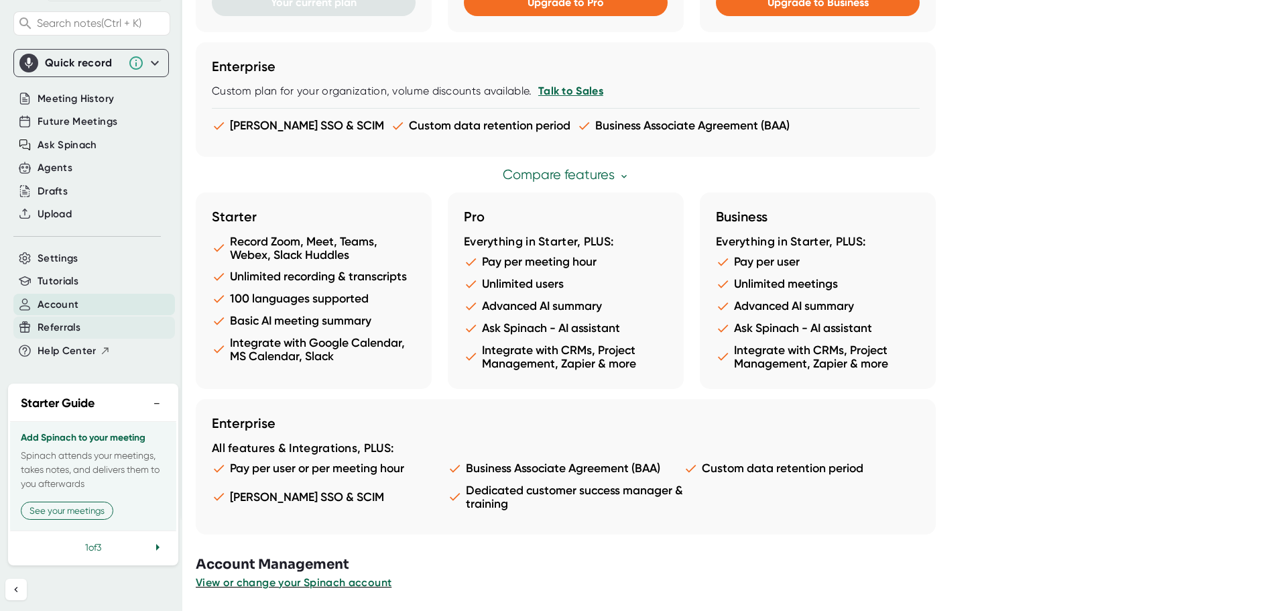
click at [44, 320] on span "Referrals" at bounding box center [59, 327] width 43 height 15
click at [82, 343] on span "Help Center" at bounding box center [67, 350] width 59 height 15
click at [101, 432] on h3 "Add Spinach to your meeting" at bounding box center [93, 437] width 145 height 11
click at [117, 453] on p "Spinach attends your meetings, takes notes, and delivers them to you afterwards" at bounding box center [93, 469] width 145 height 42
drag, startPoint x: 82, startPoint y: 510, endPoint x: 144, endPoint y: 546, distance: 72.1
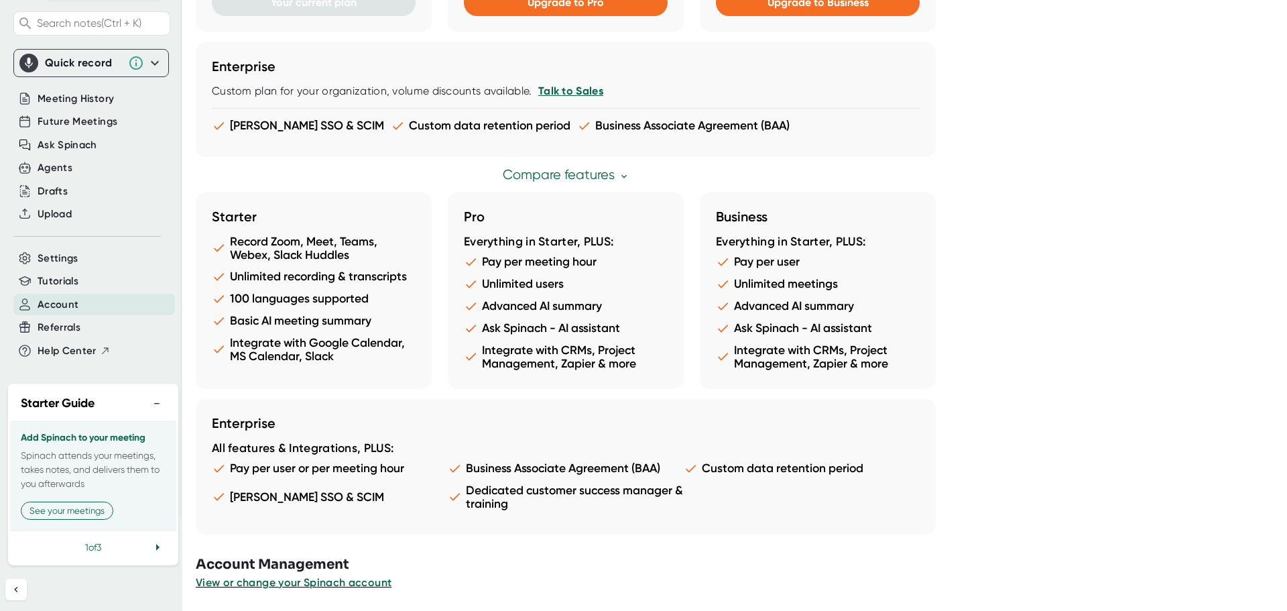
click at [149, 546] on icon at bounding box center [157, 547] width 16 height 16
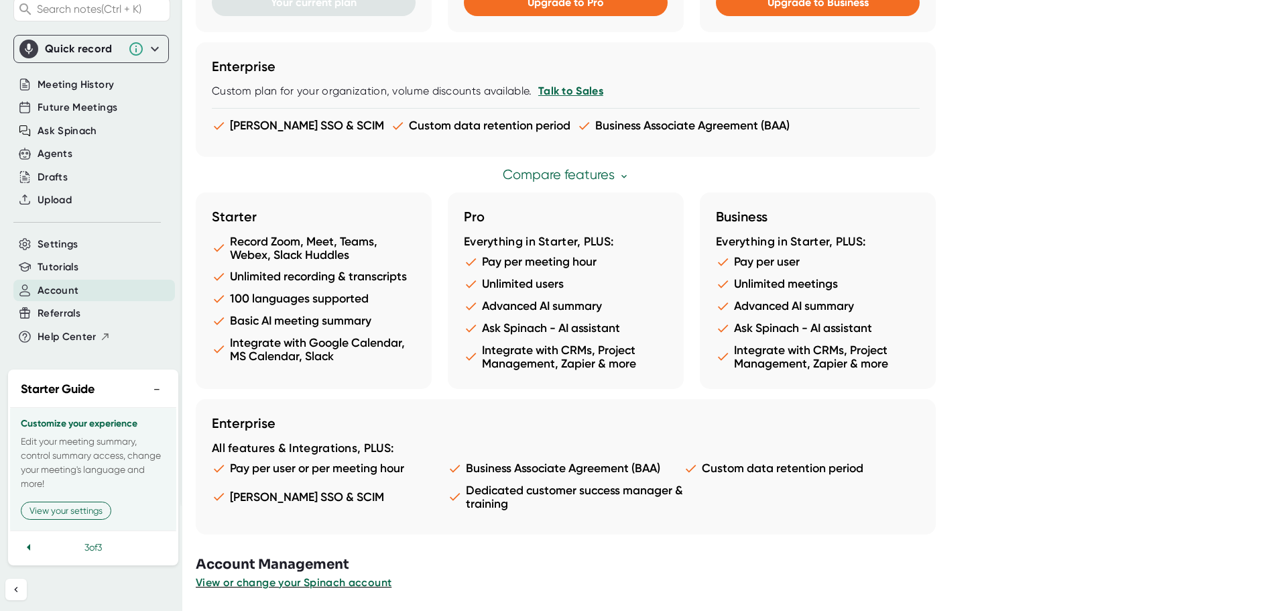
click at [144, 546] on div "3 of 3" at bounding box center [93, 546] width 166 height 33
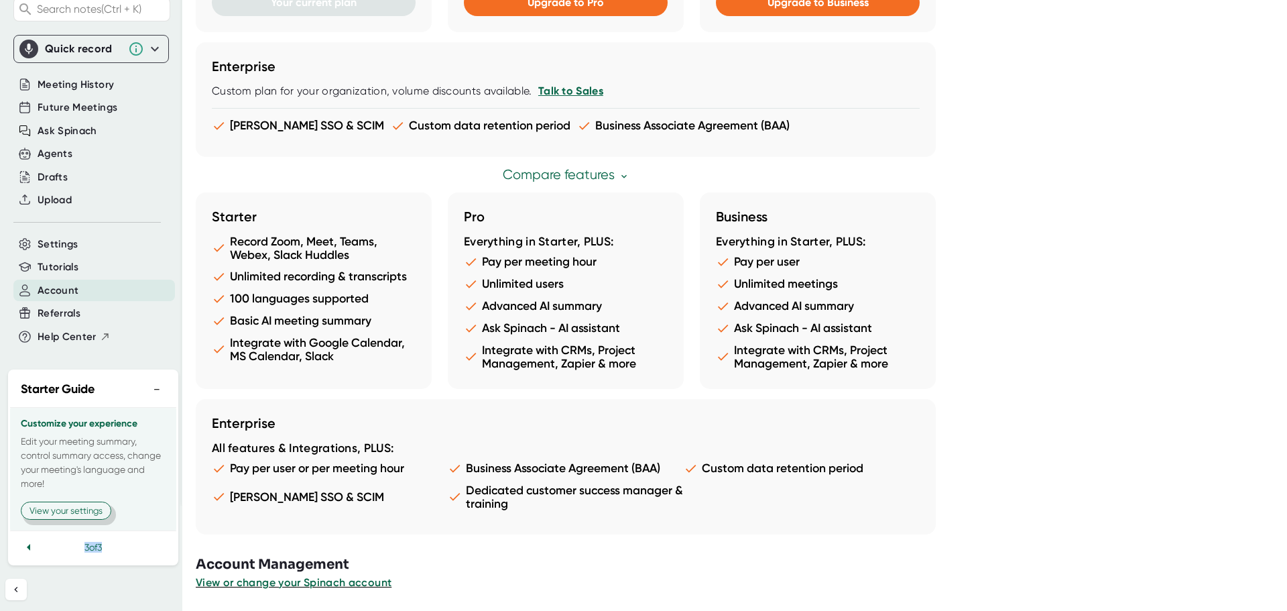
click at [60, 501] on button "View your settings" at bounding box center [66, 510] width 90 height 18
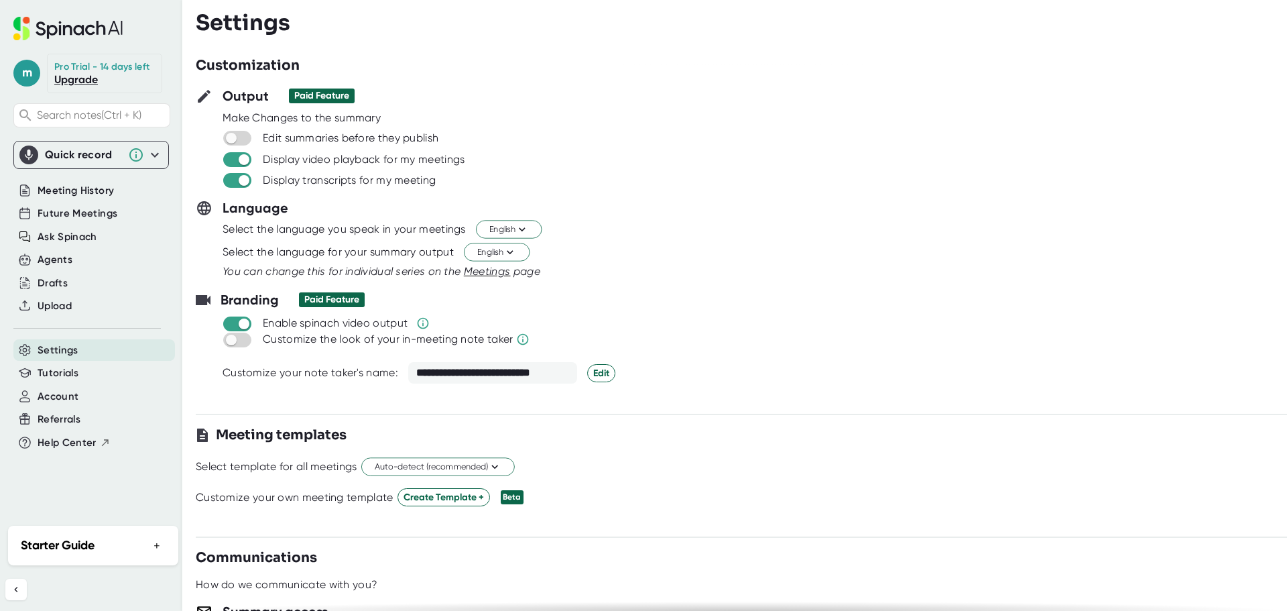
click at [871, 275] on div "You can change this for individual series on the Meetings page" at bounding box center [755, 271] width 1064 height 16
click at [156, 546] on button "+" at bounding box center [156, 544] width 17 height 19
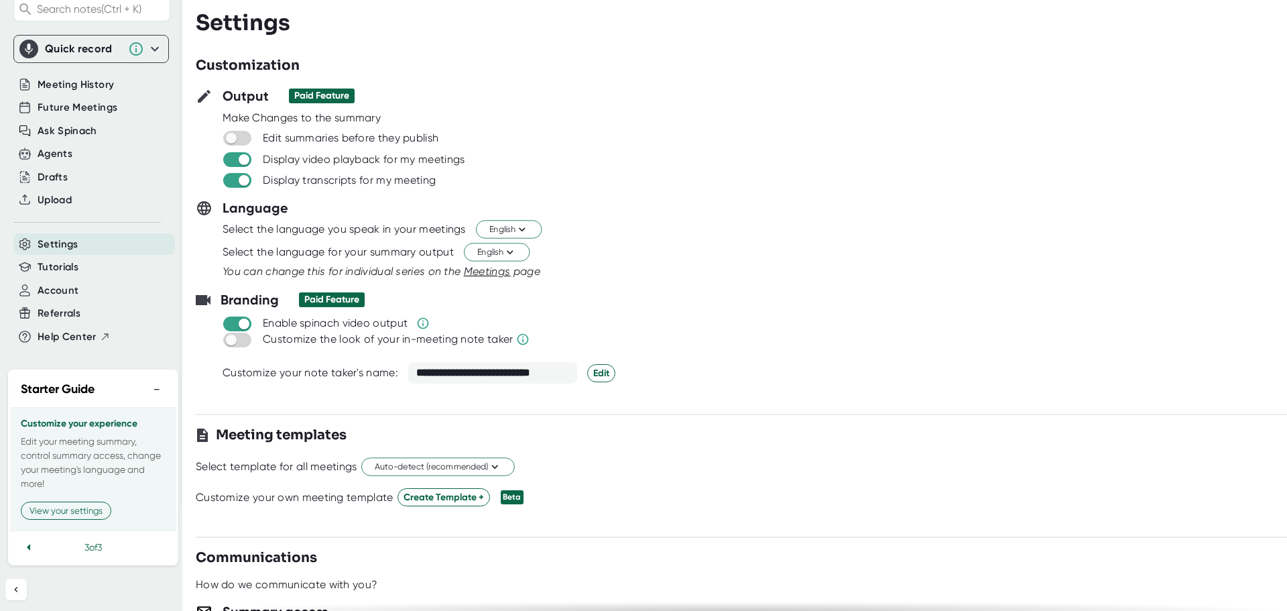
scroll to position [118, 0]
click at [153, 392] on button "−" at bounding box center [156, 388] width 17 height 19
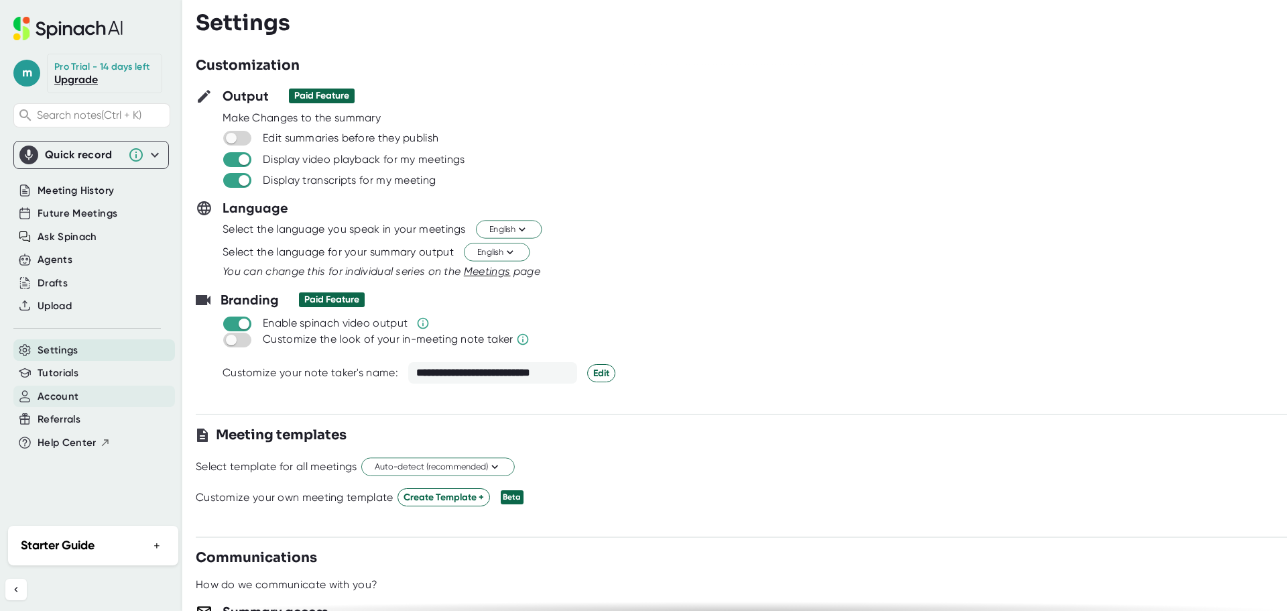
scroll to position [0, 0]
click at [927, 234] on div "Select the language you speak in your meetings English" at bounding box center [741, 229] width 1091 height 23
click at [325, 160] on div "Display video playback for my meetings" at bounding box center [364, 159] width 202 height 13
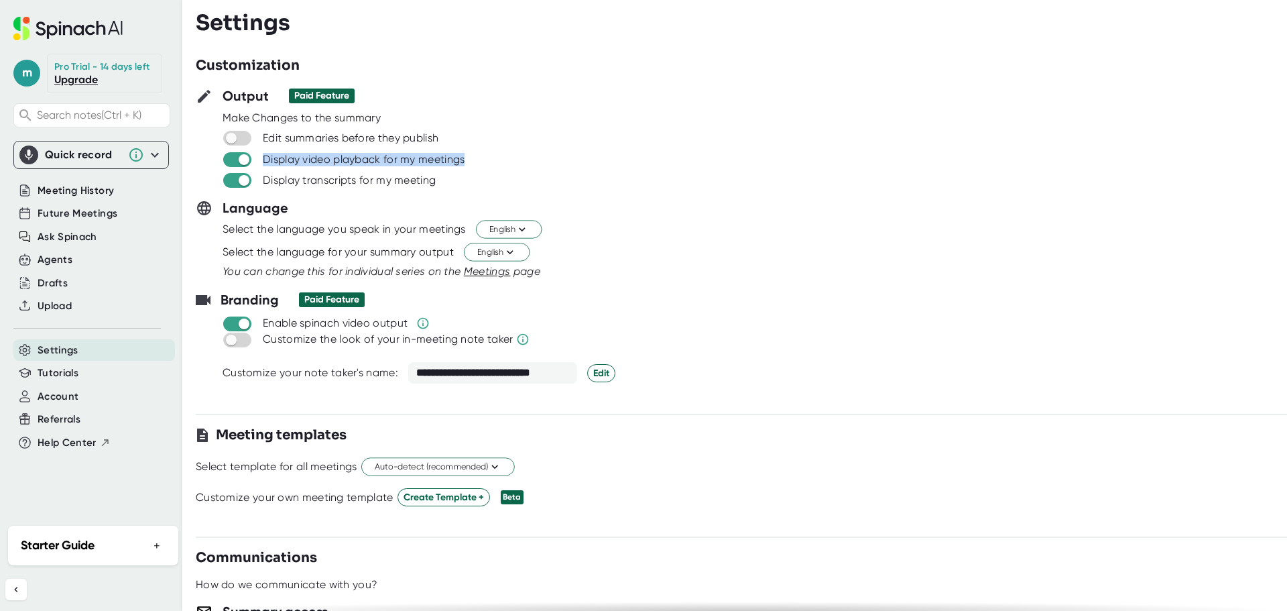
click at [596, 157] on div "Display video playback for my meetings" at bounding box center [754, 159] width 1065 height 16
click at [391, 178] on div "Display transcripts for my meeting" at bounding box center [349, 180] width 173 height 13
click at [542, 149] on div at bounding box center [741, 147] width 1091 height 5
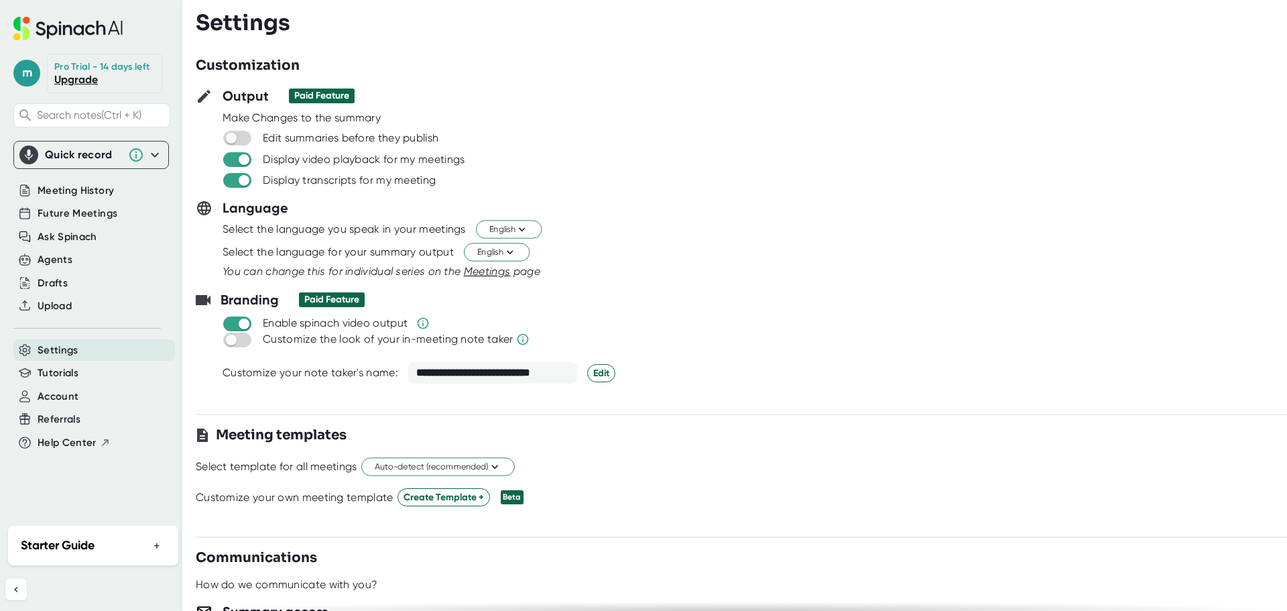
click at [365, 131] on div "Edit summaries before they publish" at bounding box center [351, 137] width 176 height 13
click at [237, 131] on span at bounding box center [237, 138] width 28 height 15
click at [235, 137] on input "checkbox" at bounding box center [231, 138] width 38 height 12
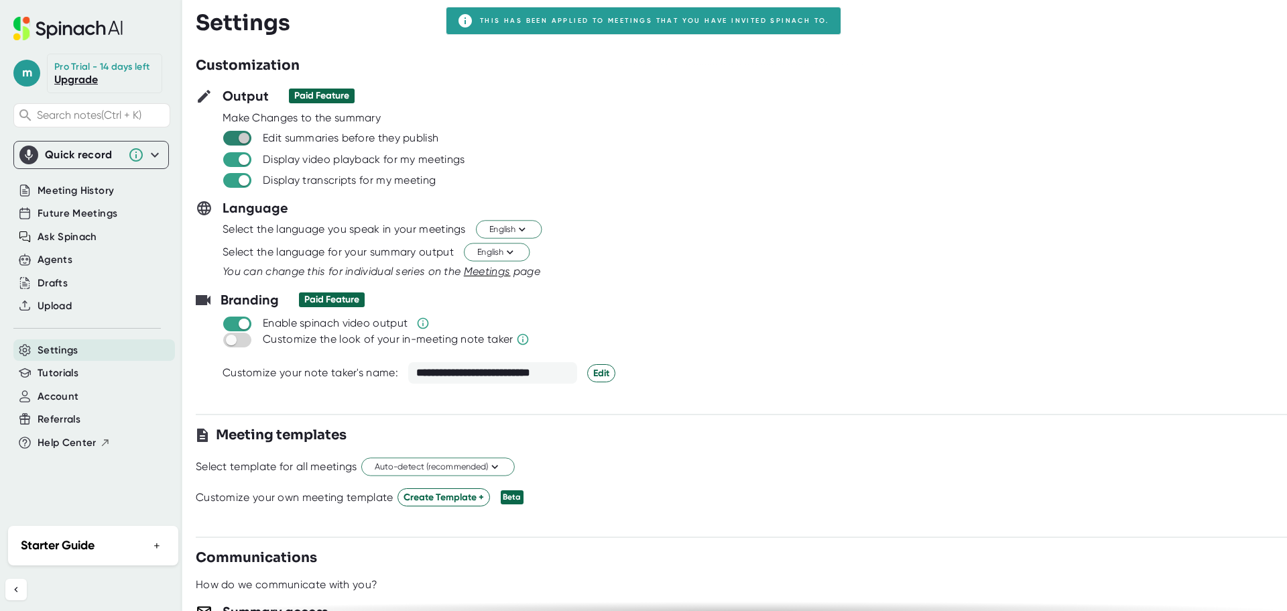
click at [242, 136] on input "checkbox" at bounding box center [244, 138] width 38 height 12
click at [532, 119] on div "Make Changes to the summary" at bounding box center [755, 117] width 1064 height 13
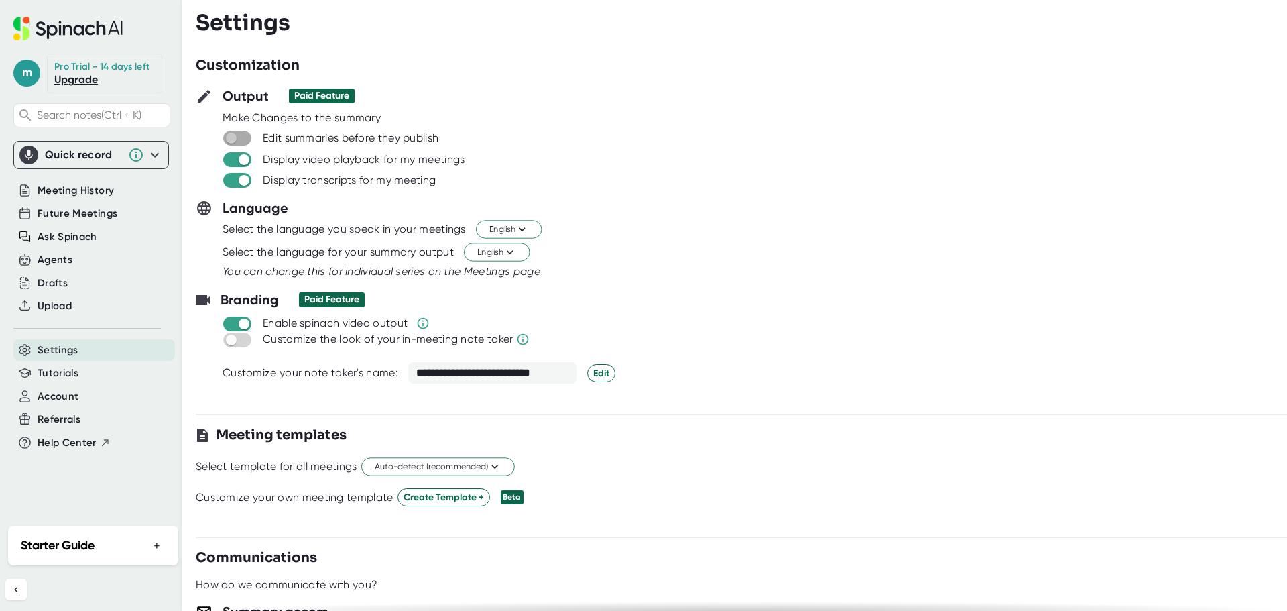
click at [232, 133] on input "checkbox" at bounding box center [231, 138] width 38 height 12
checkbox input "true"
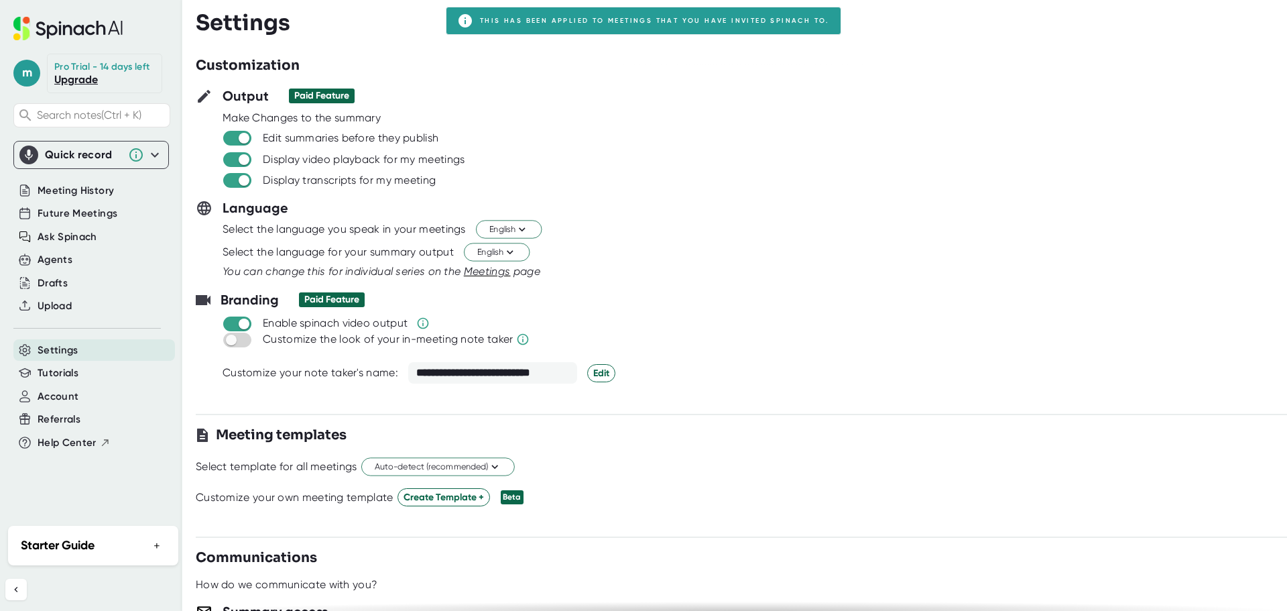
click at [779, 266] on div "You can change this for individual series on the Meetings page" at bounding box center [755, 271] width 1064 height 16
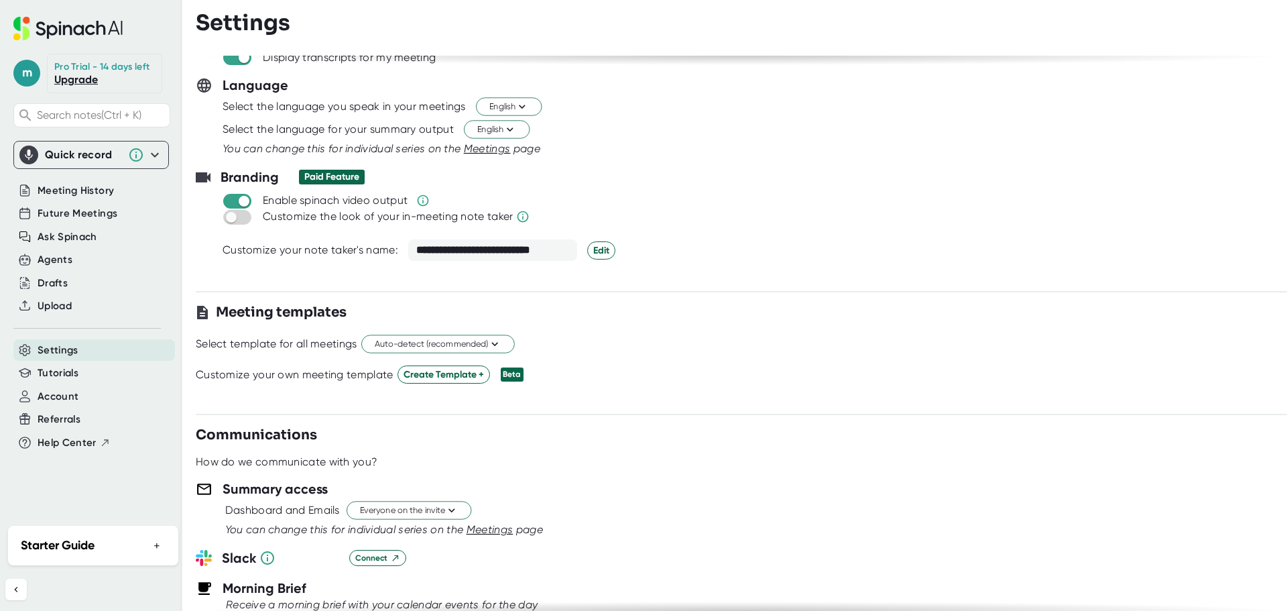
scroll to position [134, 0]
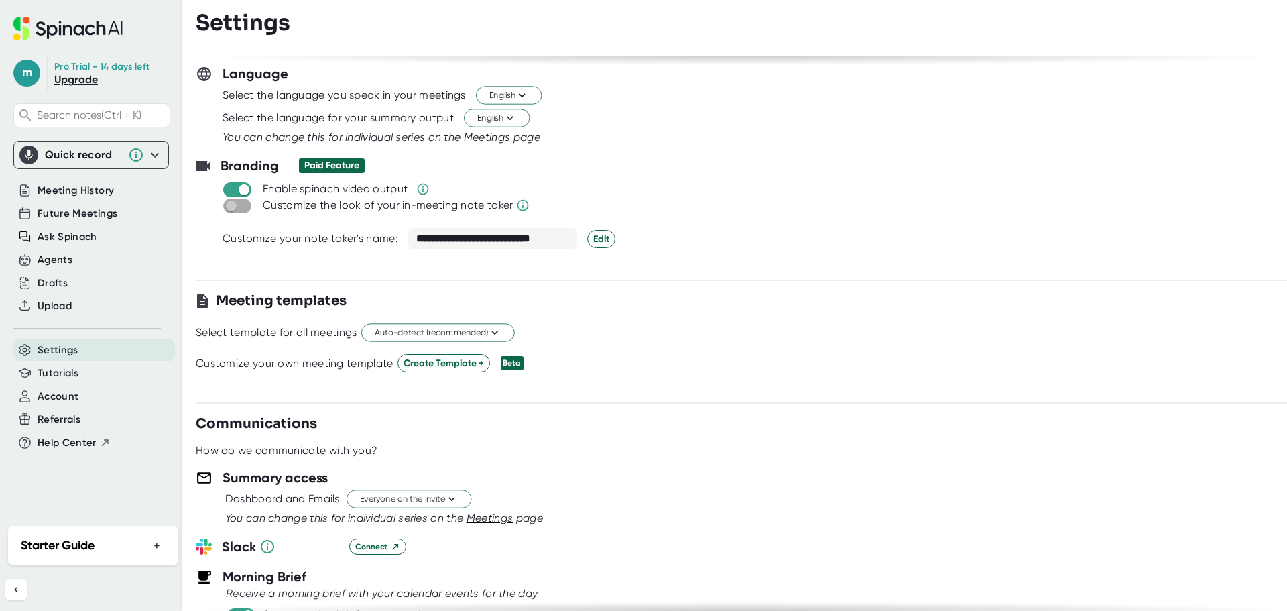
click at [237, 204] on input "checkbox" at bounding box center [231, 206] width 38 height 12
checkbox input "true"
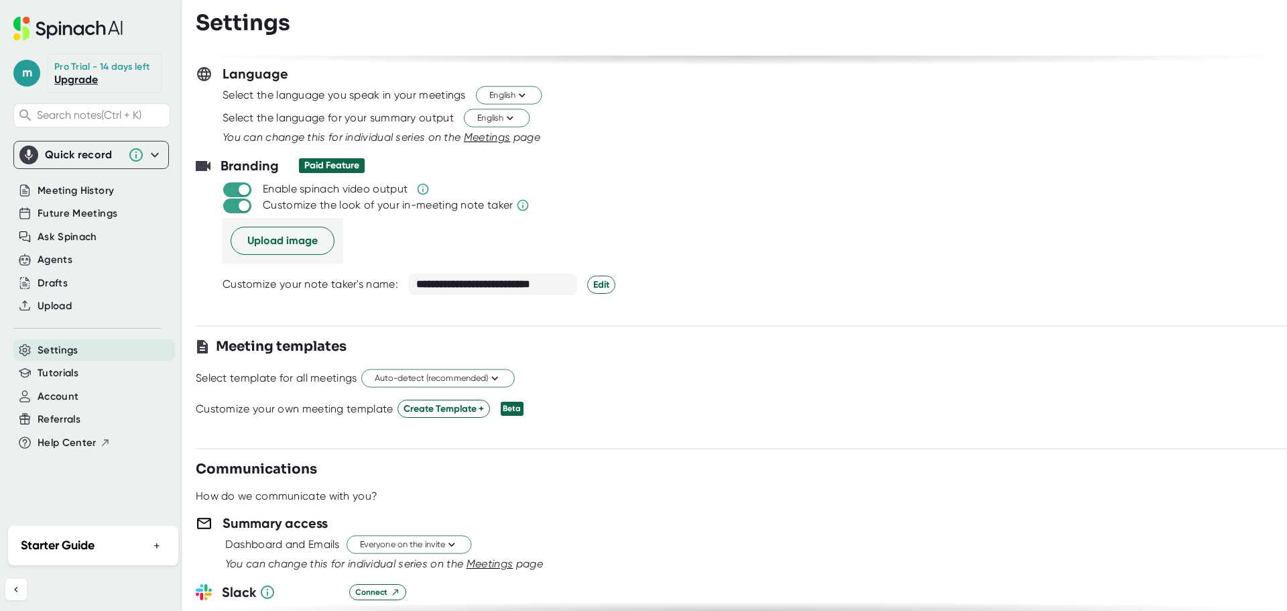
click at [790, 397] on div at bounding box center [741, 394] width 1091 height 10
click at [281, 243] on span "Upload image" at bounding box center [282, 241] width 70 height 16
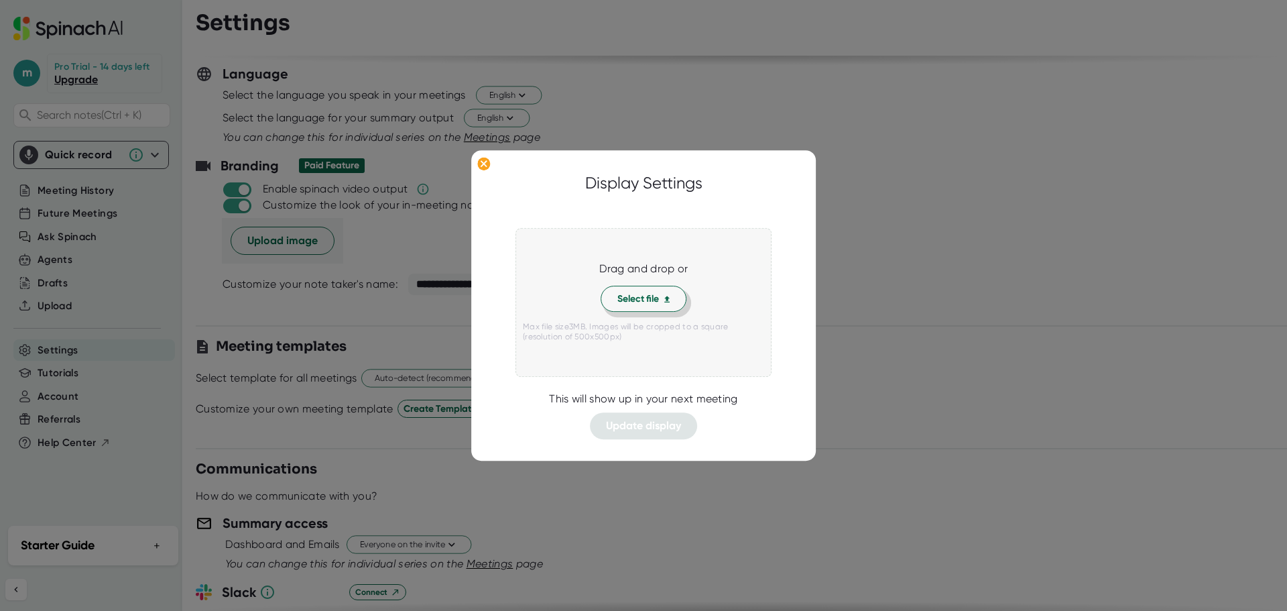
click at [660, 306] on button "Select file" at bounding box center [643, 299] width 86 height 26
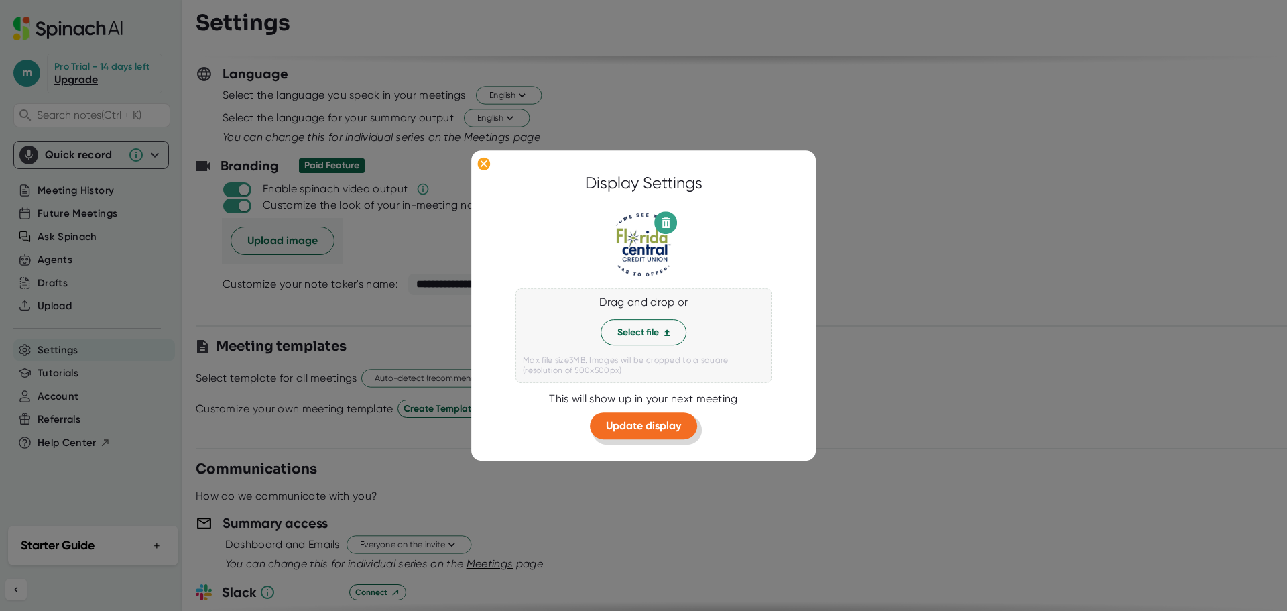
click at [623, 422] on span "Update display" at bounding box center [643, 426] width 75 height 13
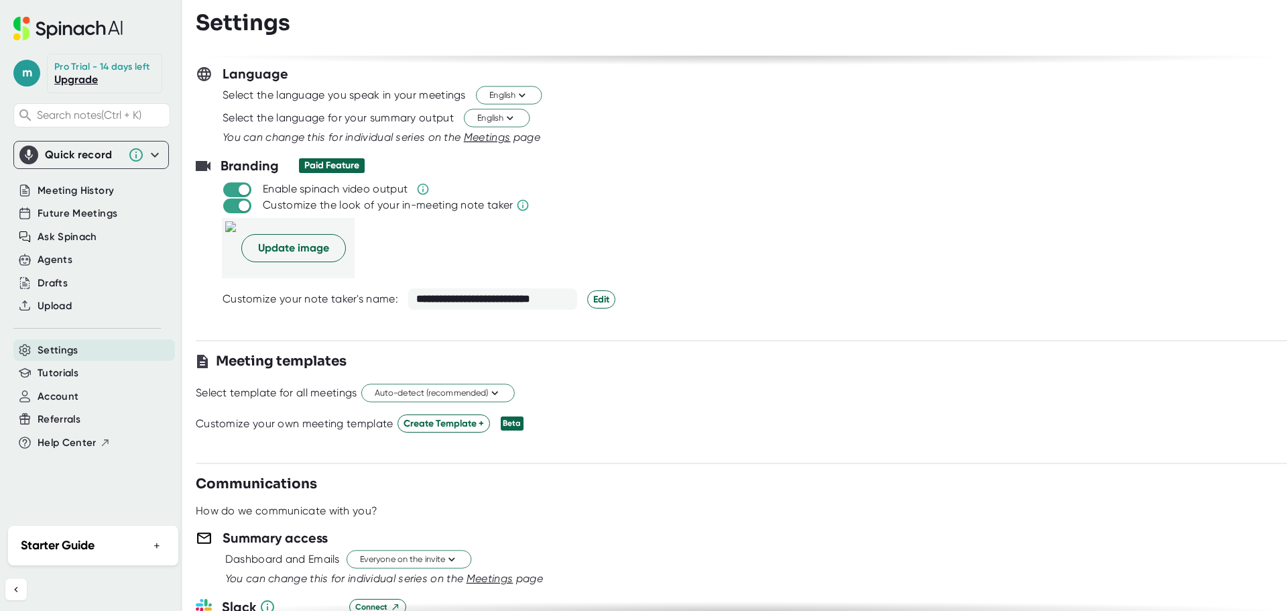
click at [922, 351] on div "**********" at bounding box center [741, 333] width 1091 height 555
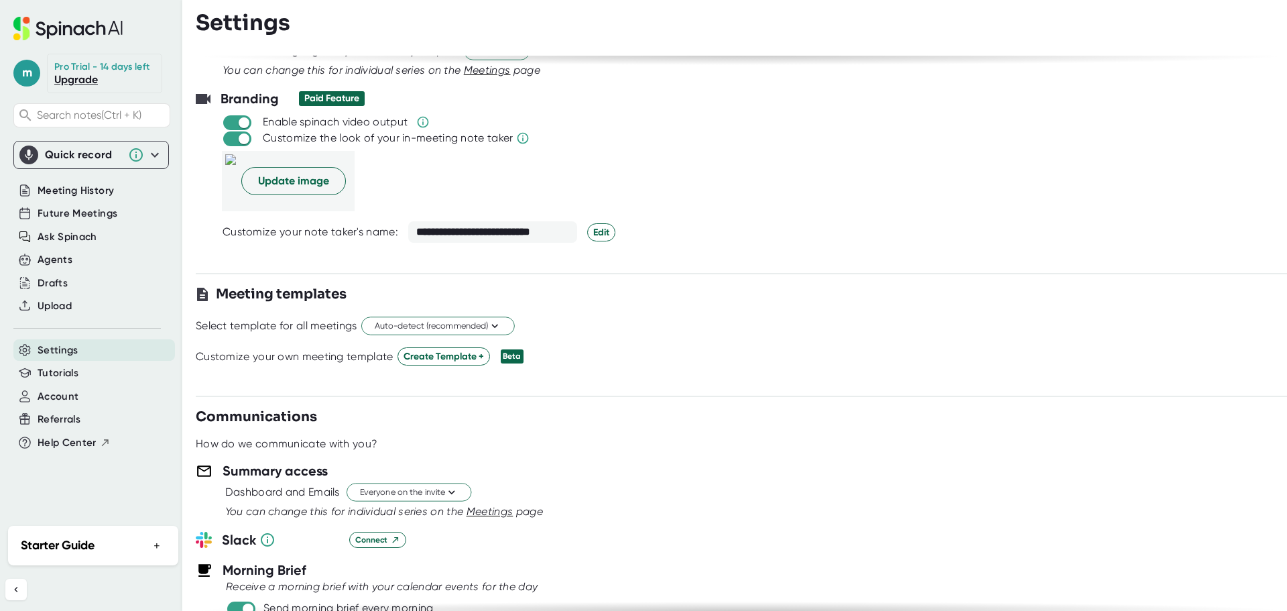
click at [860, 361] on div "Customize your own meeting template Create Template + Beta" at bounding box center [741, 356] width 1091 height 18
click at [530, 277] on div "**********" at bounding box center [741, 333] width 1091 height 555
click at [602, 231] on span "Edit" at bounding box center [601, 232] width 16 height 14
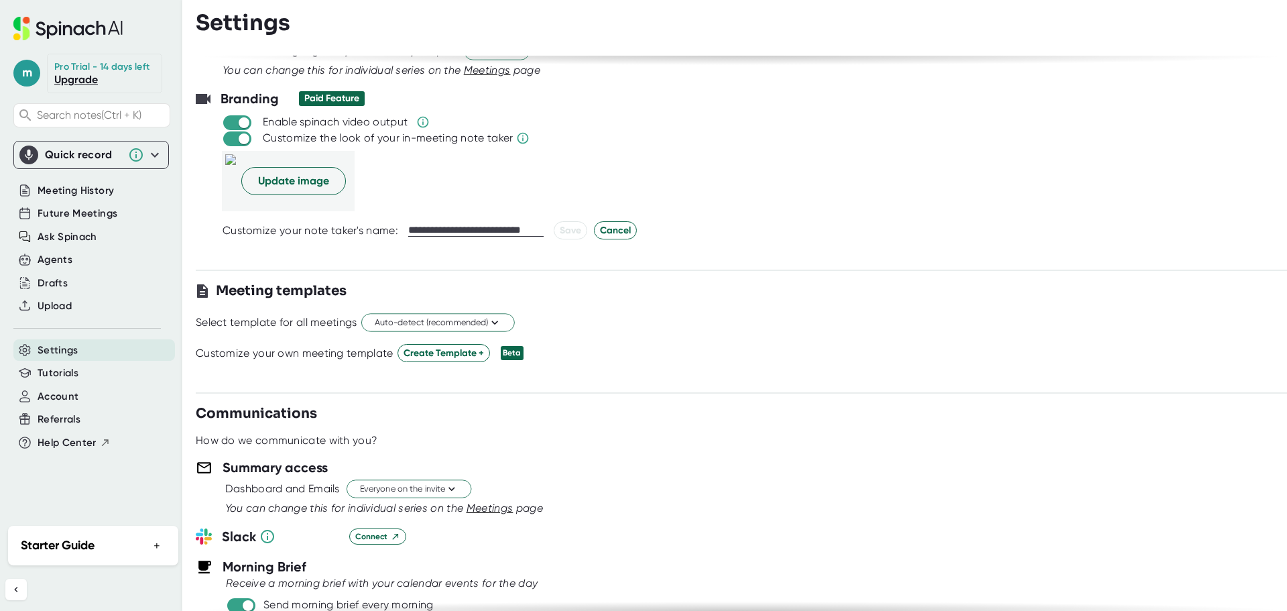
scroll to position [0, 2]
click at [611, 227] on span "Cancel" at bounding box center [615, 230] width 31 height 14
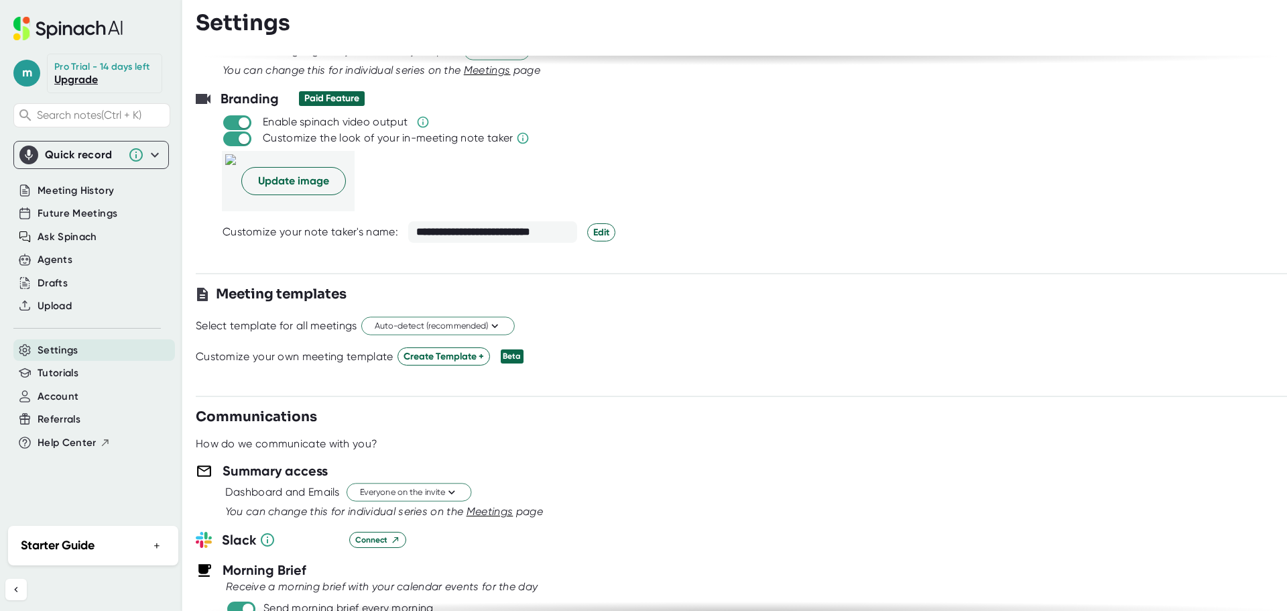
click at [783, 299] on div "Meeting templates" at bounding box center [741, 294] width 1091 height 20
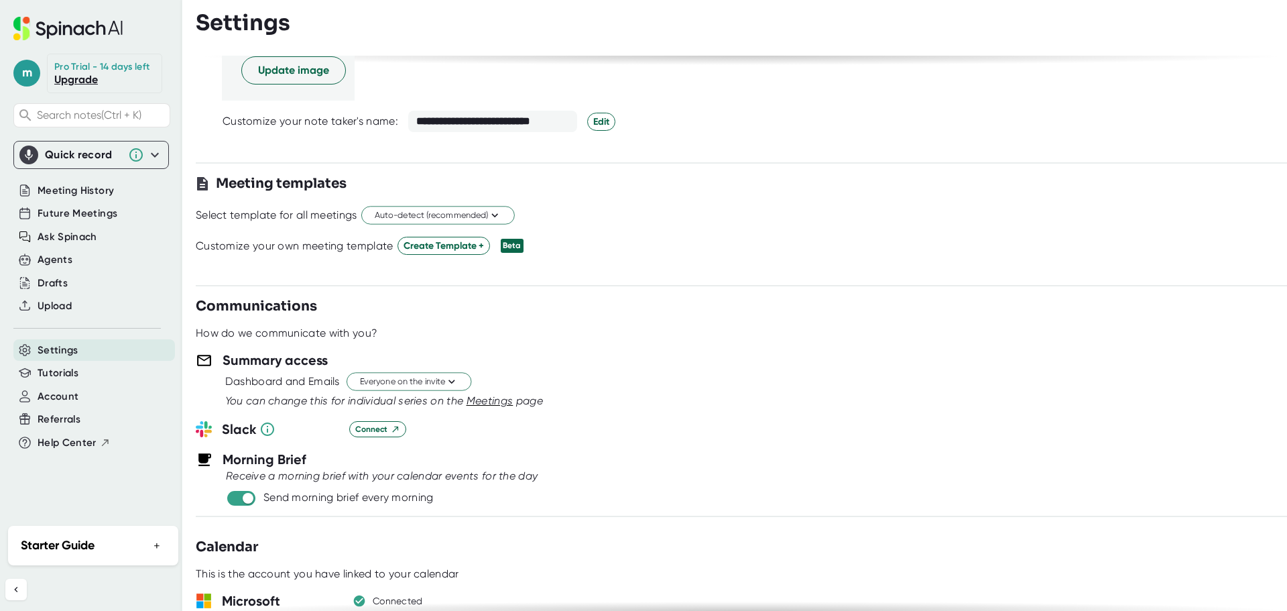
scroll to position [335, 0]
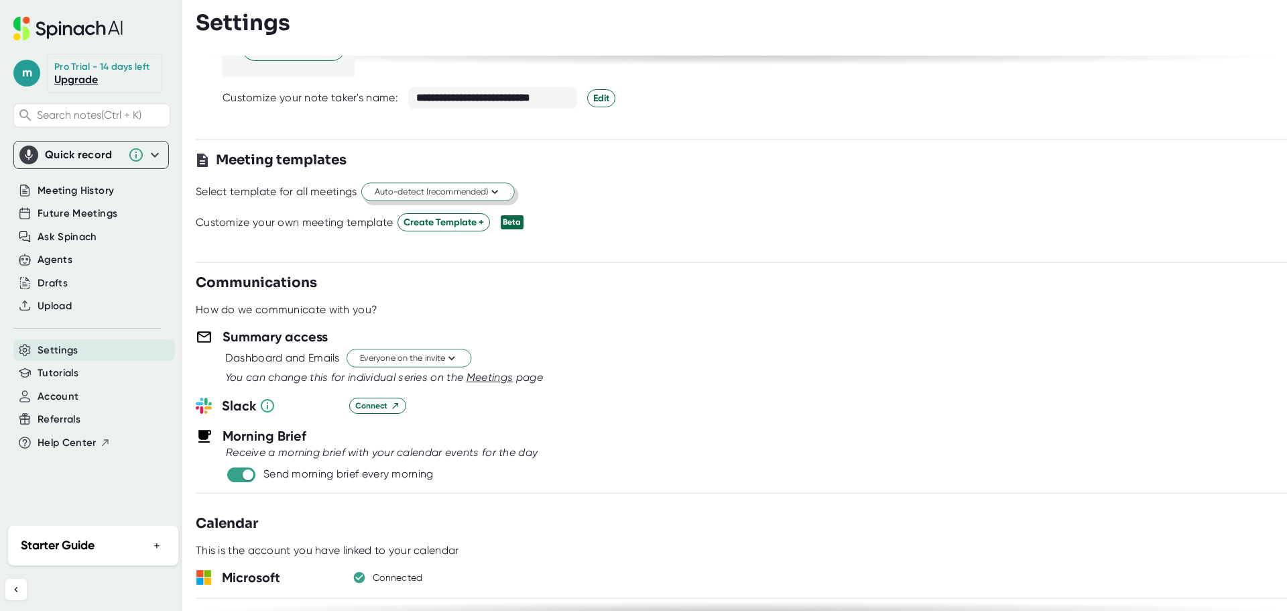
click at [501, 188] on icon at bounding box center [494, 192] width 13 height 13
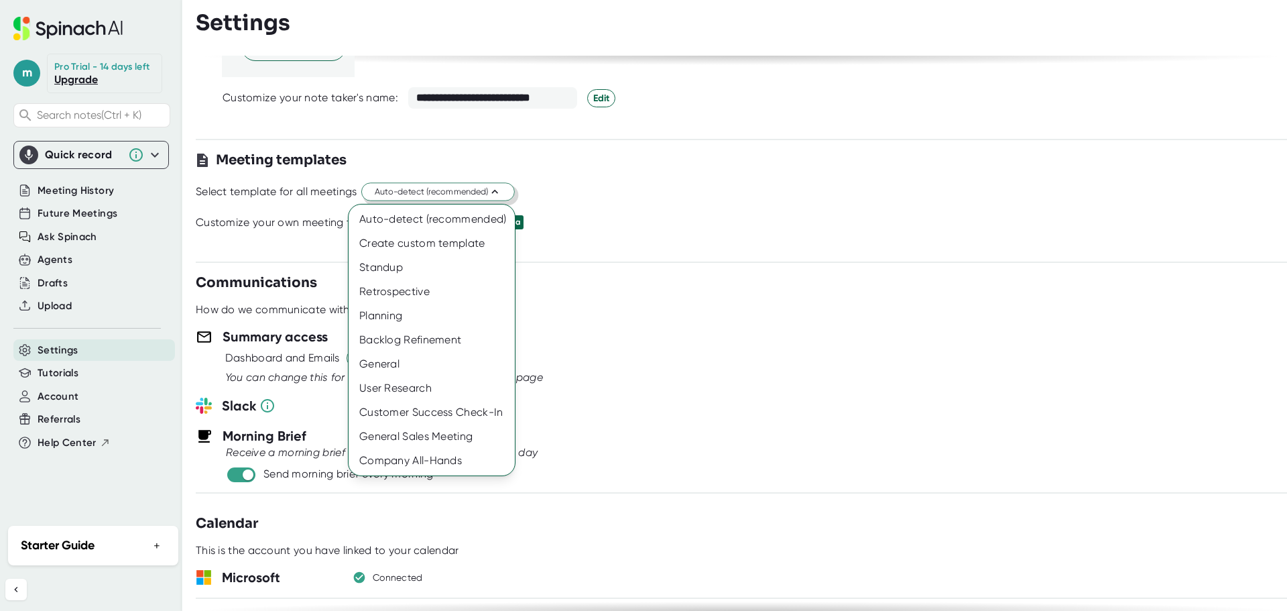
click at [891, 236] on div at bounding box center [643, 305] width 1287 height 611
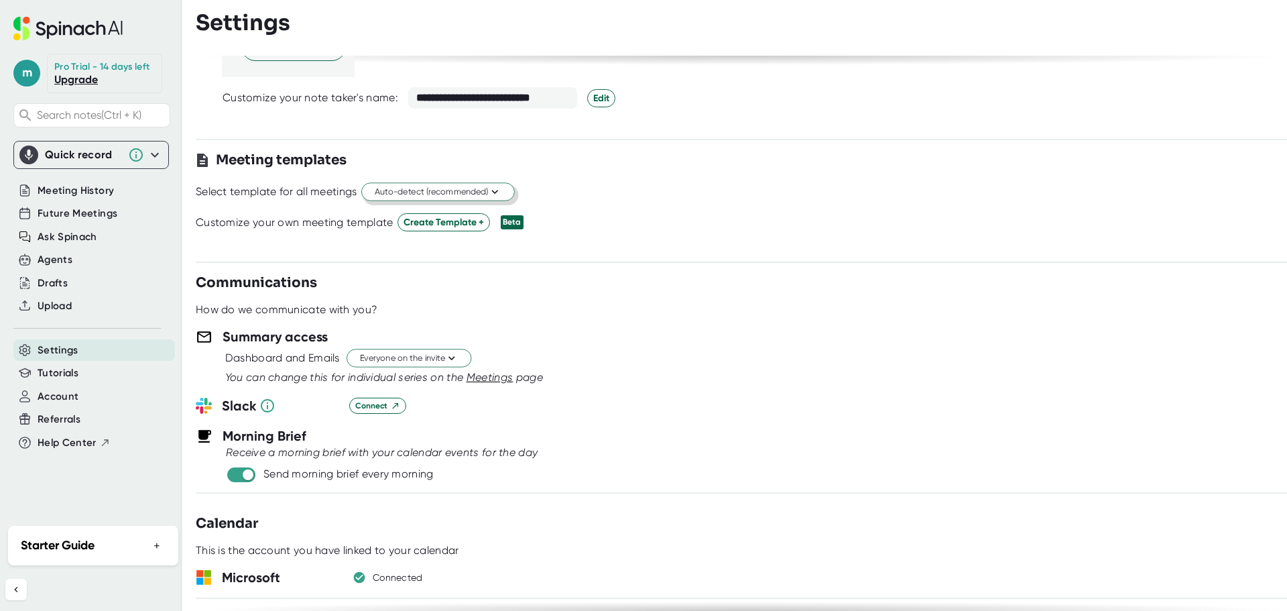
click at [759, 225] on div "Customize your own meeting template Create Template + Beta" at bounding box center [741, 222] width 1091 height 18
click at [265, 227] on div "Customize your own meeting template" at bounding box center [295, 222] width 198 height 13
drag, startPoint x: 502, startPoint y: 220, endPoint x: 456, endPoint y: 227, distance: 46.0
click at [501, 220] on div "Beta" at bounding box center [512, 222] width 23 height 14
click at [444, 220] on span "Create Template +" at bounding box center [443, 222] width 80 height 14
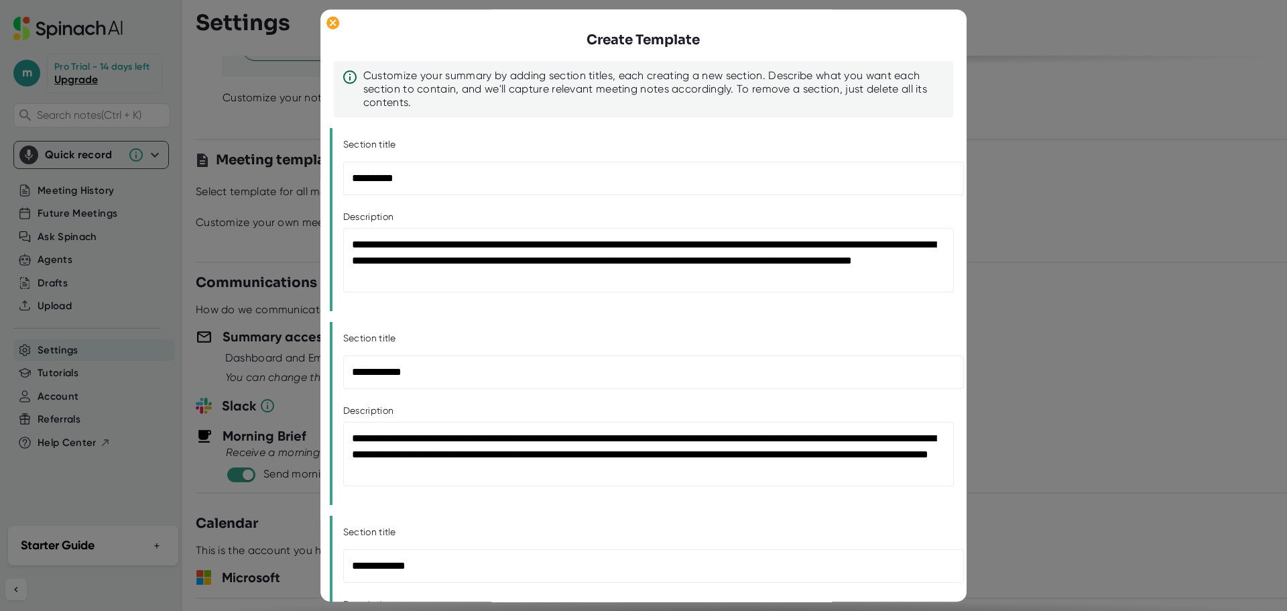
click at [523, 87] on div "Customize your summary by adding section titles, each creating a new section. D…" at bounding box center [654, 90] width 582 height 40
click at [528, 84] on div "Customize your summary by adding section titles, each creating a new section. D…" at bounding box center [654, 90] width 582 height 40
click at [537, 80] on div "Customize your summary by adding section titles, each creating a new section. D…" at bounding box center [654, 90] width 582 height 40
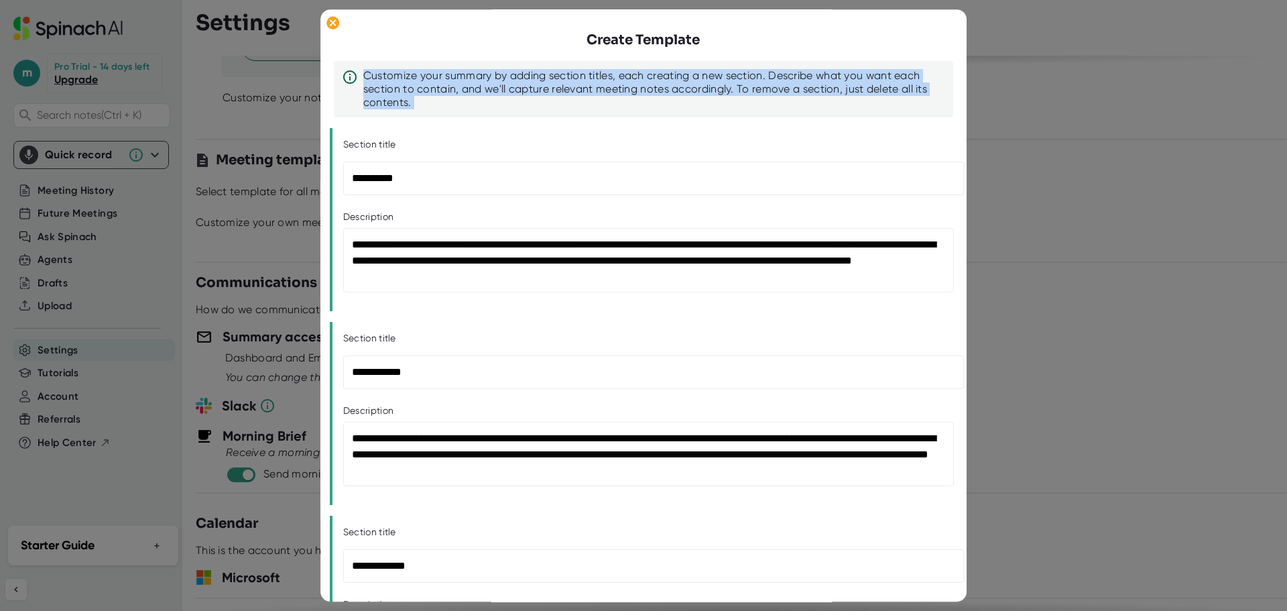
click at [537, 80] on div "Customize your summary by adding section titles, each creating a new section. D…" at bounding box center [654, 90] width 582 height 40
click at [556, 91] on div "Customize your summary by adding section titles, each creating a new section. D…" at bounding box center [654, 90] width 582 height 40
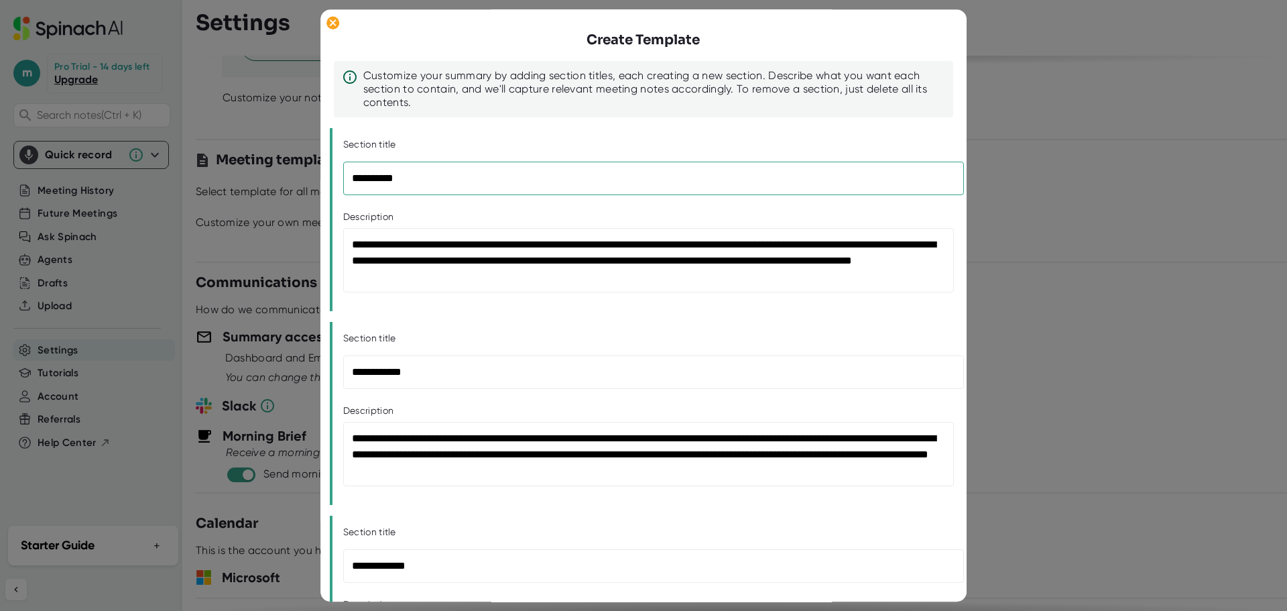
click at [454, 174] on input "**********" at bounding box center [653, 179] width 621 height 34
click at [465, 147] on div "Section title" at bounding box center [644, 145] width 603 height 12
click at [468, 250] on textarea "**********" at bounding box center [648, 261] width 611 height 64
click at [509, 319] on div "**********" at bounding box center [643, 577] width 603 height 1093
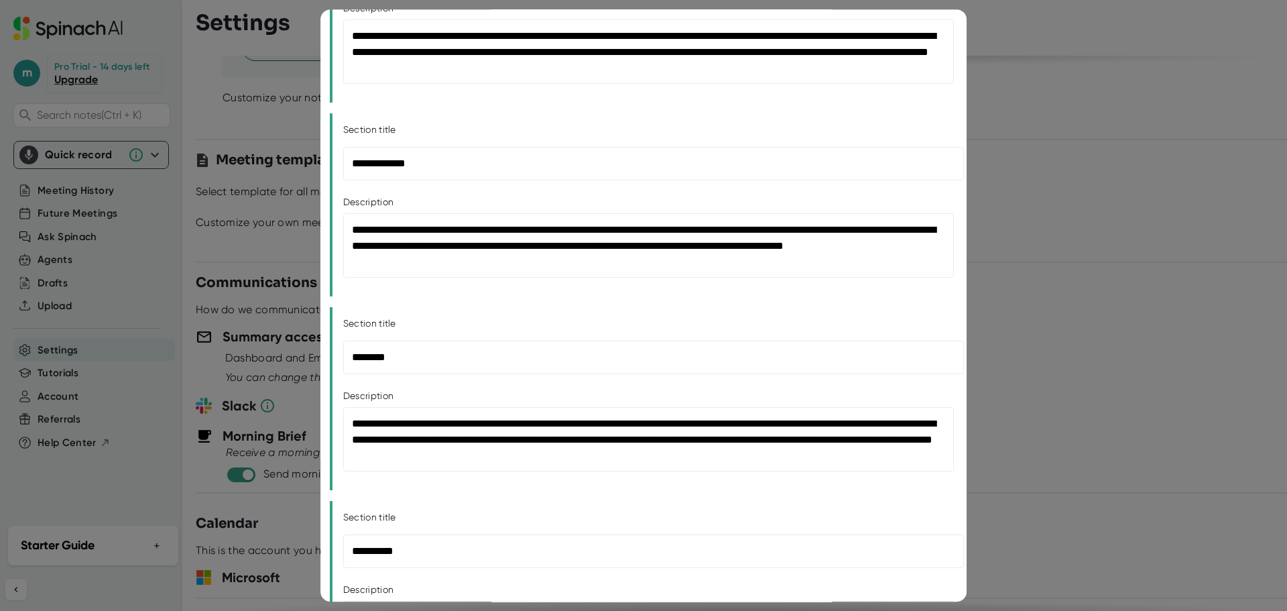
scroll to position [544, 0]
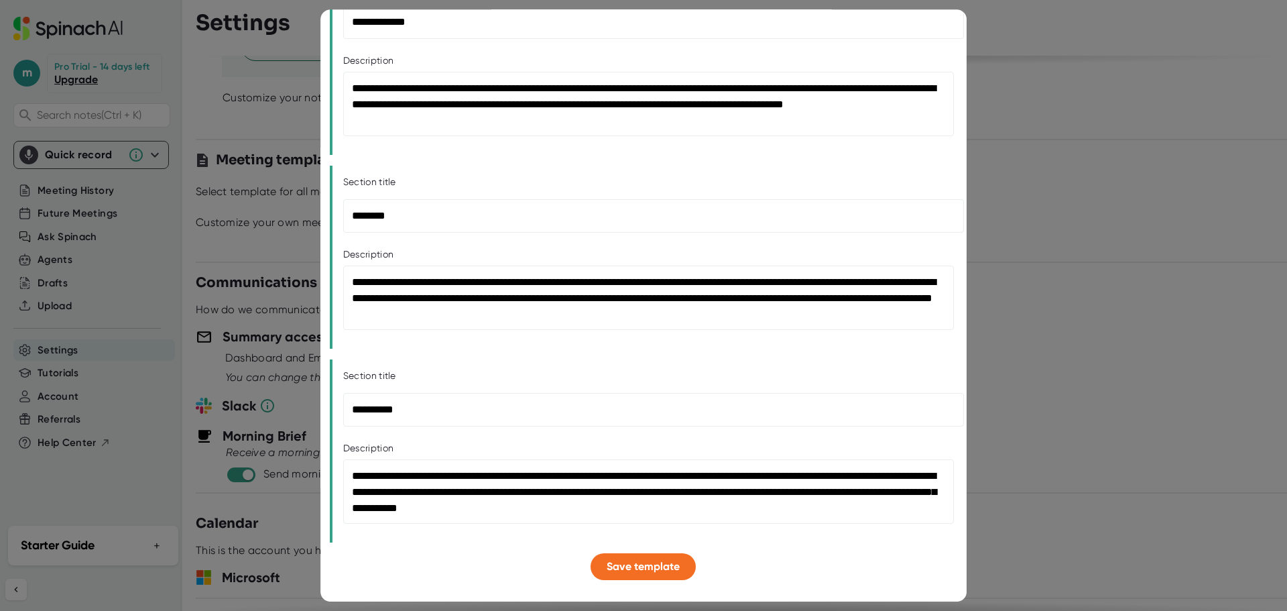
click at [422, 357] on div "**********" at bounding box center [643, 33] width 603 height 1093
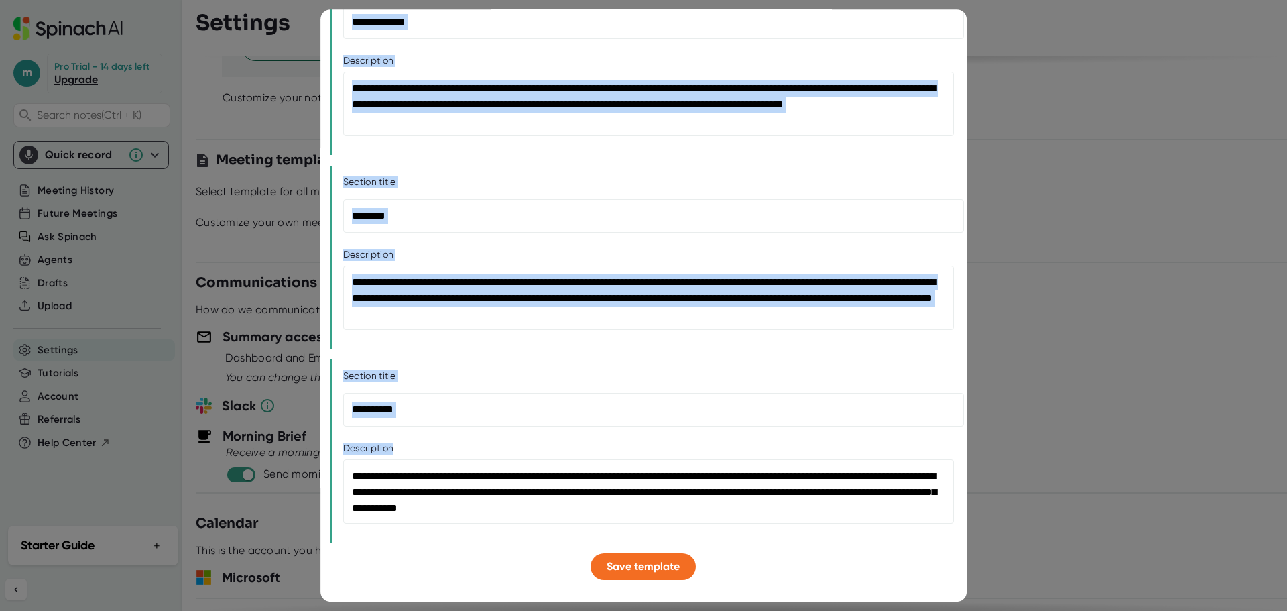
drag, startPoint x: 583, startPoint y: 37, endPoint x: 818, endPoint y: 535, distance: 551.0
click at [818, 535] on div "**********" at bounding box center [643, 33] width 603 height 1093
click at [492, 208] on input "********" at bounding box center [653, 216] width 621 height 34
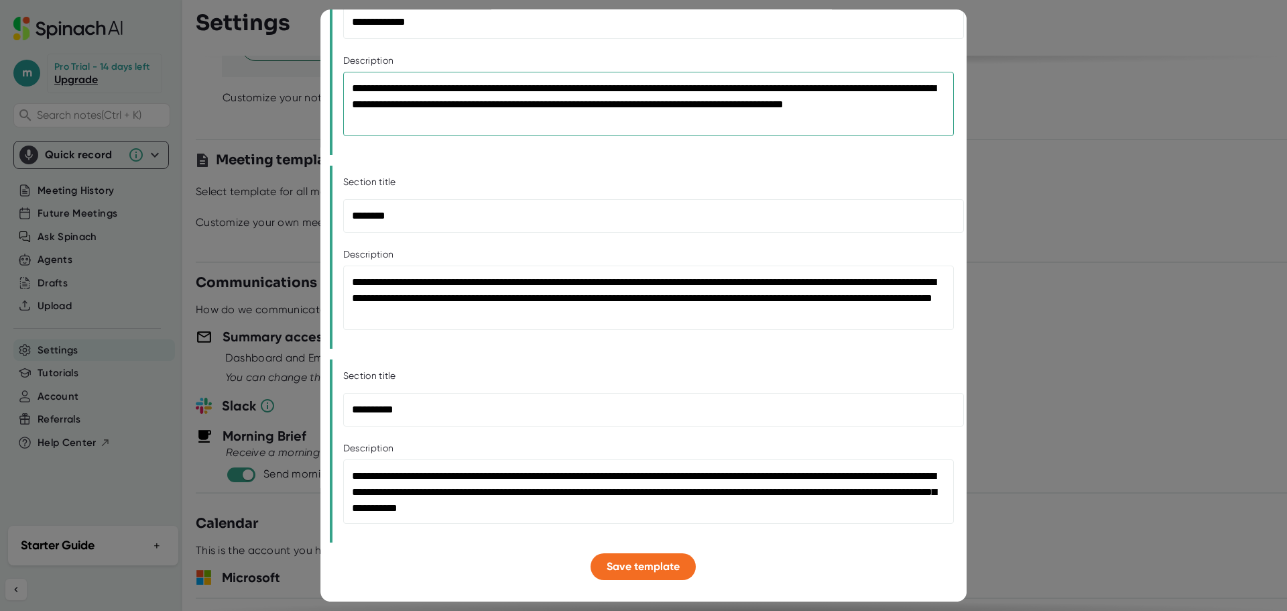
click at [506, 131] on textarea "**********" at bounding box center [648, 104] width 611 height 64
click at [519, 181] on div "Section title" at bounding box center [644, 183] width 603 height 12
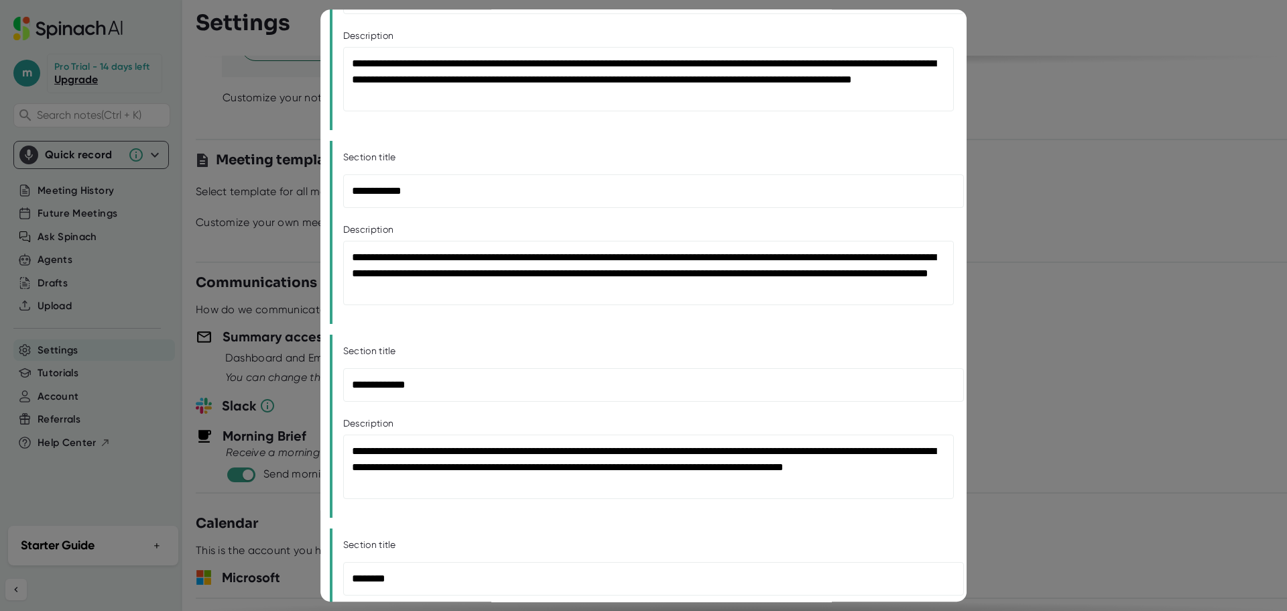
scroll to position [7, 0]
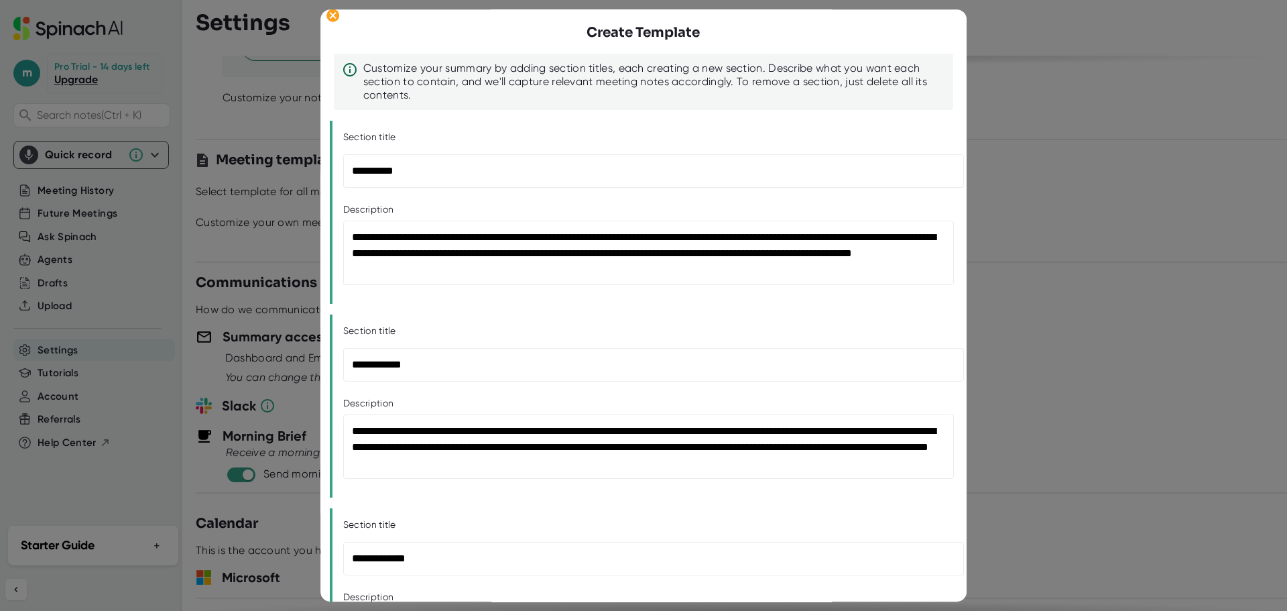
drag, startPoint x: 519, startPoint y: 181, endPoint x: 578, endPoint y: 63, distance: 131.9
click at [1138, 181] on div at bounding box center [643, 305] width 1287 height 611
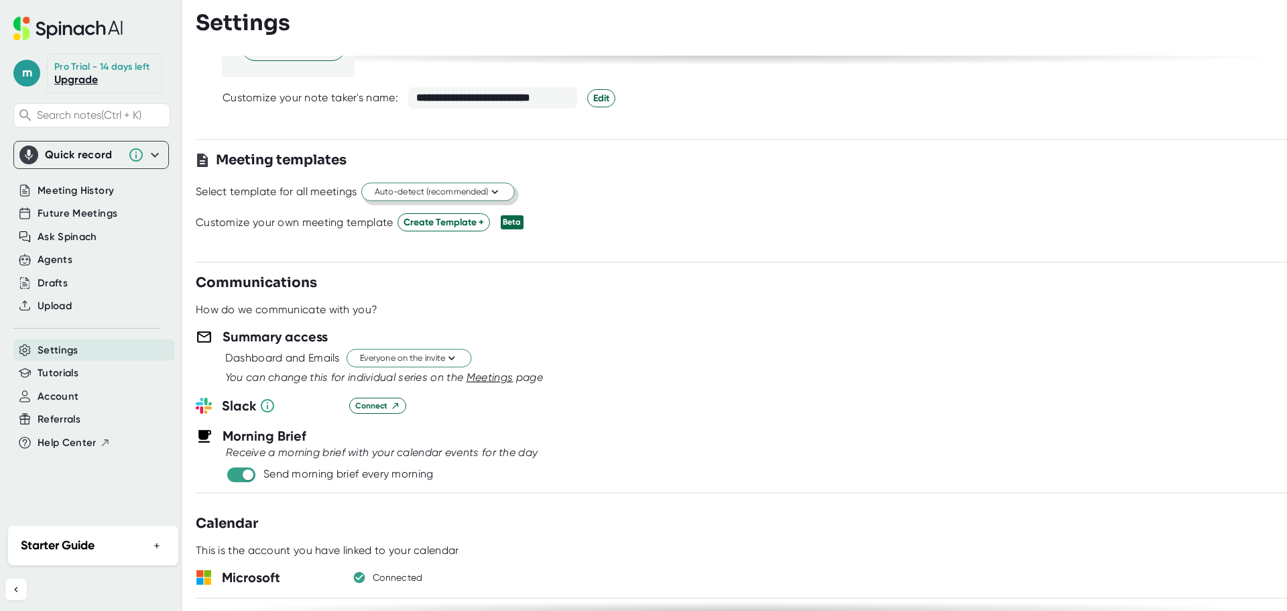
click at [538, 252] on div "**********" at bounding box center [741, 333] width 1091 height 555
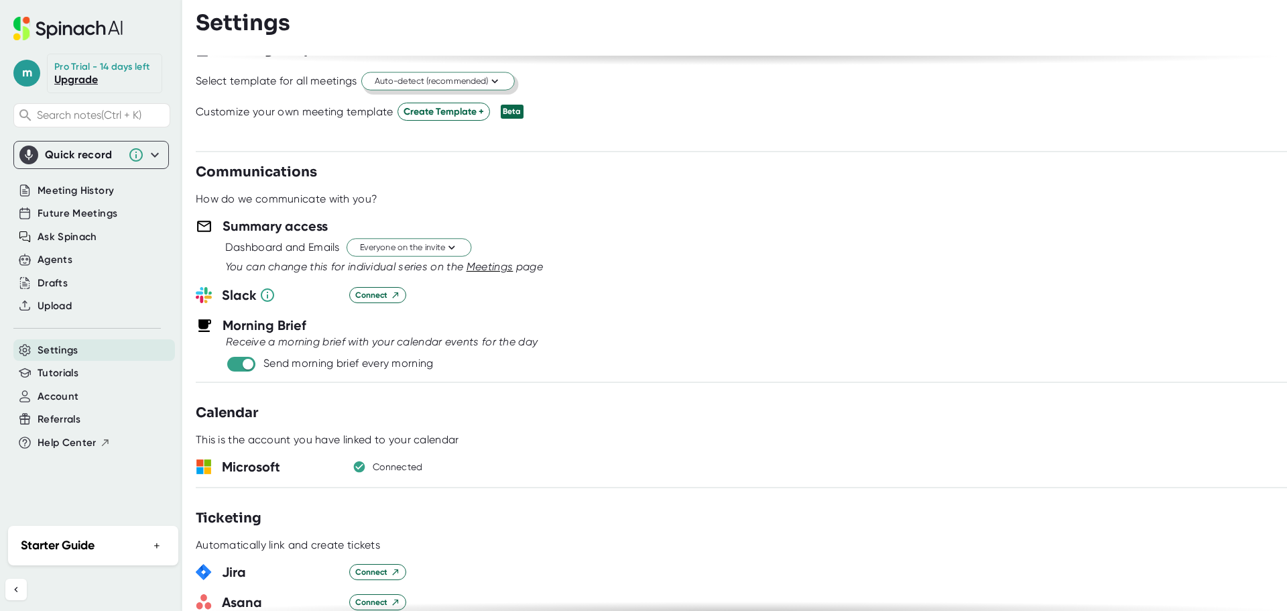
scroll to position [469, 0]
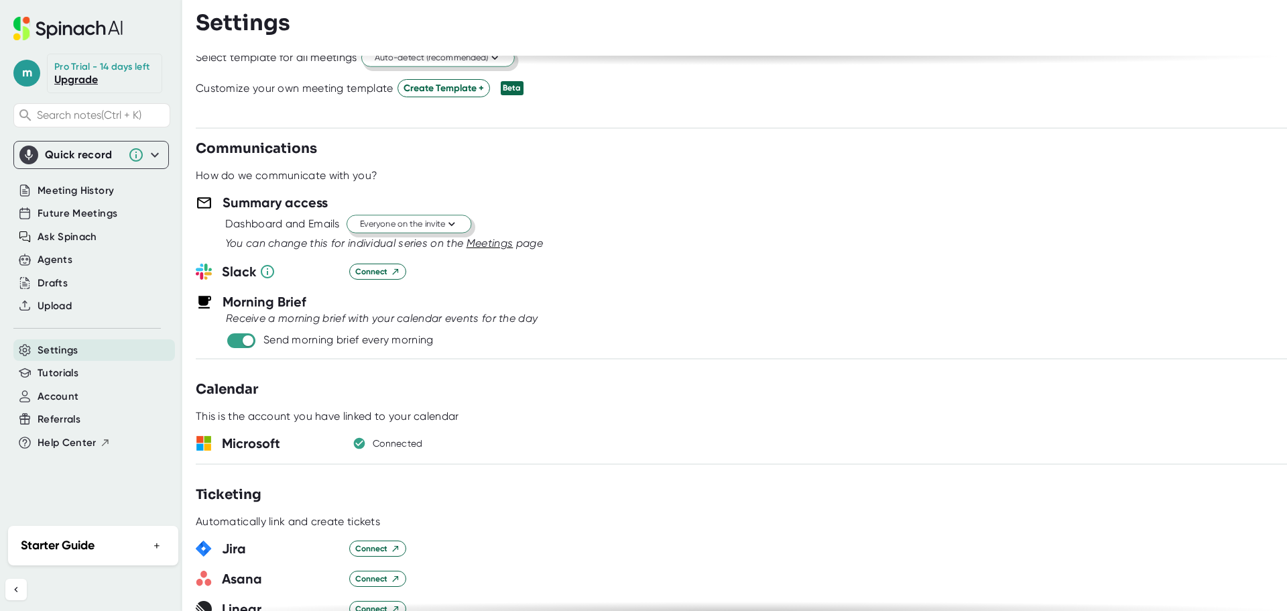
click at [446, 218] on span "Everyone on the invite" at bounding box center [409, 224] width 98 height 13
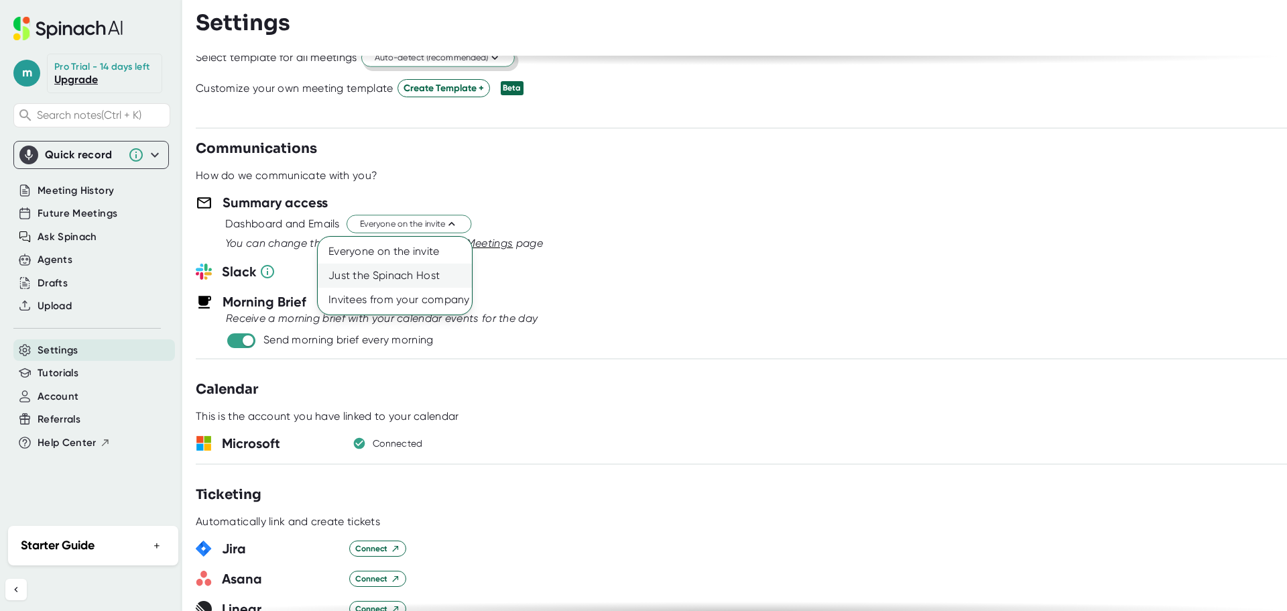
click at [387, 263] on div "Just the Spinach Host" at bounding box center [395, 275] width 154 height 24
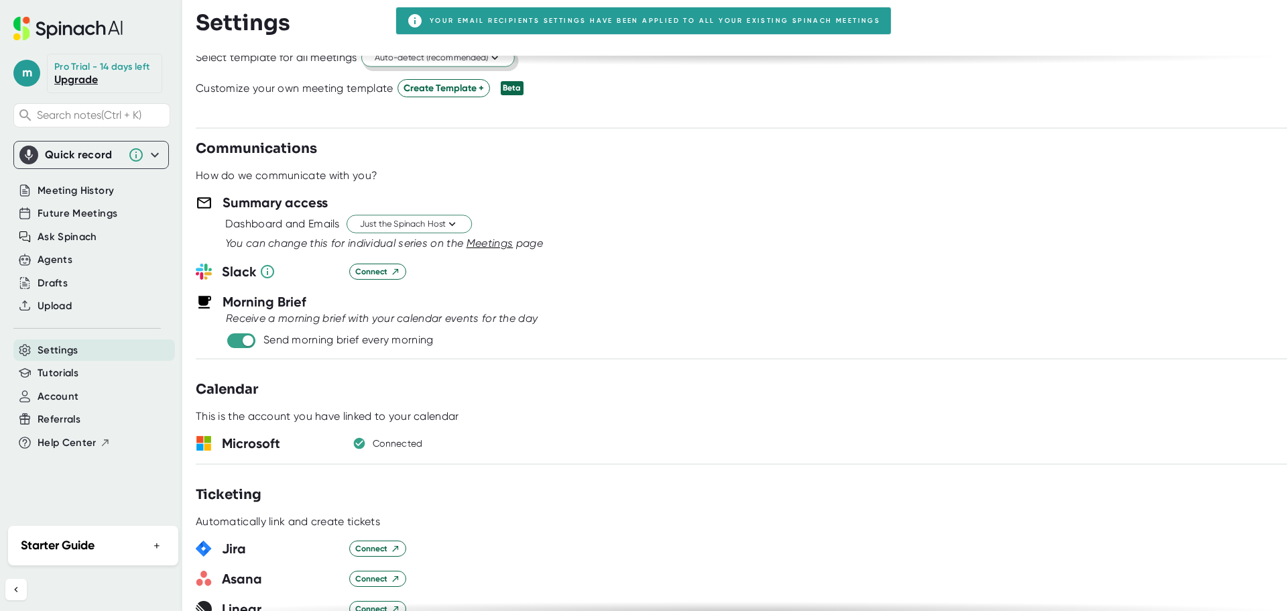
click at [261, 205] on h3 "Summary access" at bounding box center [275, 202] width 105 height 20
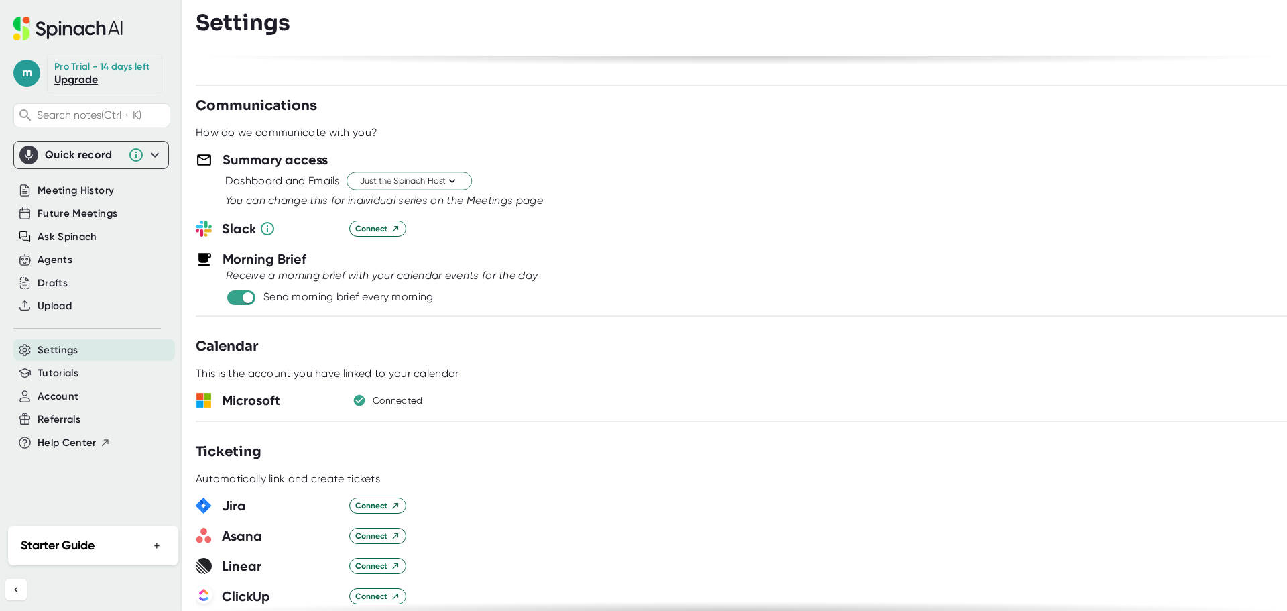
scroll to position [536, 0]
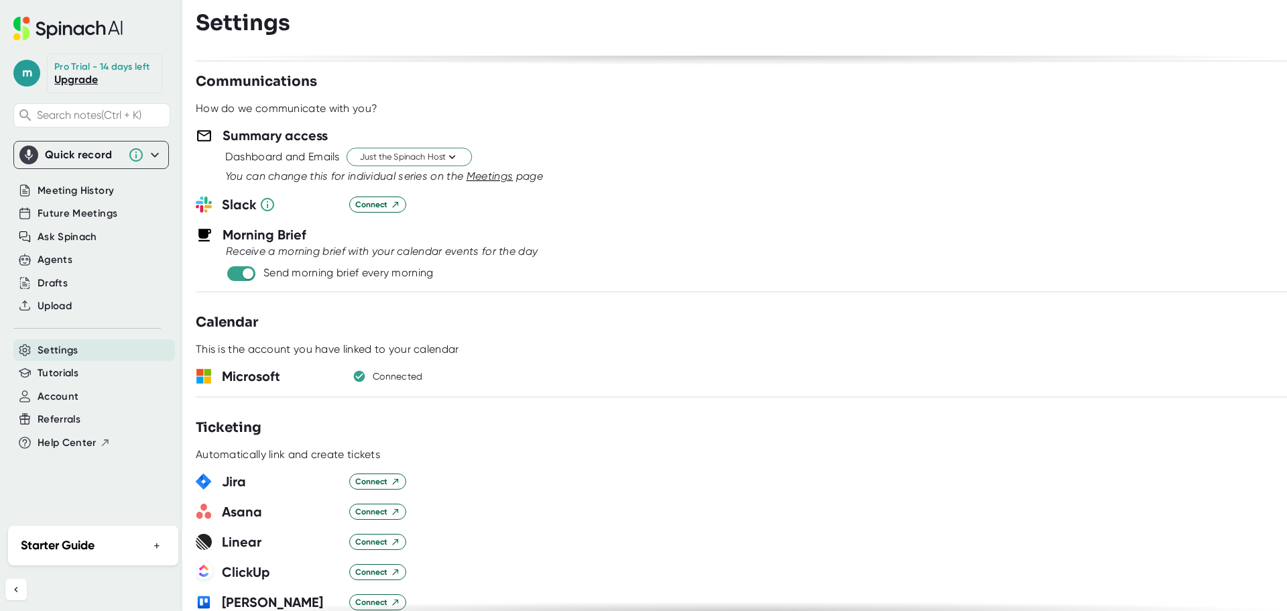
click at [245, 239] on h3 "Morning Brief" at bounding box center [265, 235] width 84 height 20
click at [377, 273] on div "Send morning brief every morning" at bounding box center [348, 272] width 170 height 13
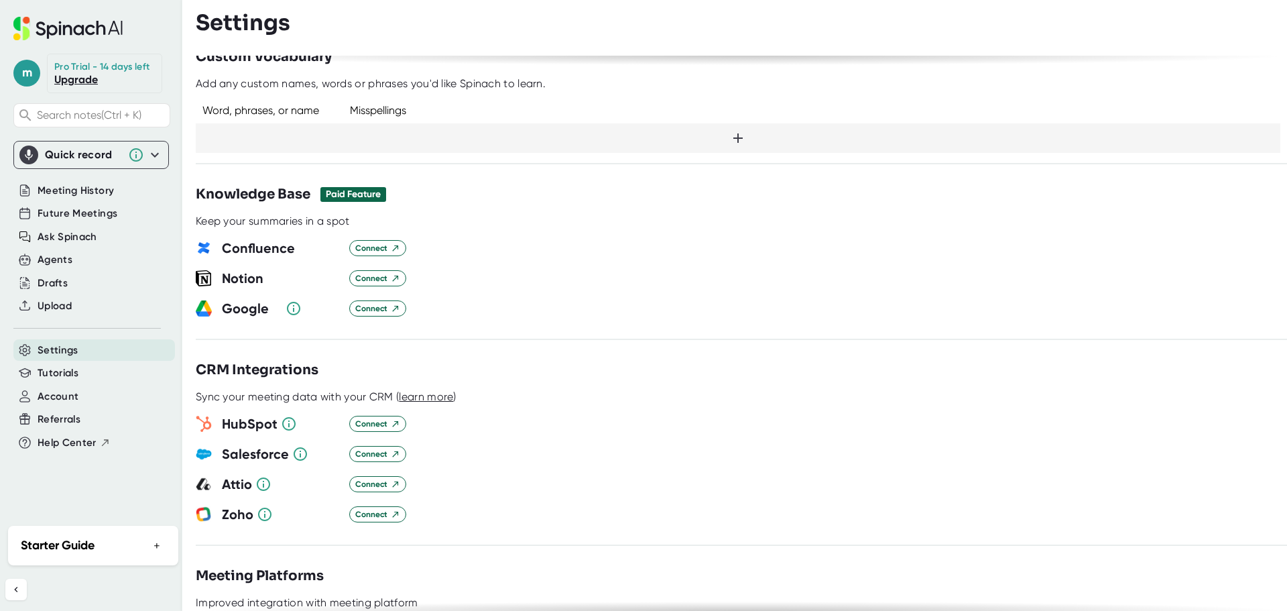
scroll to position [1206, 0]
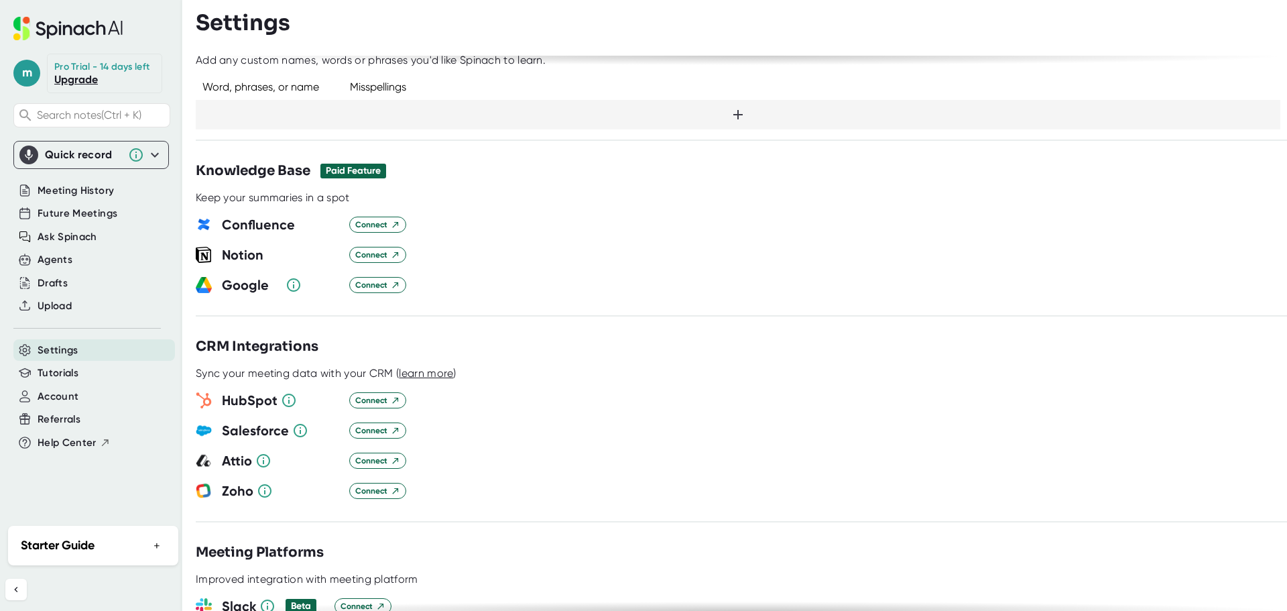
click at [270, 214] on h3 "Confluence" at bounding box center [280, 224] width 117 height 20
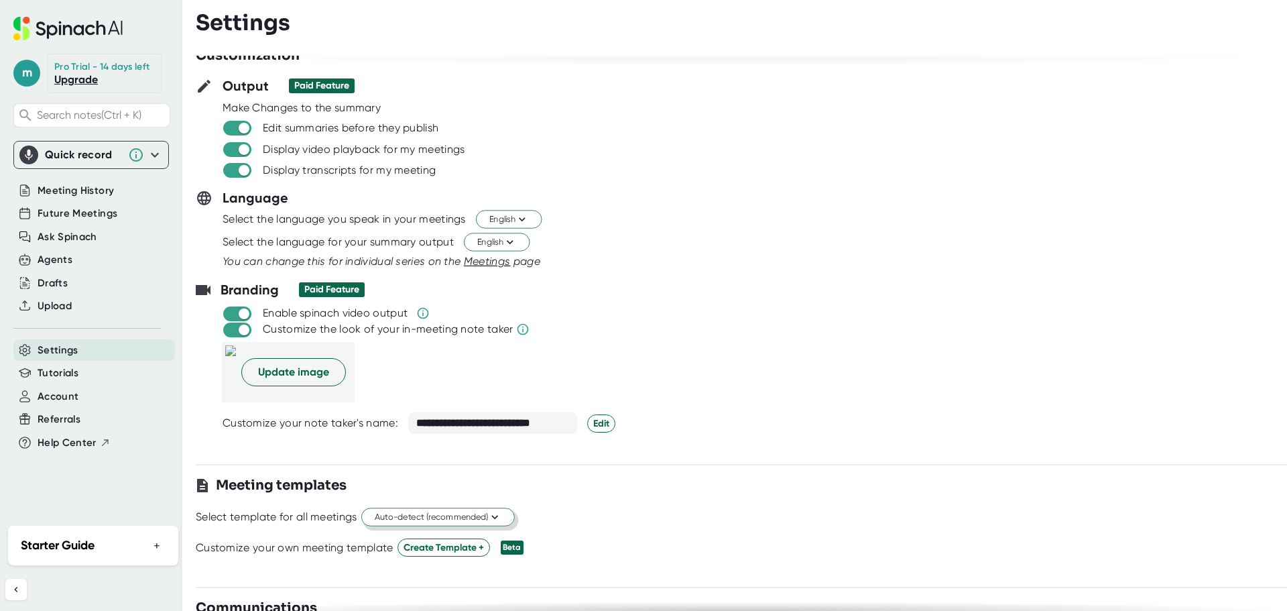
scroll to position [0, 0]
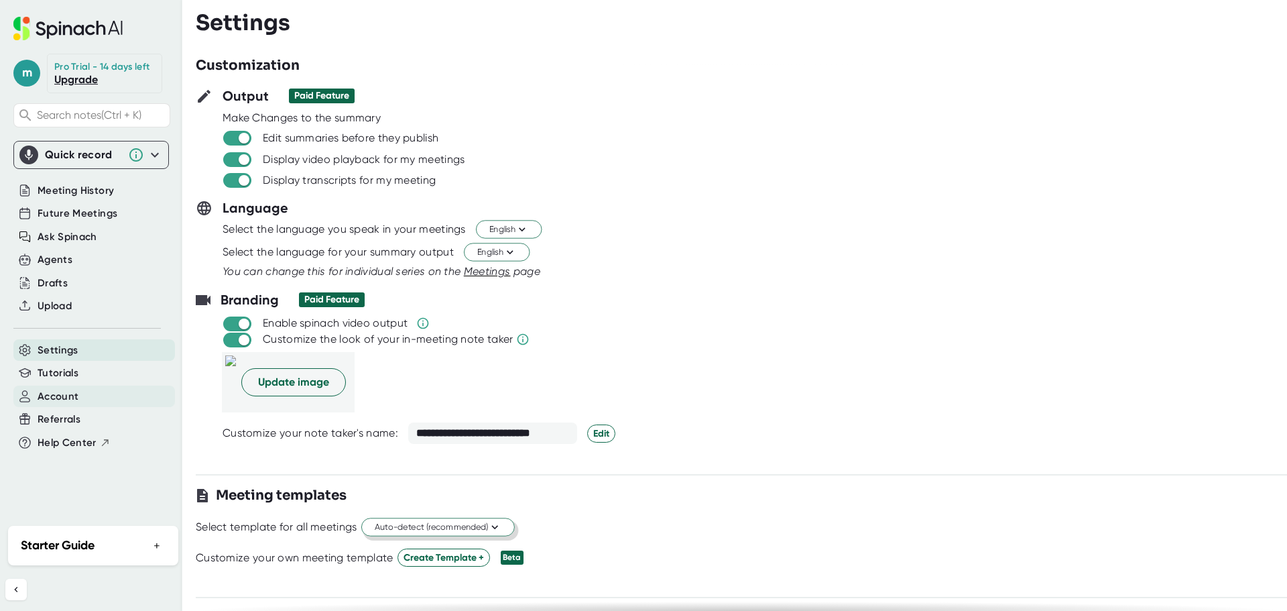
click at [70, 387] on div "Account" at bounding box center [94, 396] width 162 height 22
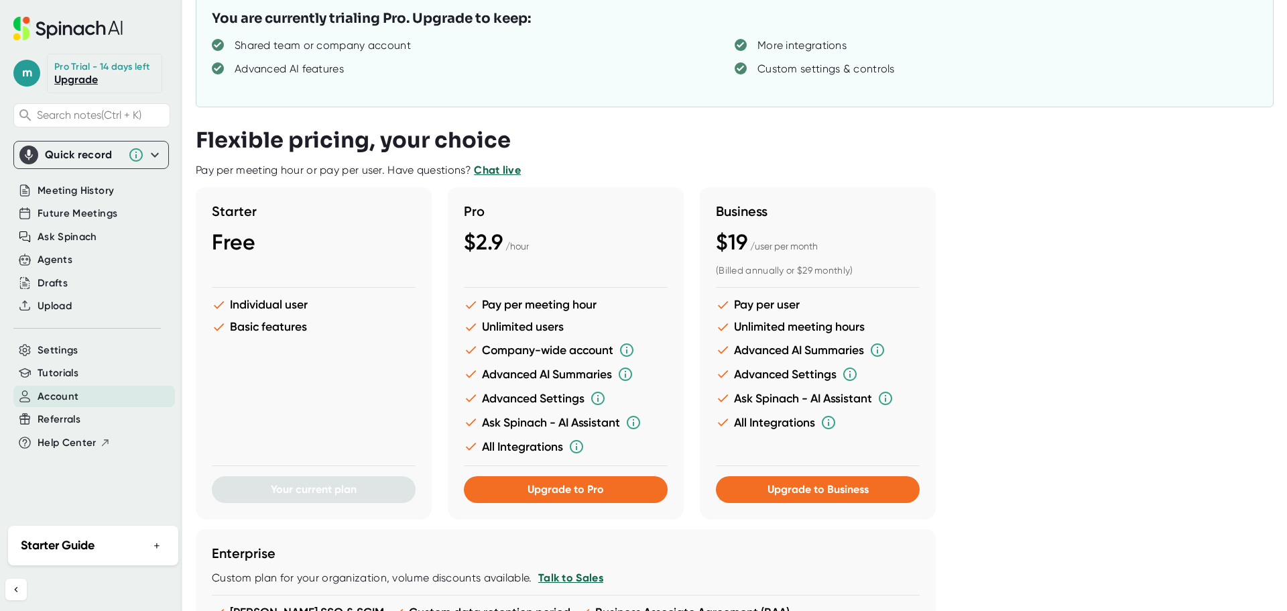
scroll to position [67, 0]
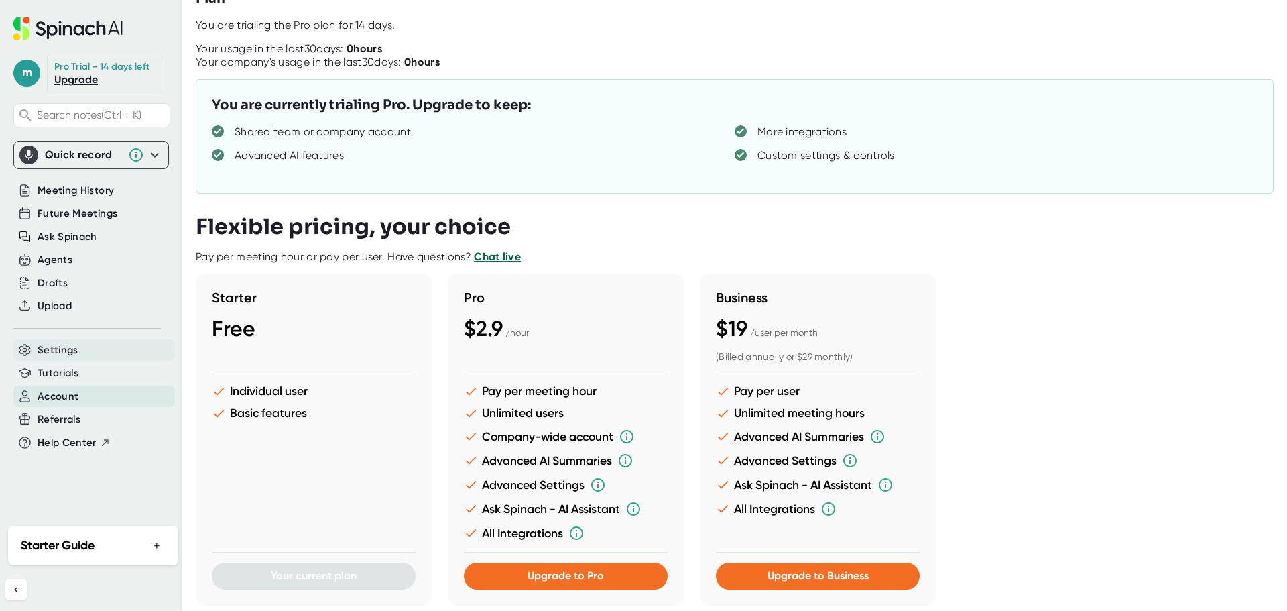
click at [59, 340] on div "Settings" at bounding box center [94, 350] width 162 height 22
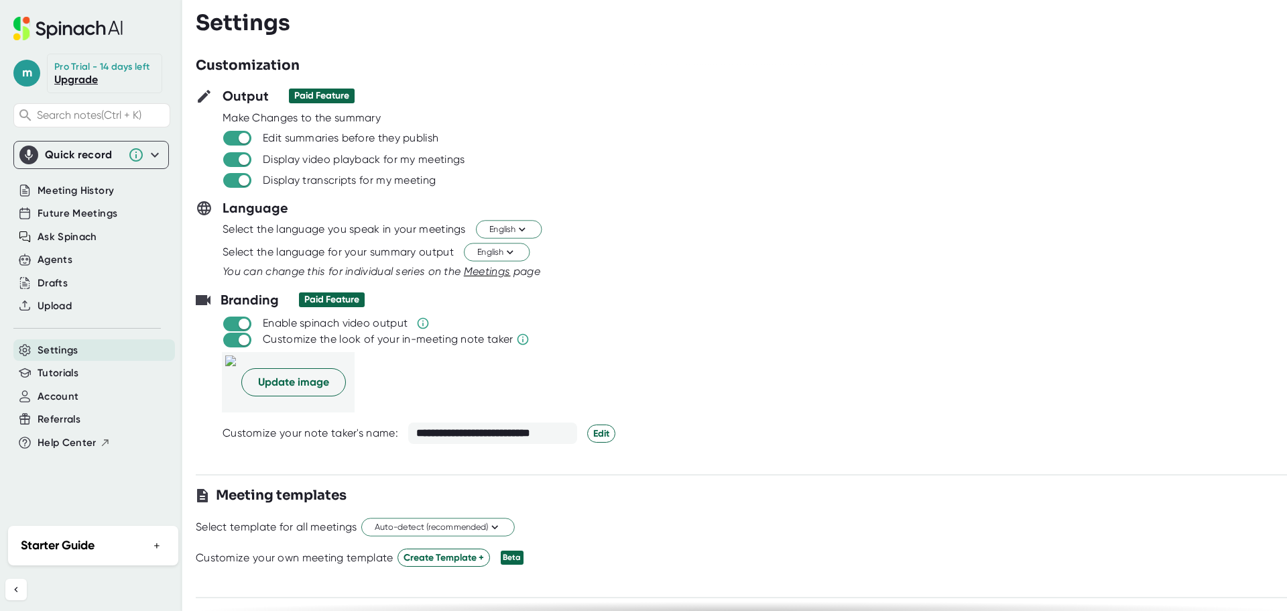
click at [75, 18] on icon at bounding box center [67, 28] width 109 height 23
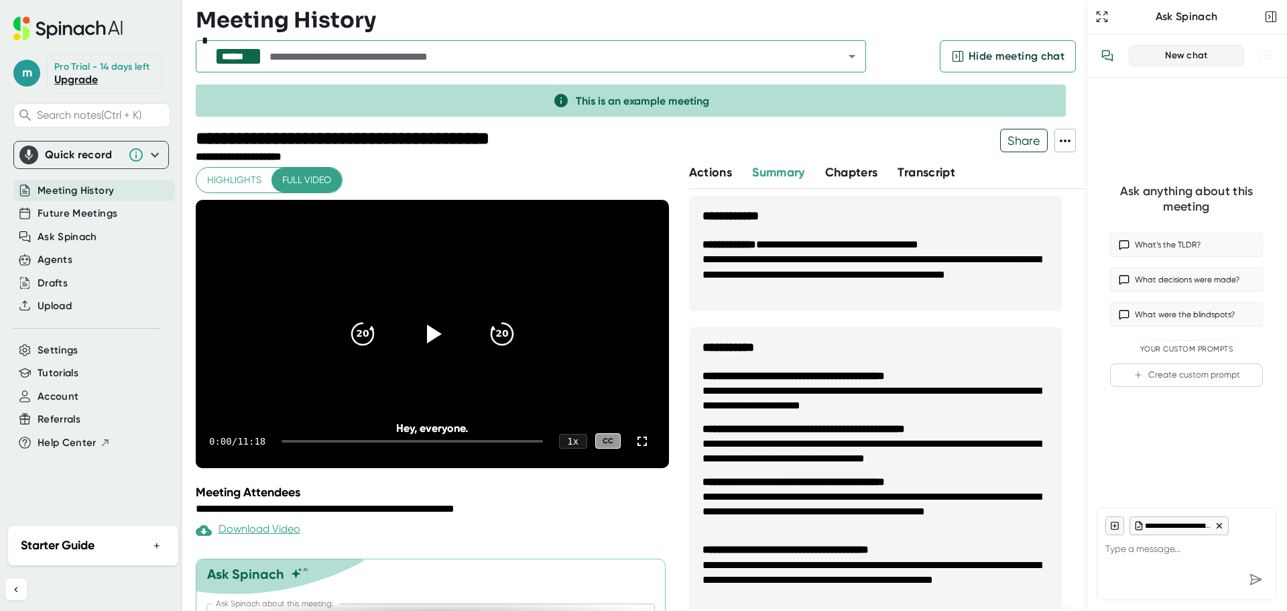
type textarea "x"
